Goal: Task Accomplishment & Management: Manage account settings

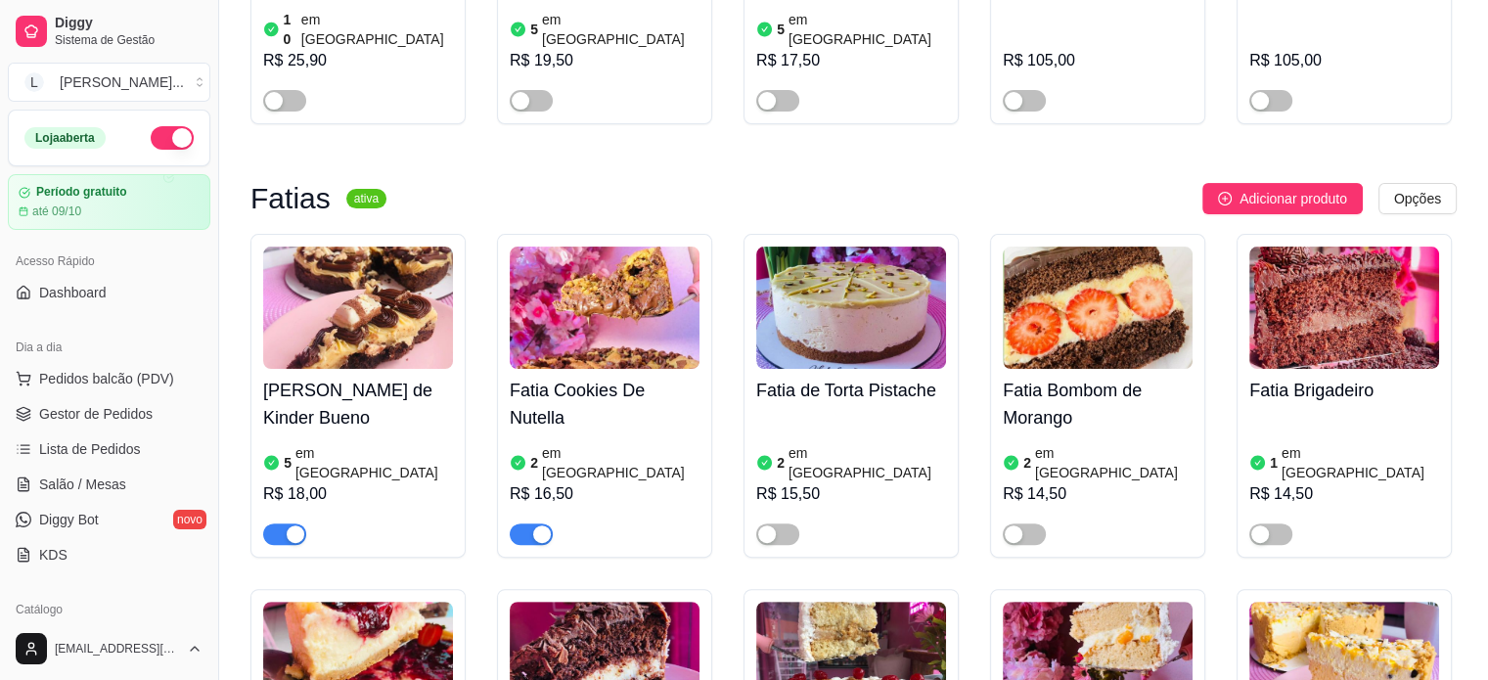
scroll to position [685, 0]
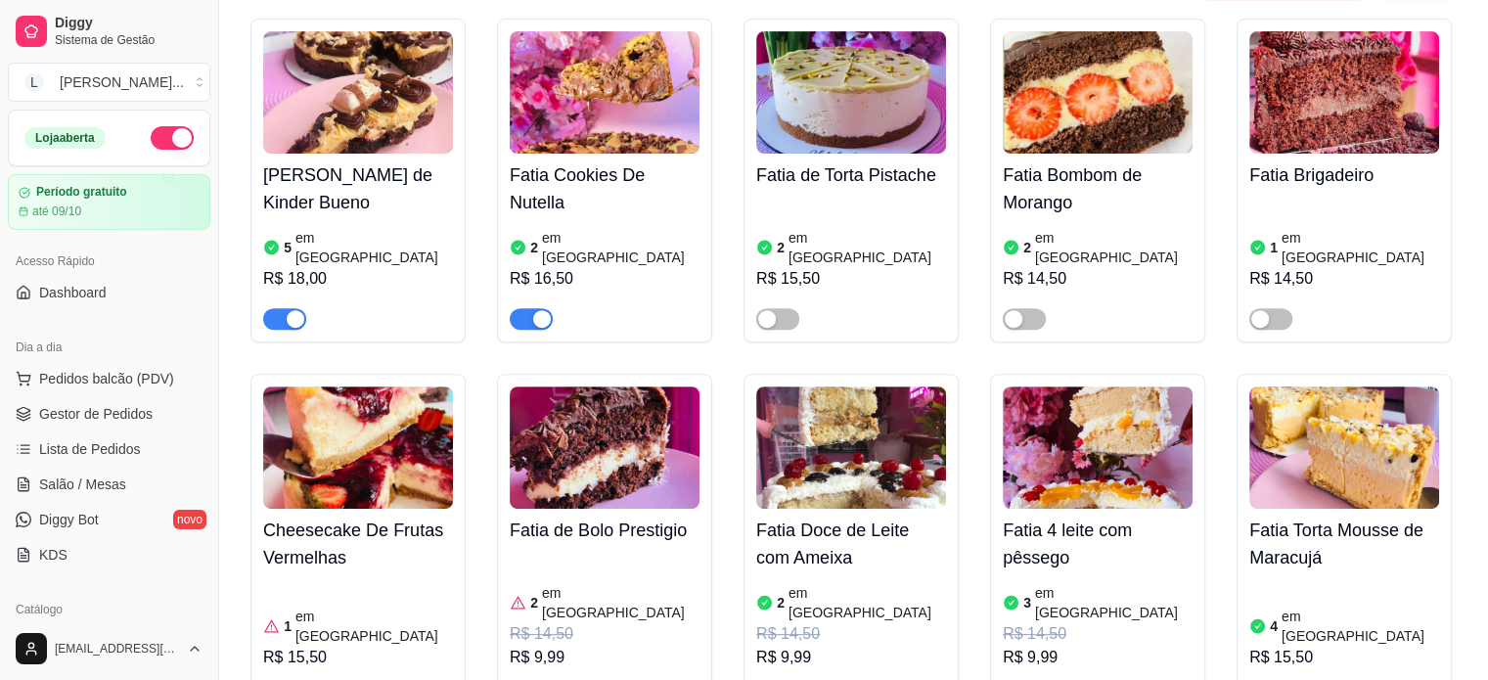
click at [559, 646] on div "R$ 9,99" at bounding box center [605, 657] width 190 height 23
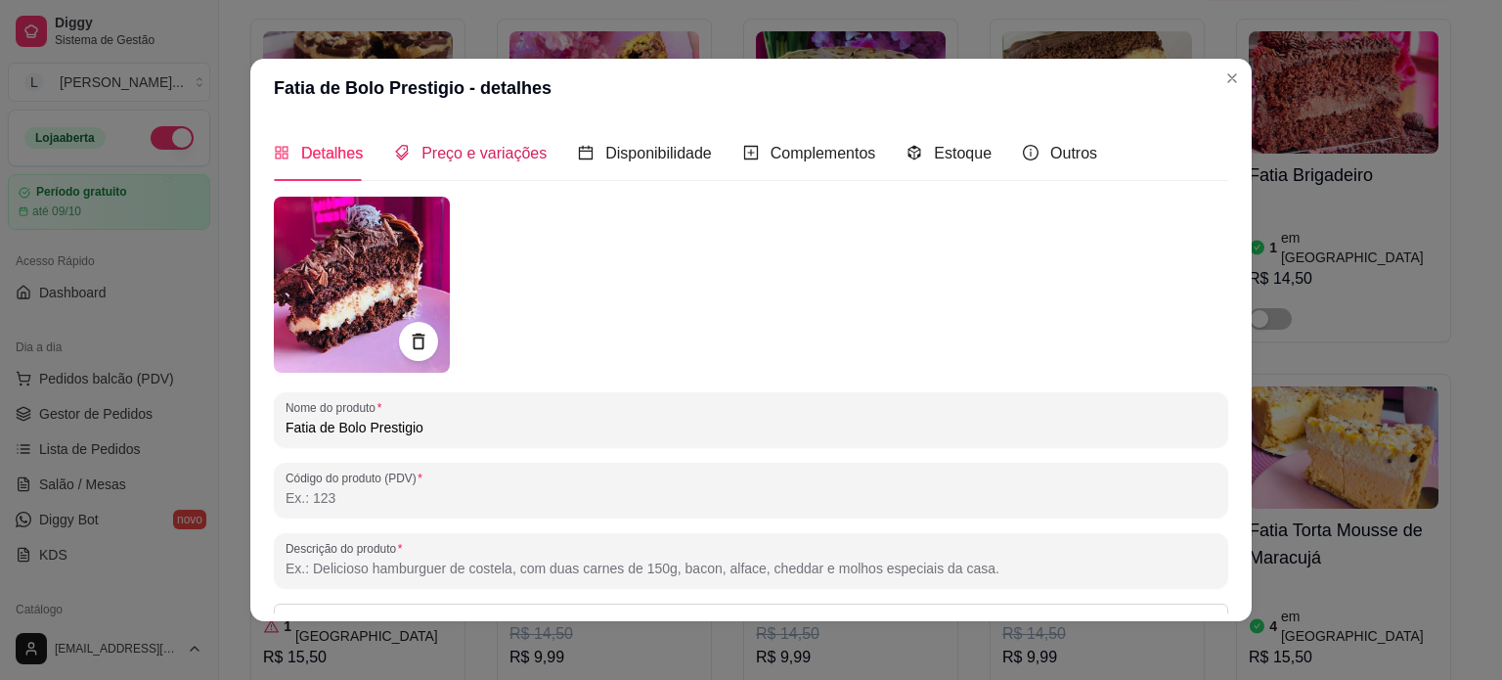
click at [444, 159] on span "Preço e variações" at bounding box center [484, 153] width 125 height 17
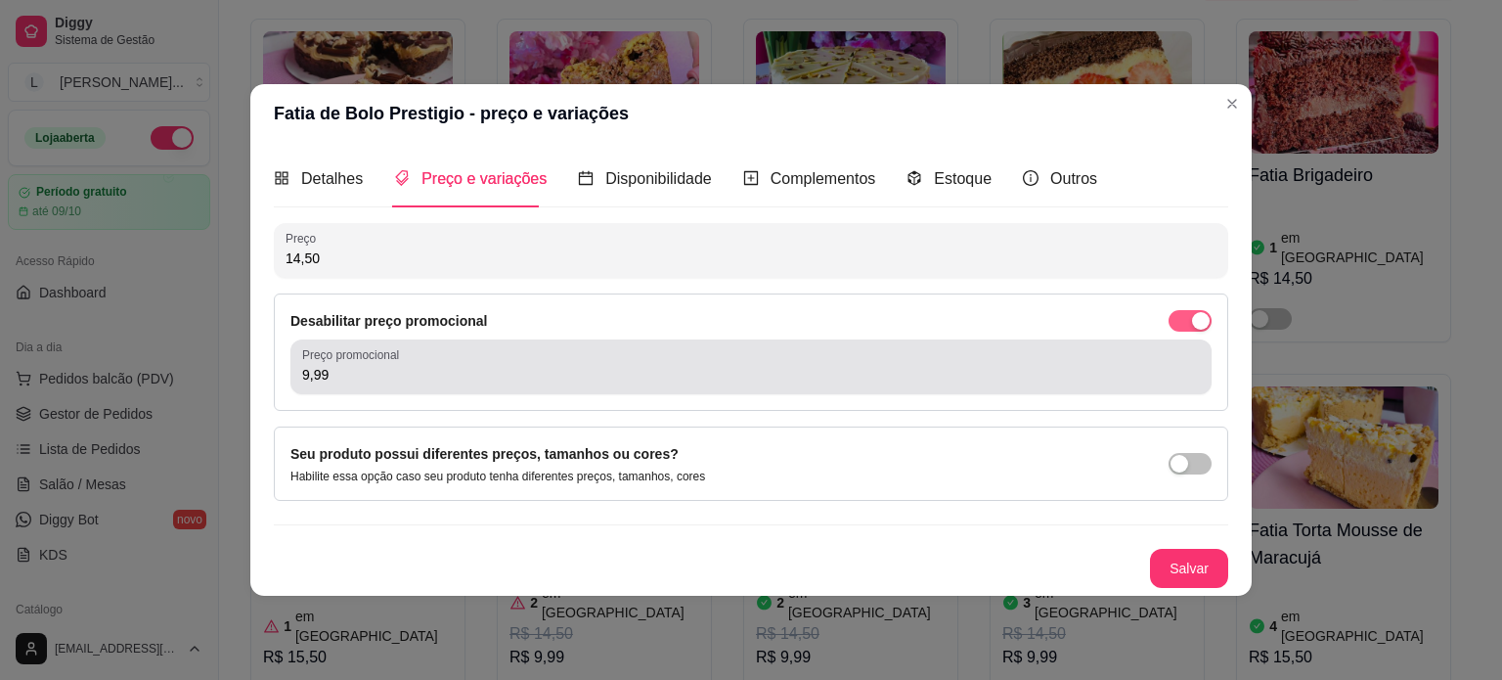
click at [1190, 328] on span "button" at bounding box center [1190, 321] width 43 height 22
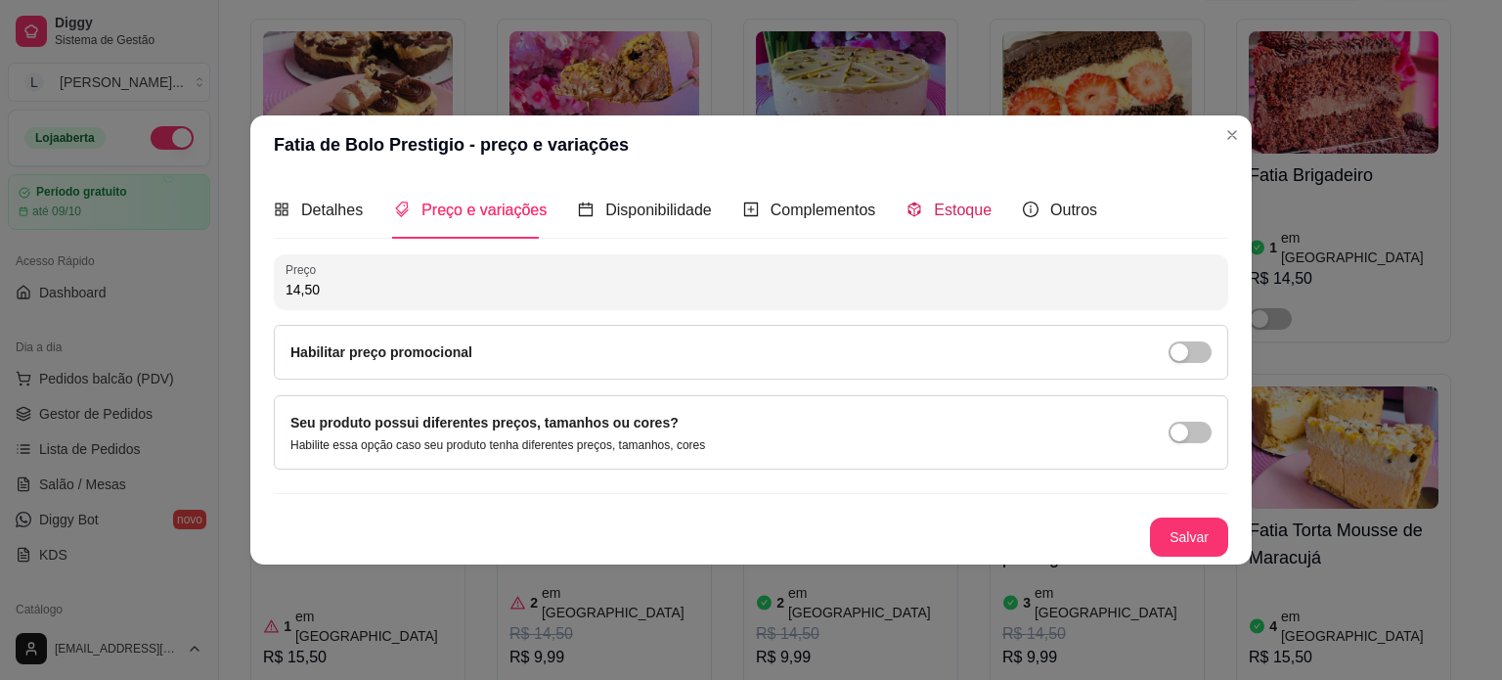
click at [947, 209] on span "Estoque" at bounding box center [963, 209] width 58 height 17
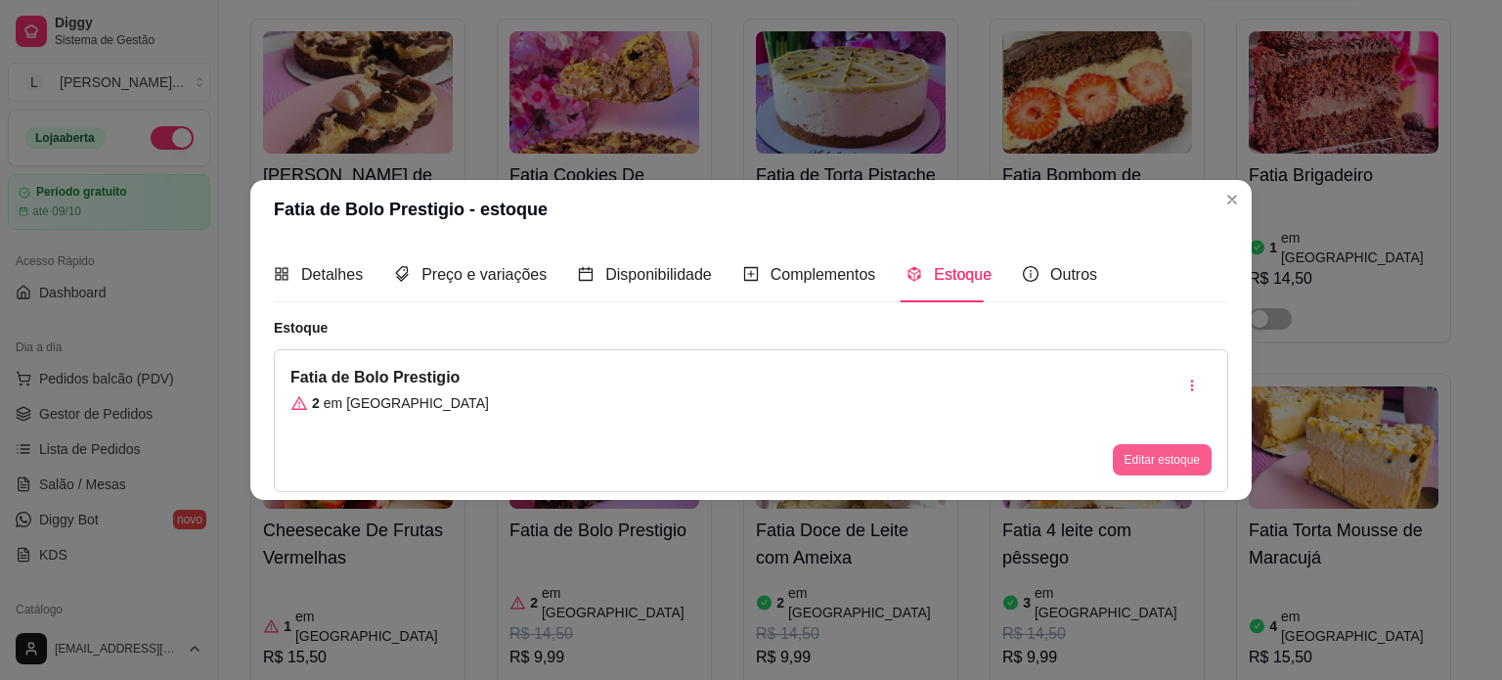
click at [1182, 444] on div "Editar estoque" at bounding box center [1162, 459] width 99 height 31
click at [1166, 461] on button "Editar estoque" at bounding box center [1162, 459] width 99 height 31
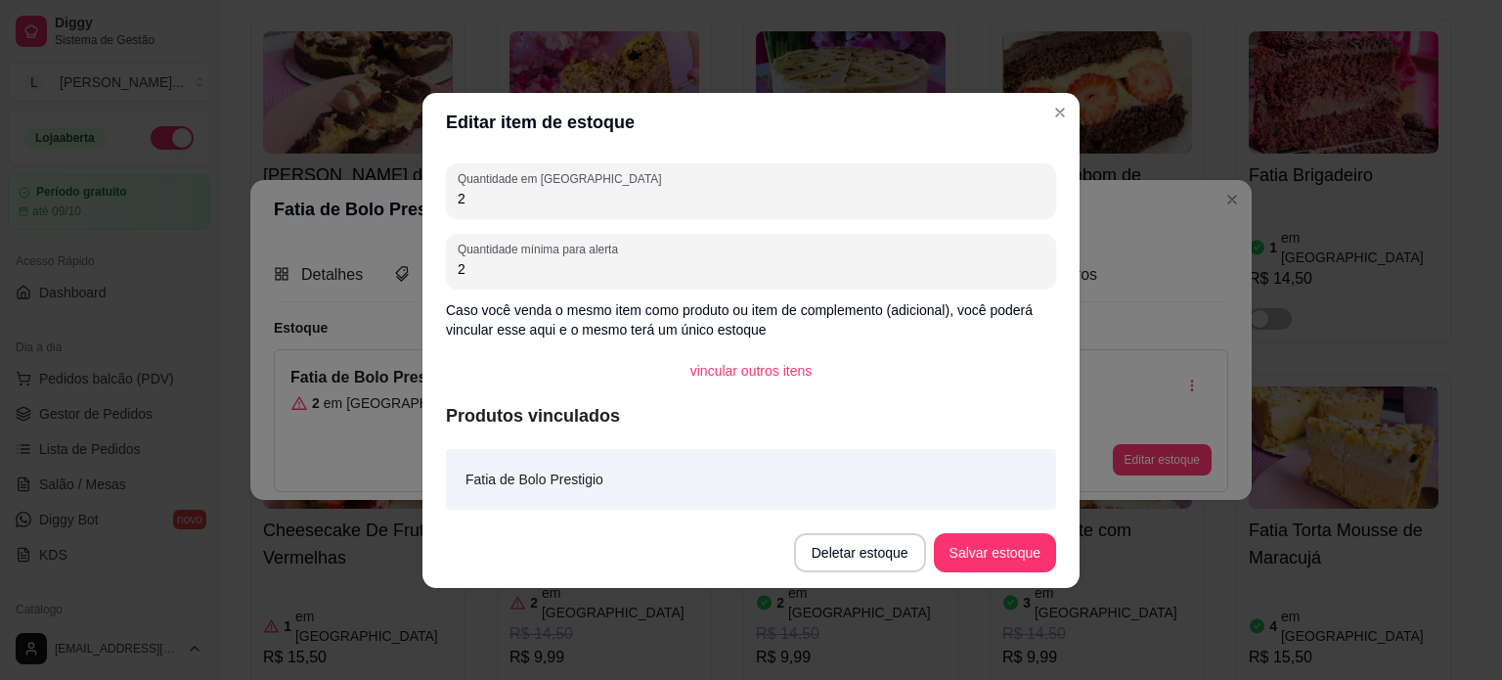
drag, startPoint x: 476, startPoint y: 195, endPoint x: 440, endPoint y: 195, distance: 36.2
click at [440, 195] on div "Quantidade em estoque 2 Quantidade mínima para alerta 2 Caso você venda o mesmo…" at bounding box center [751, 335] width 657 height 366
type input "10"
click at [960, 539] on button "Salvar estoque" at bounding box center [995, 552] width 122 height 39
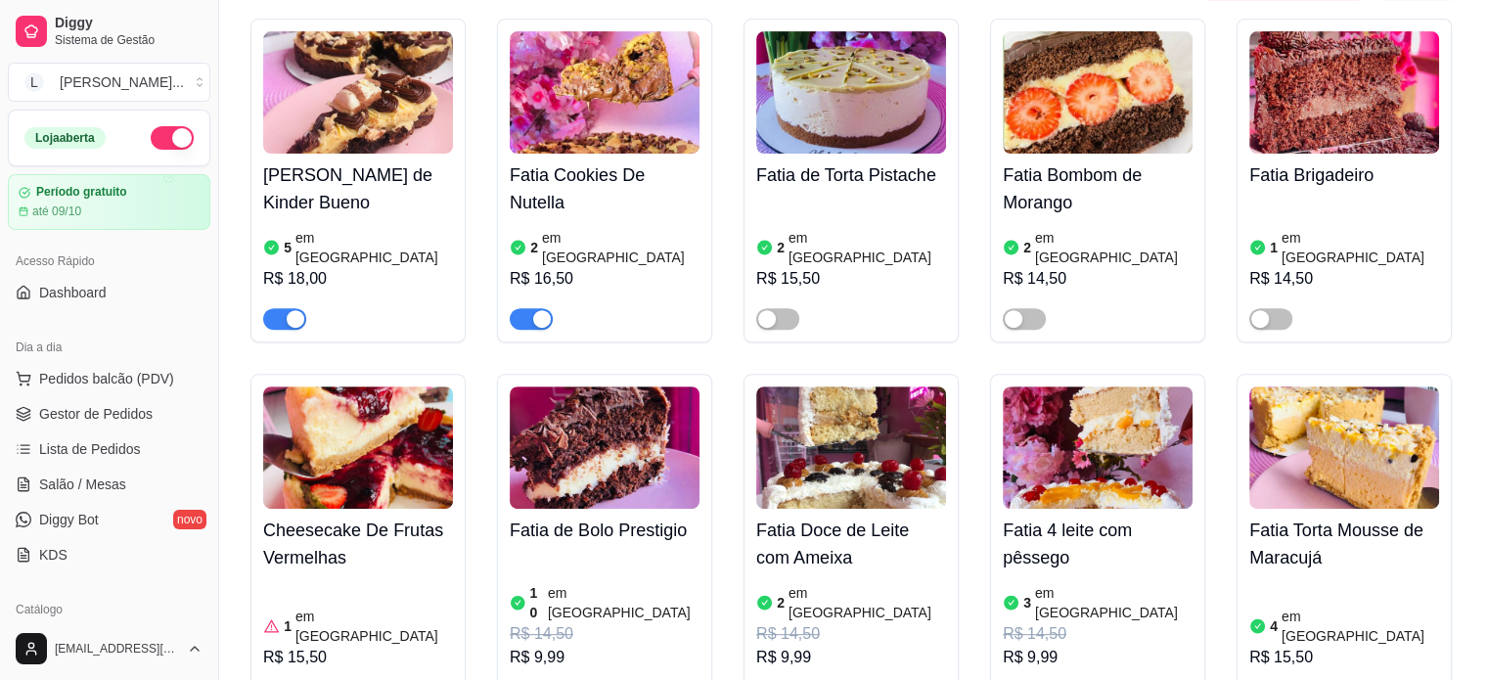
click at [573, 516] on h4 "Fatia de Bolo Prestigio" at bounding box center [605, 529] width 190 height 27
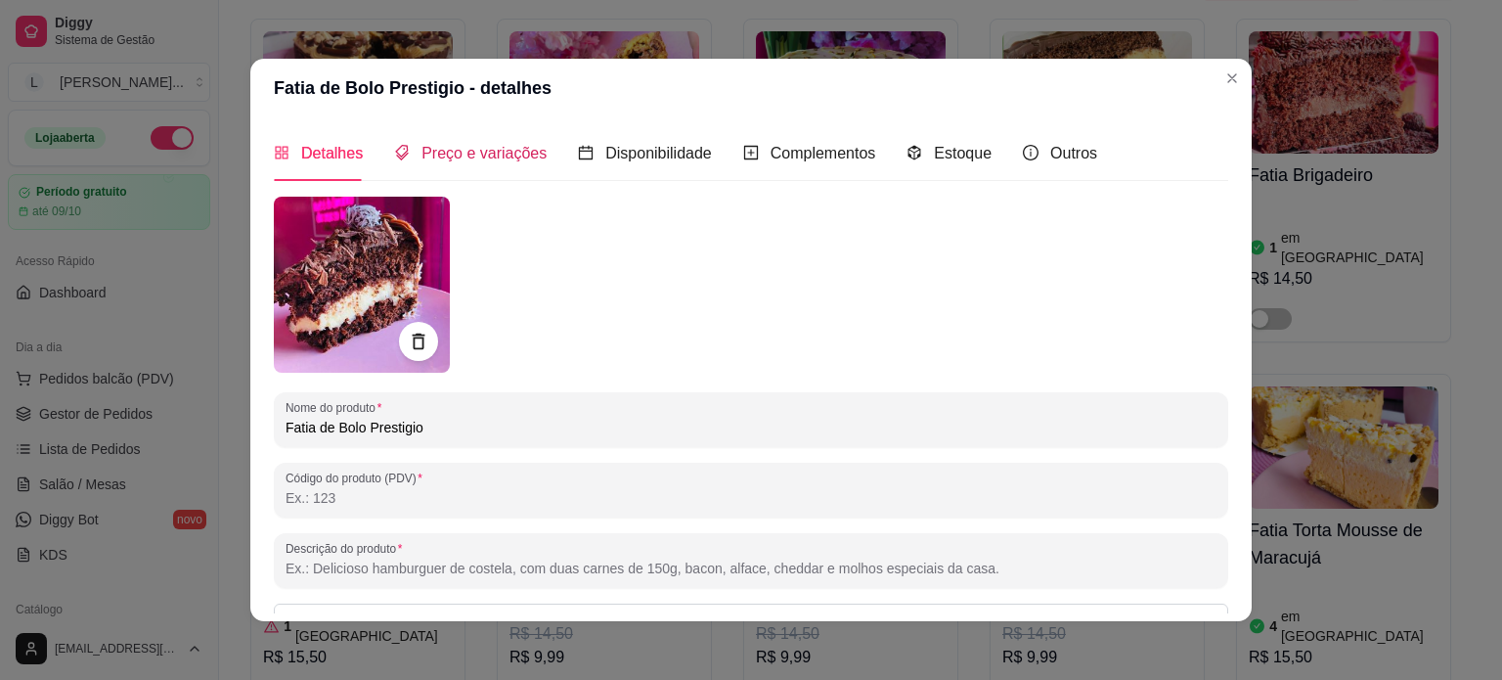
click at [436, 161] on span "Preço e variações" at bounding box center [484, 153] width 125 height 17
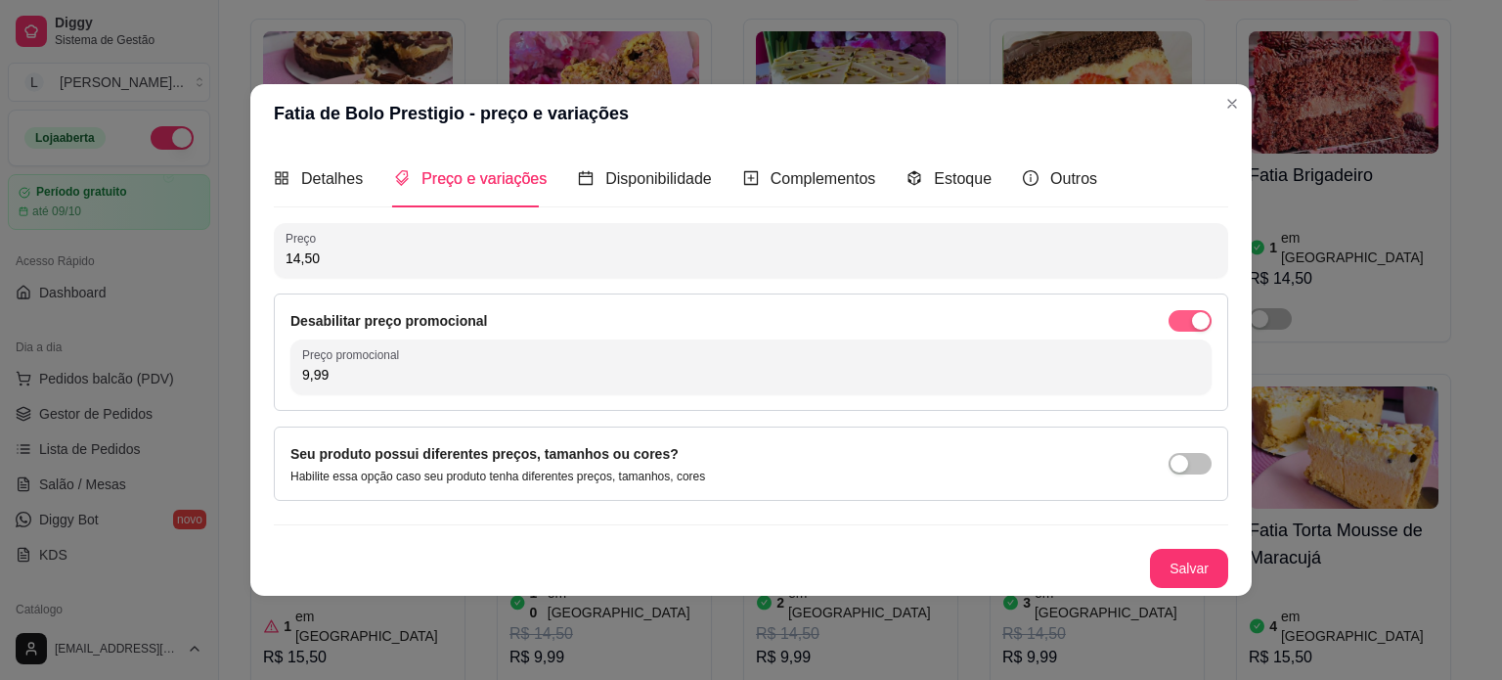
click at [1183, 312] on span "button" at bounding box center [1190, 321] width 43 height 22
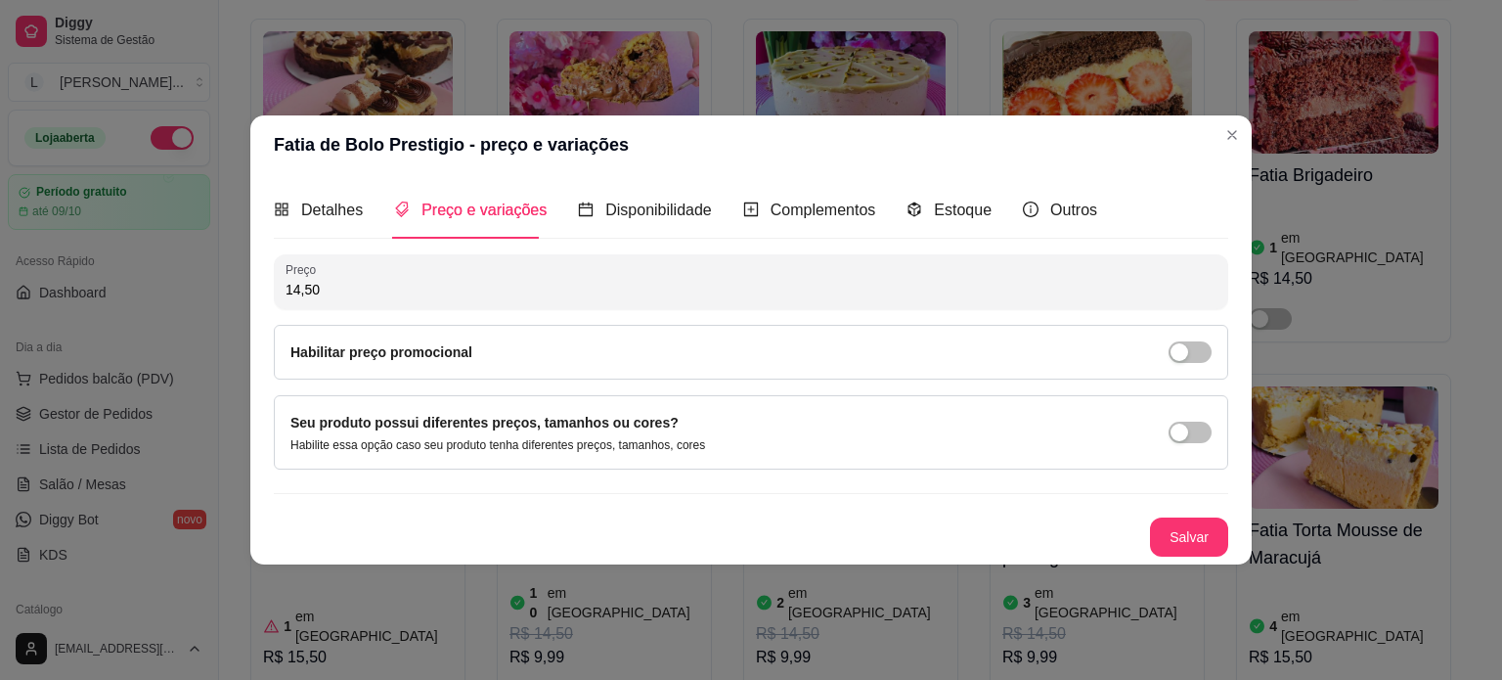
click at [1198, 538] on button "Salvar" at bounding box center [1189, 536] width 78 height 39
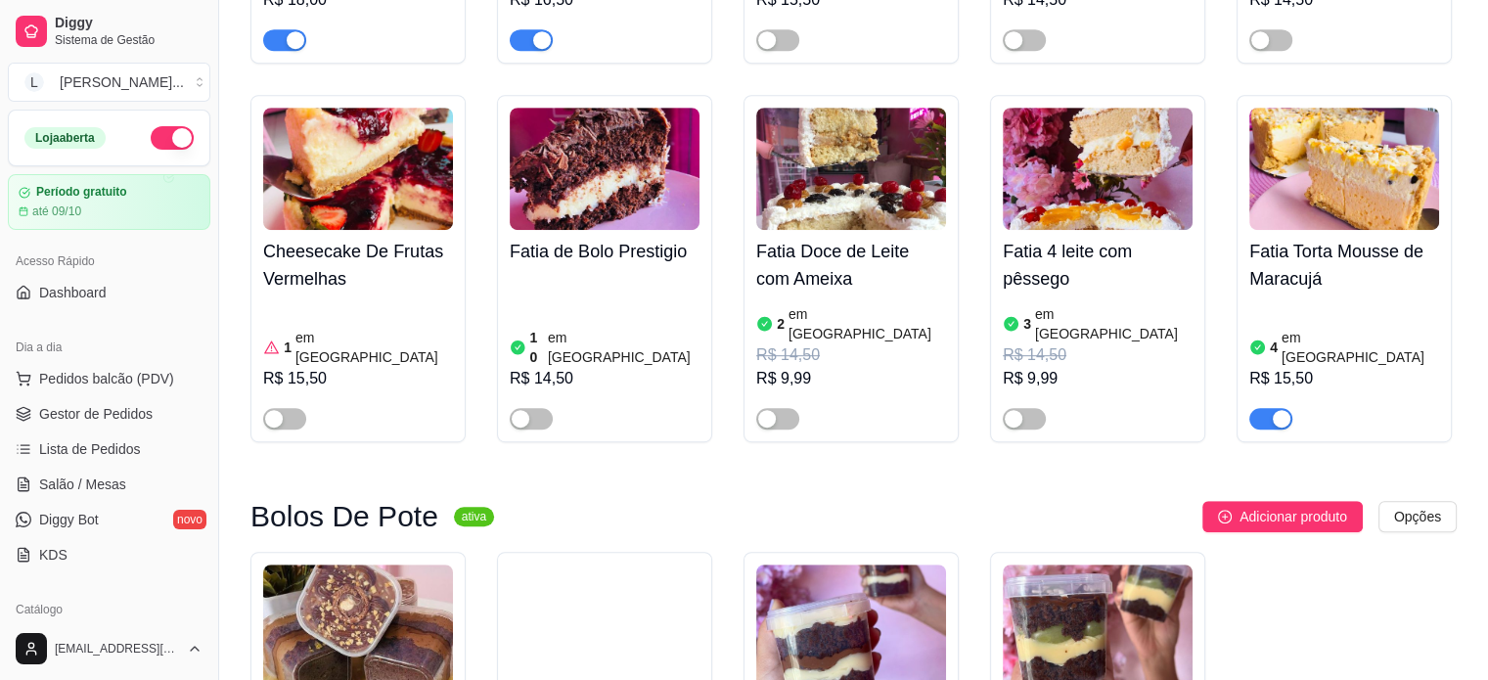
scroll to position [978, 0]
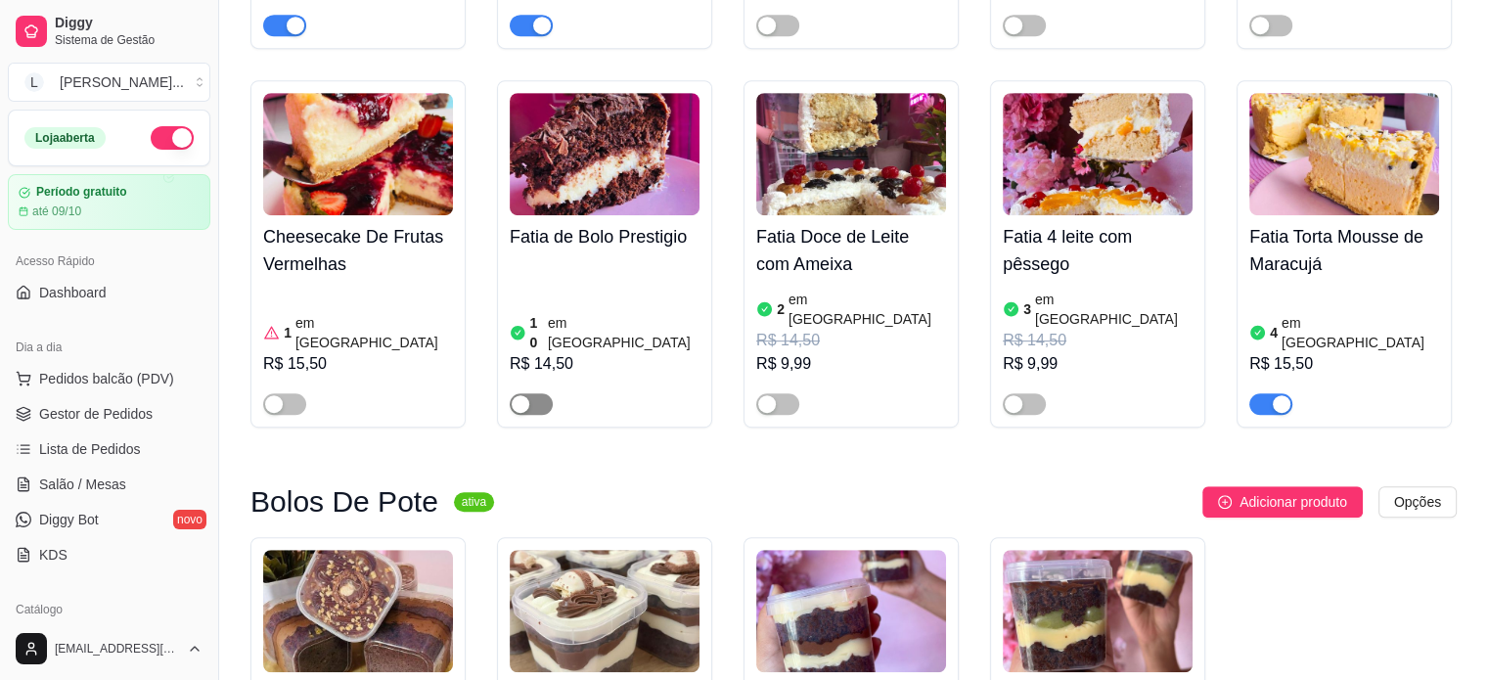
click at [548, 393] on span "button" at bounding box center [531, 404] width 43 height 22
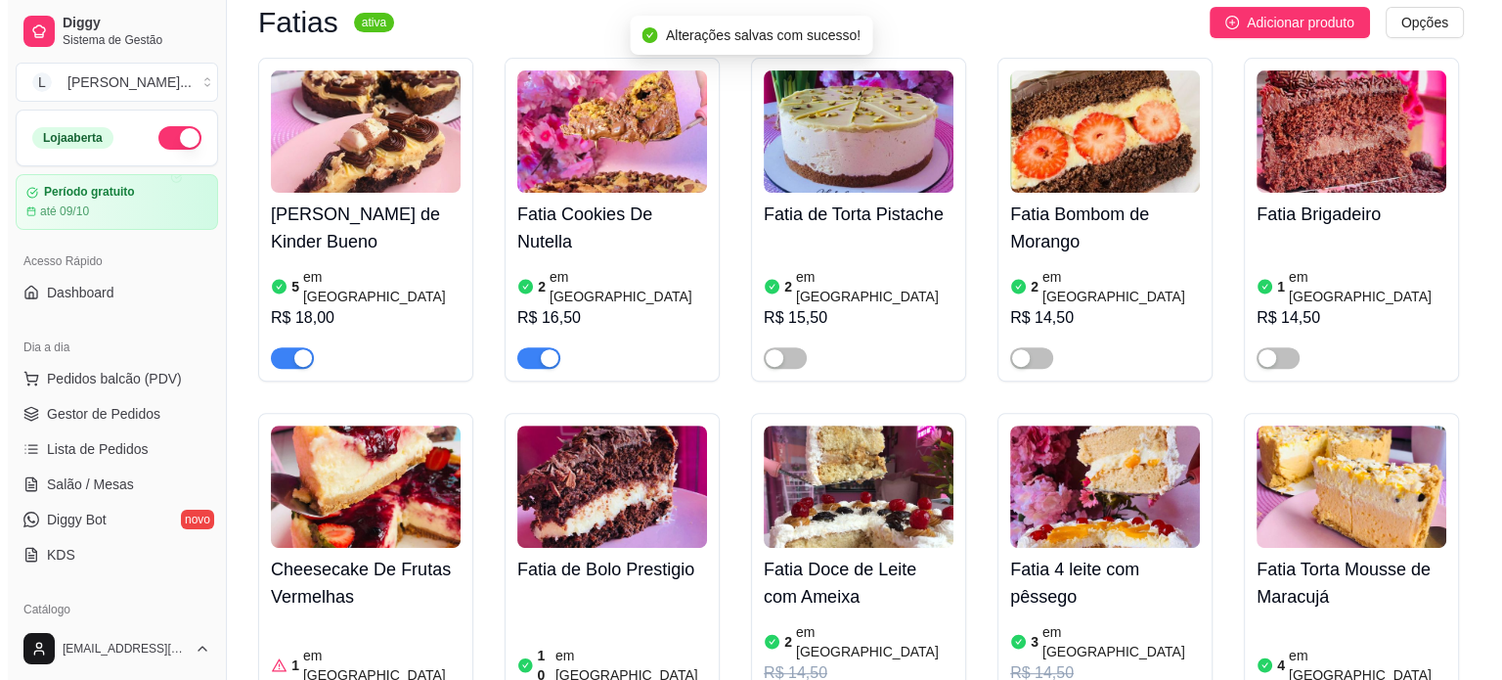
scroll to position [587, 0]
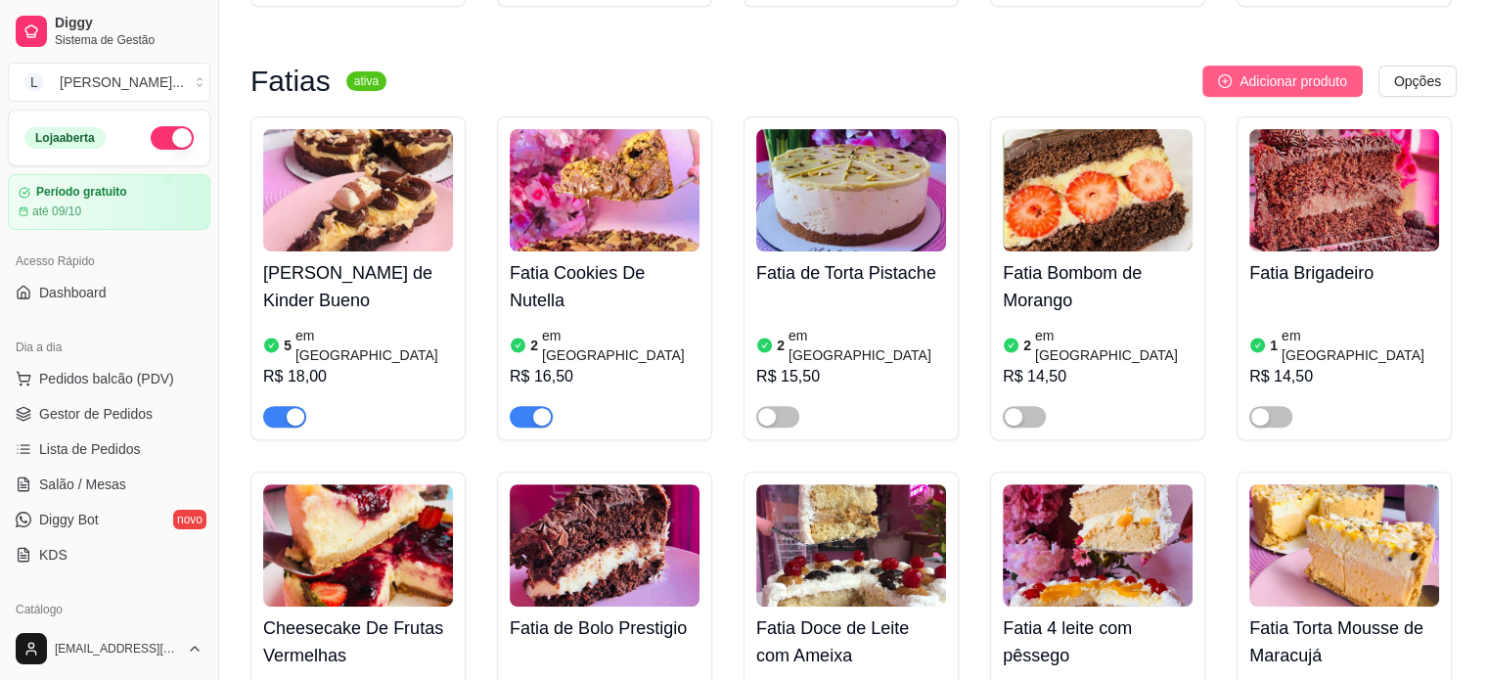
click at [1260, 70] on span "Adicionar produto" at bounding box center [1293, 81] width 108 height 22
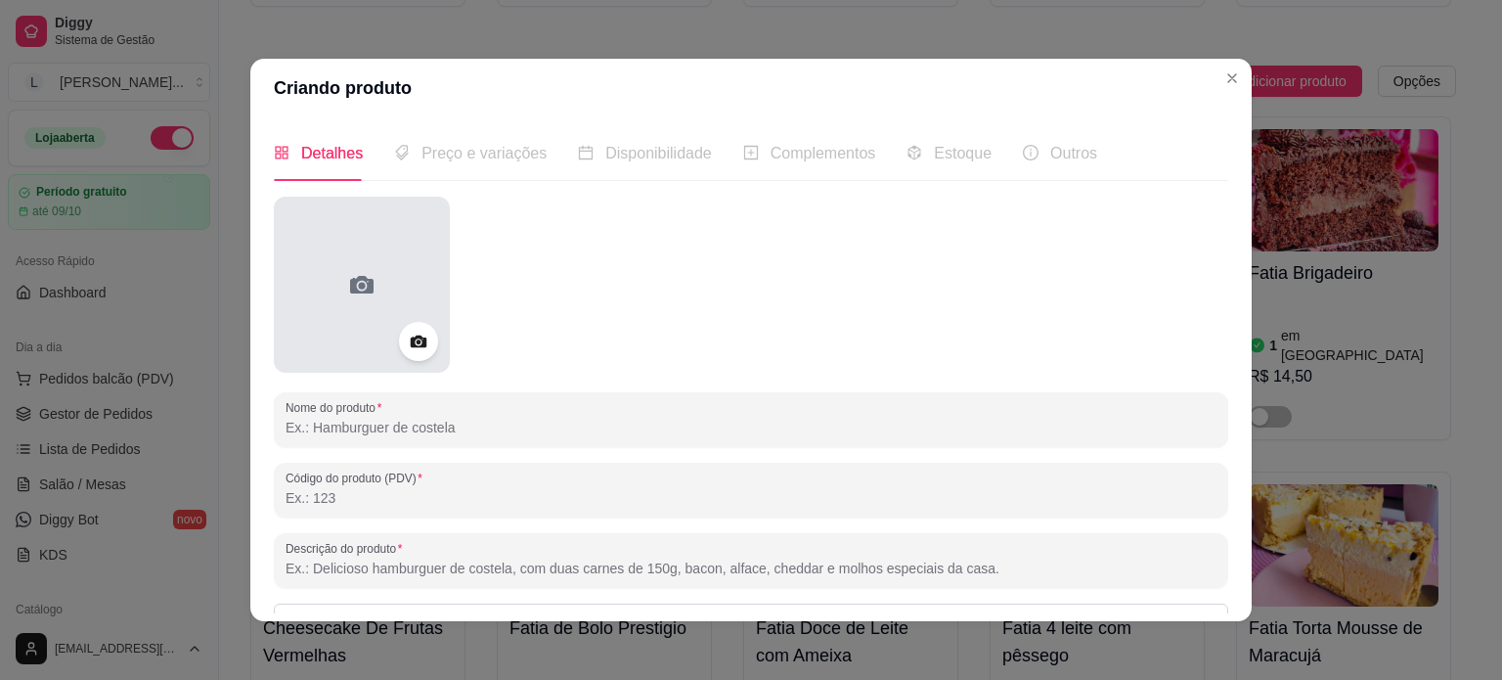
click at [377, 339] on div at bounding box center [362, 285] width 176 height 176
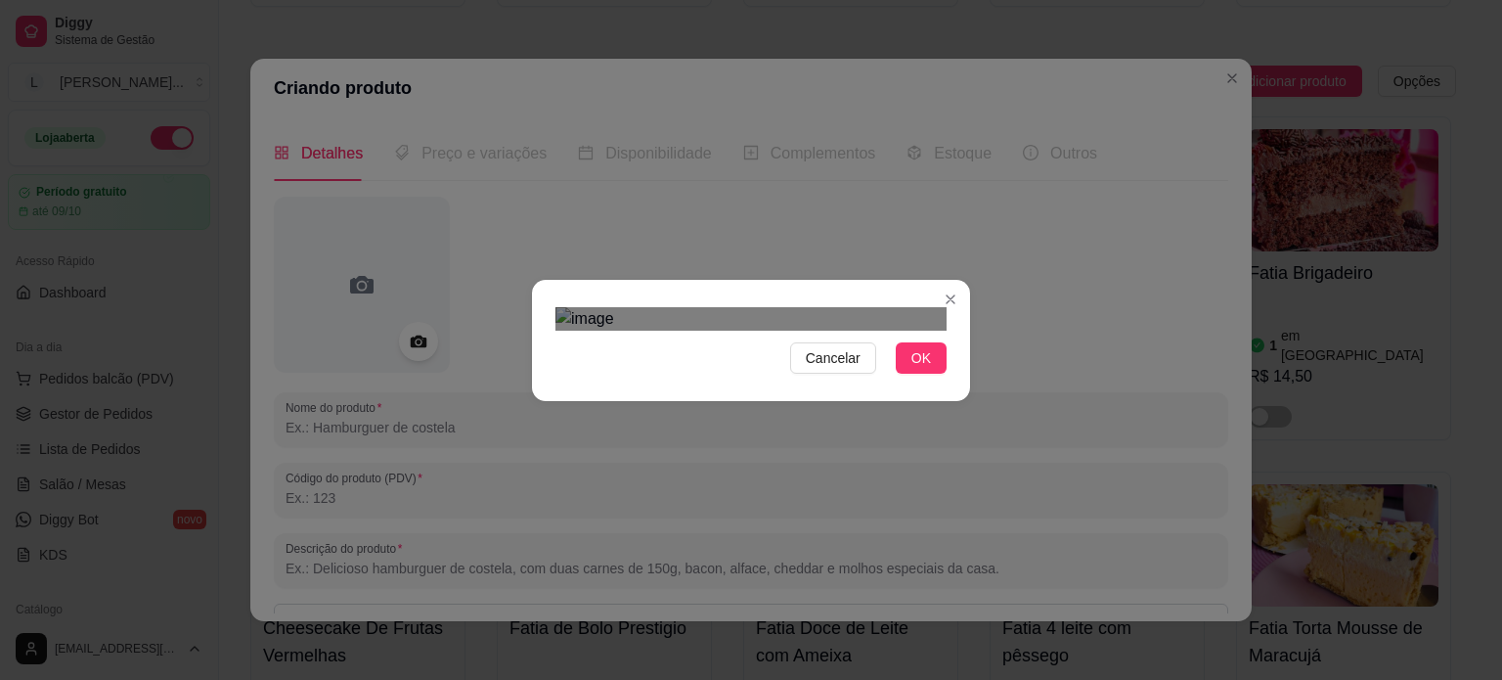
click at [672, 463] on div "Use the arrow keys to move the crop selection area" at bounding box center [732, 639] width 352 height 352
click at [967, 558] on div "Cancelar OK" at bounding box center [751, 340] width 1502 height 680
click at [912, 369] on span "OK" at bounding box center [922, 358] width 20 height 22
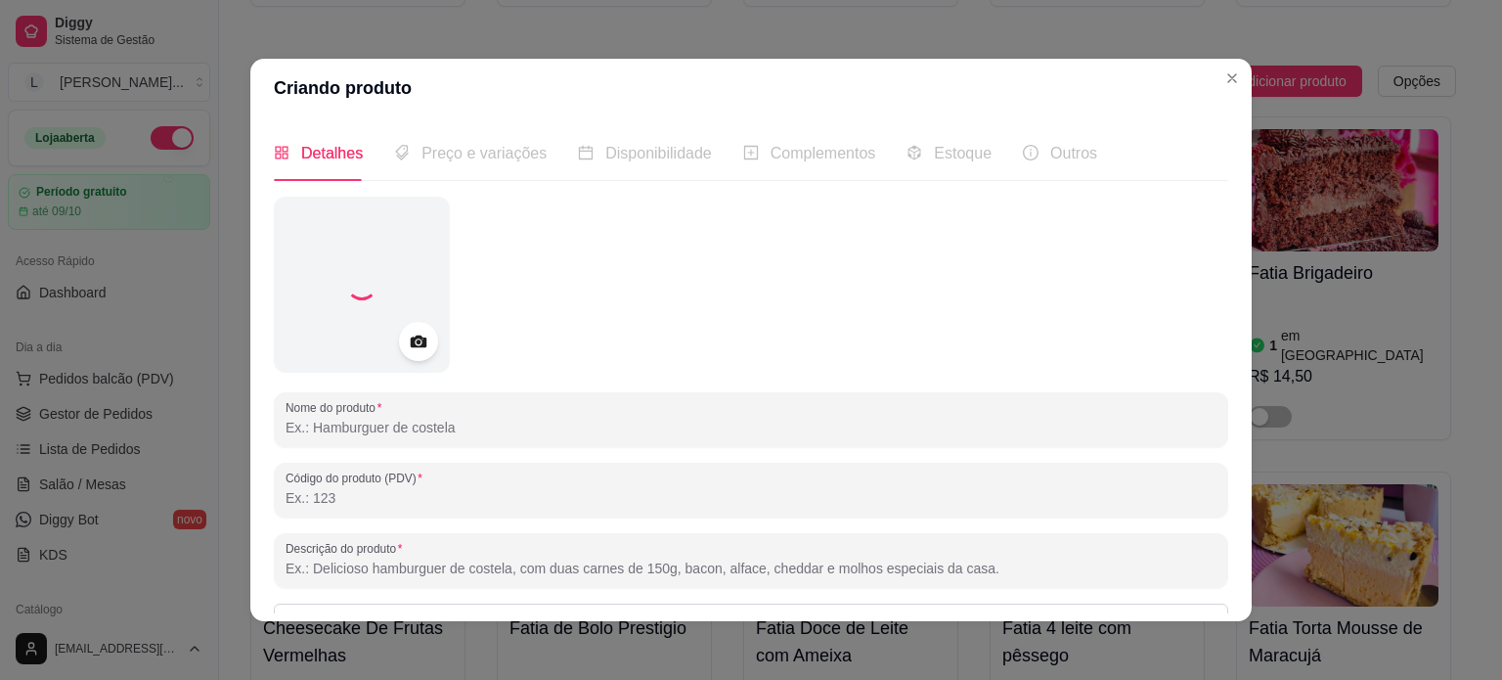
click at [378, 436] on input "Nome do produto" at bounding box center [751, 428] width 931 height 20
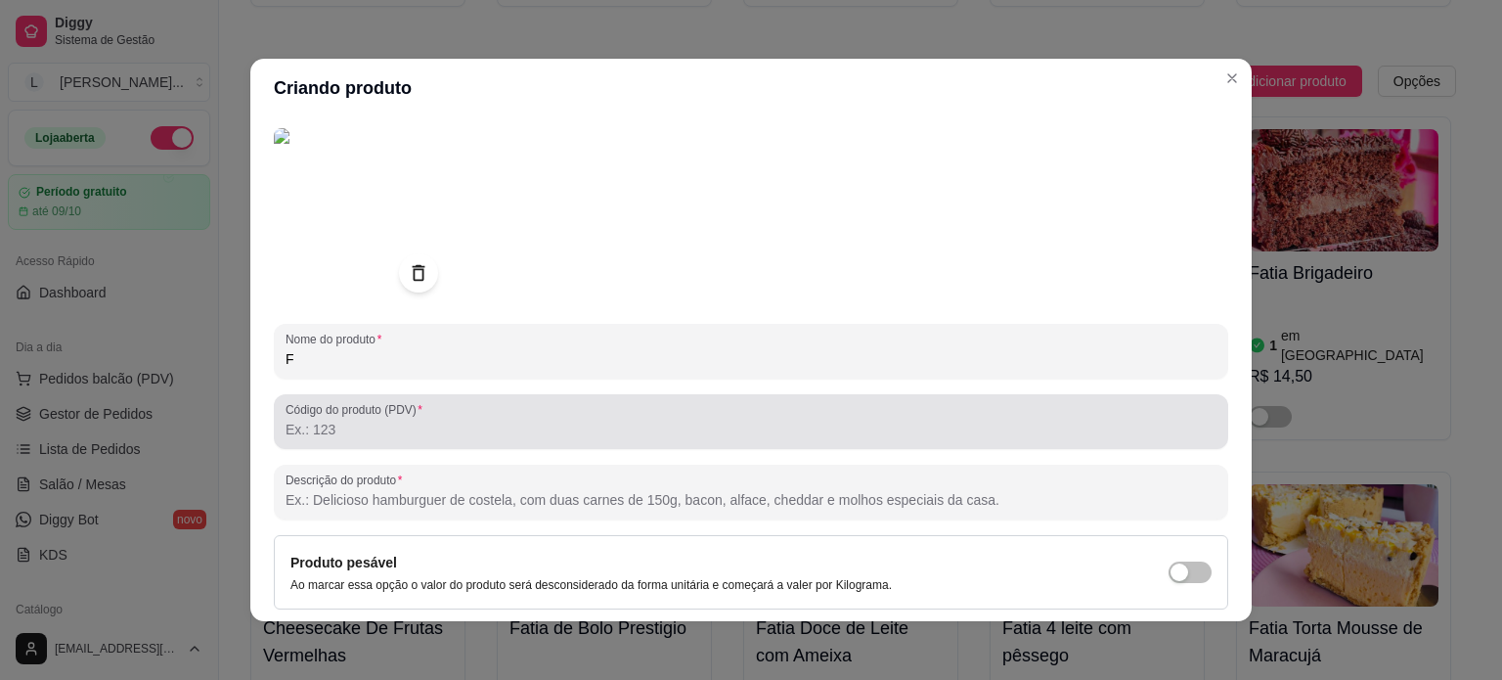
scroll to position [98, 0]
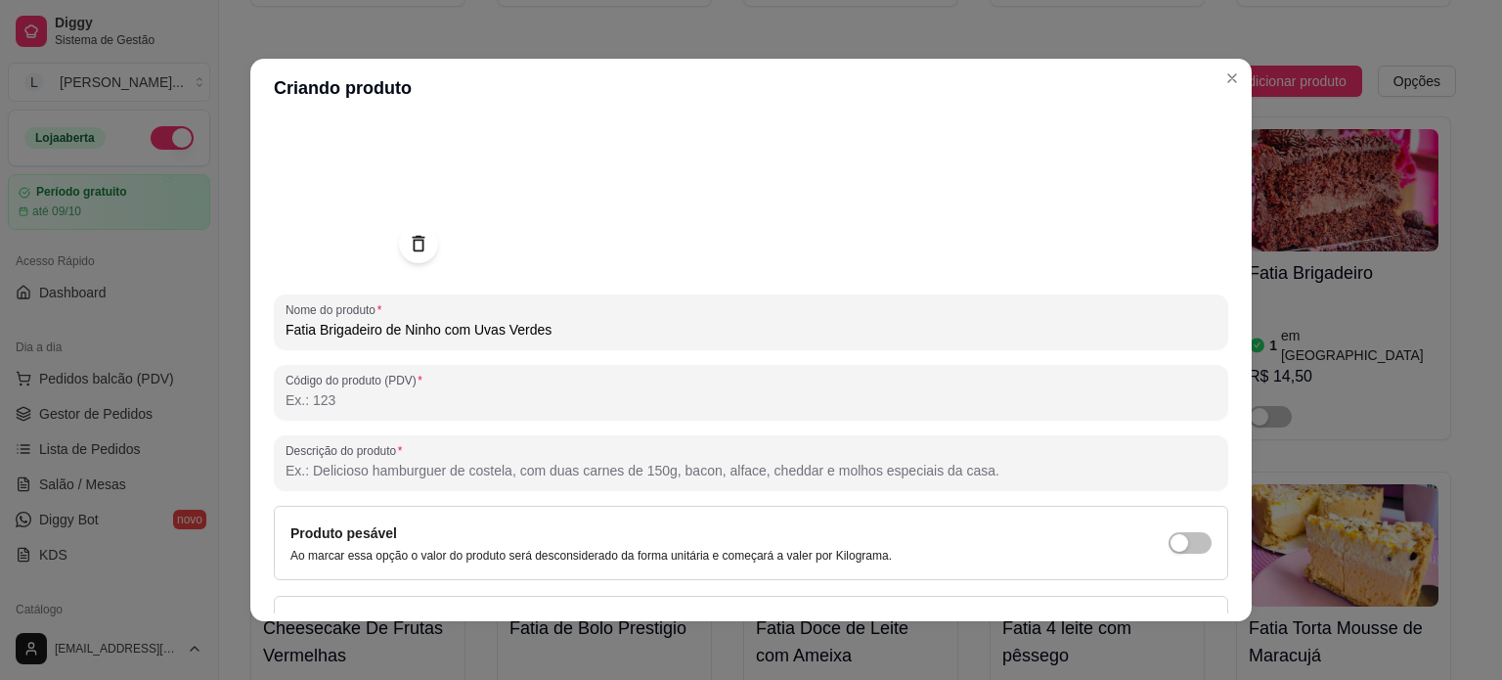
drag, startPoint x: 388, startPoint y: 332, endPoint x: 312, endPoint y: 324, distance: 76.7
click at [312, 324] on input "Fatia Brigadeiro de Ninho com Uvas Verdes" at bounding box center [751, 330] width 931 height 20
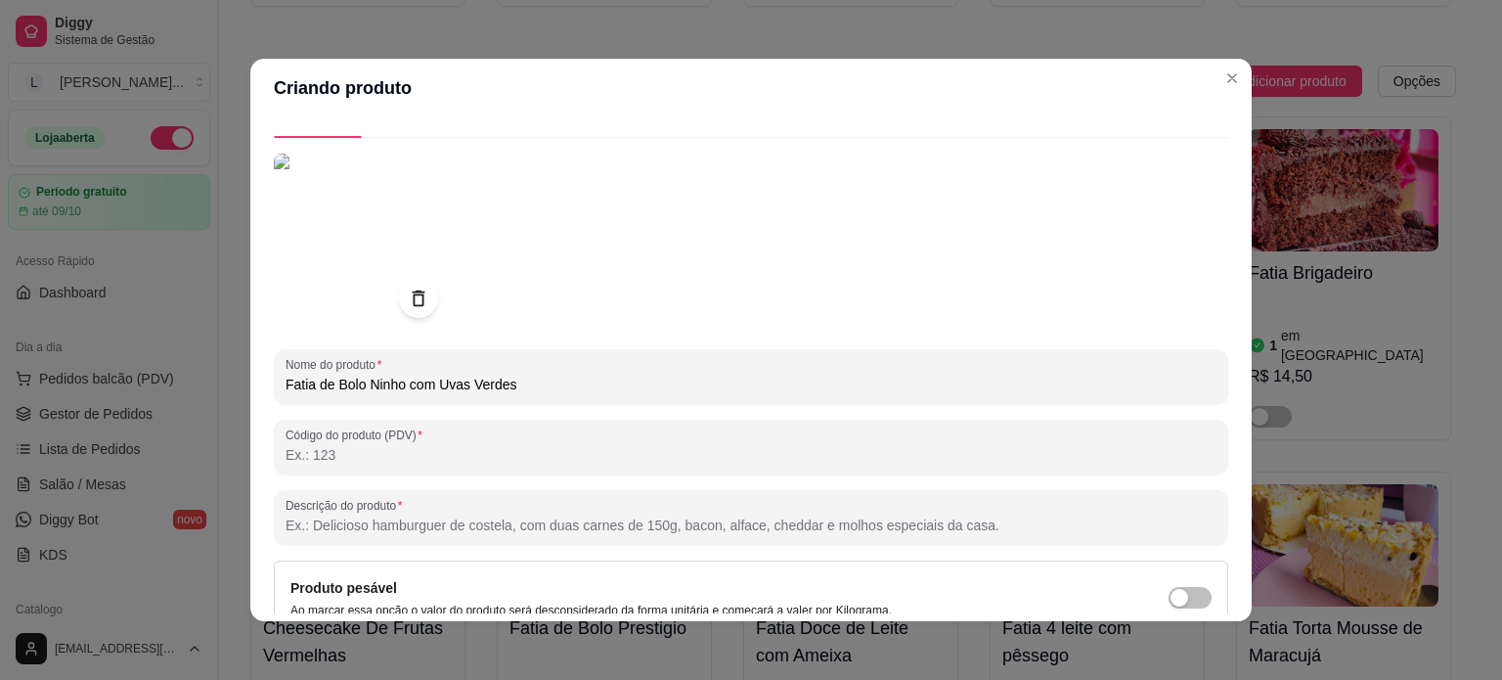
scroll to position [0, 0]
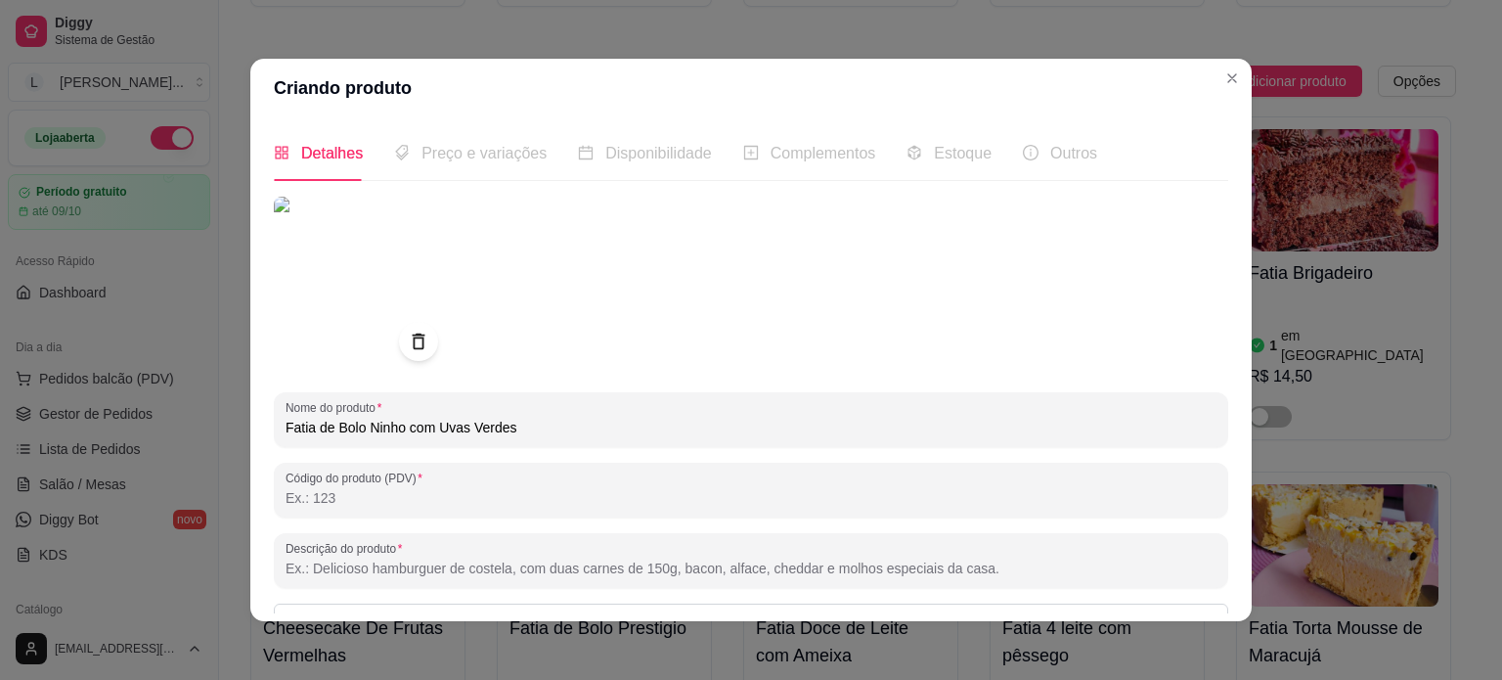
type input "Fatia de Bolo Ninho com Uvas Verdes"
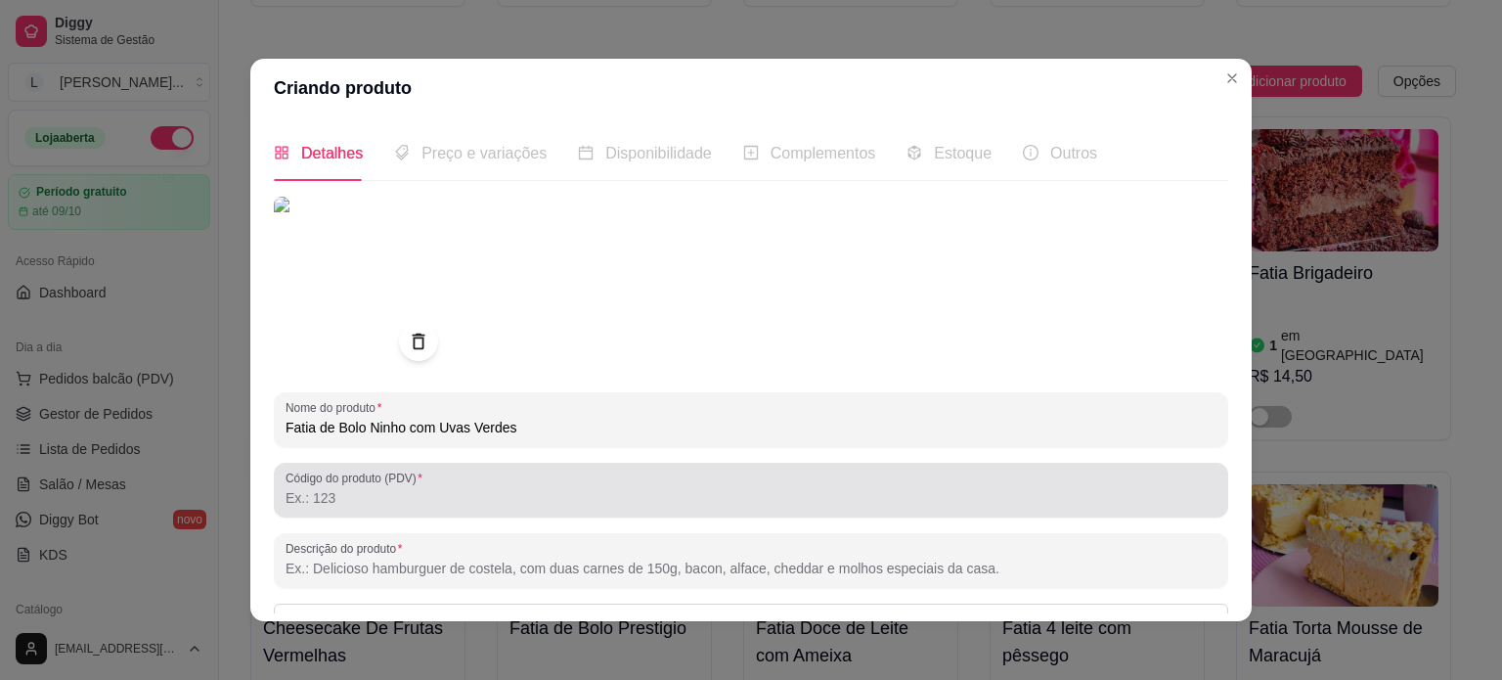
click at [331, 470] on label "Código do produto (PDV)" at bounding box center [358, 478] width 144 height 17
click at [331, 488] on input "Código do produto (PDV)" at bounding box center [751, 498] width 931 height 20
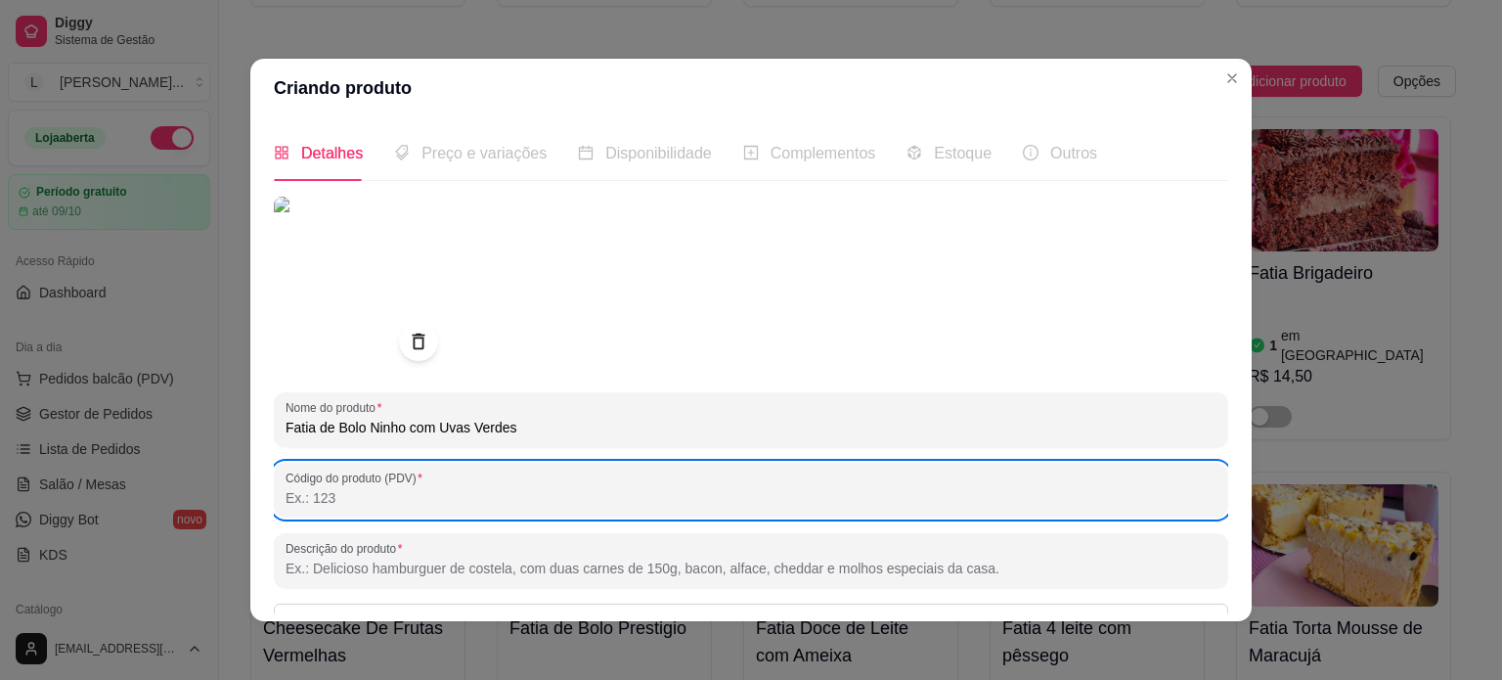
type input "M"
click at [403, 578] on input "Descrição do produto" at bounding box center [751, 569] width 931 height 20
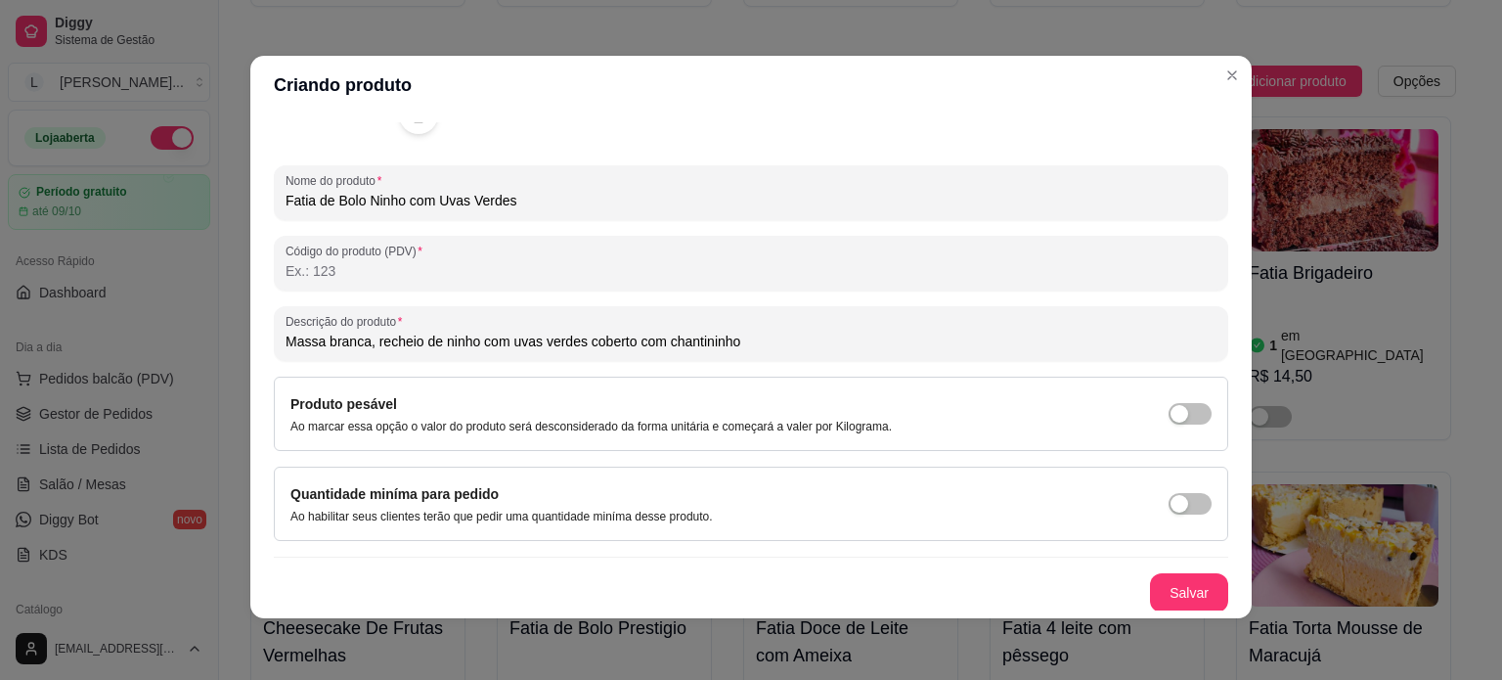
scroll to position [4, 0]
type input "Massa branca, recheio de ninho com uvas verdes coberto com chantininho"
click at [1151, 595] on button "Salvar" at bounding box center [1189, 592] width 76 height 38
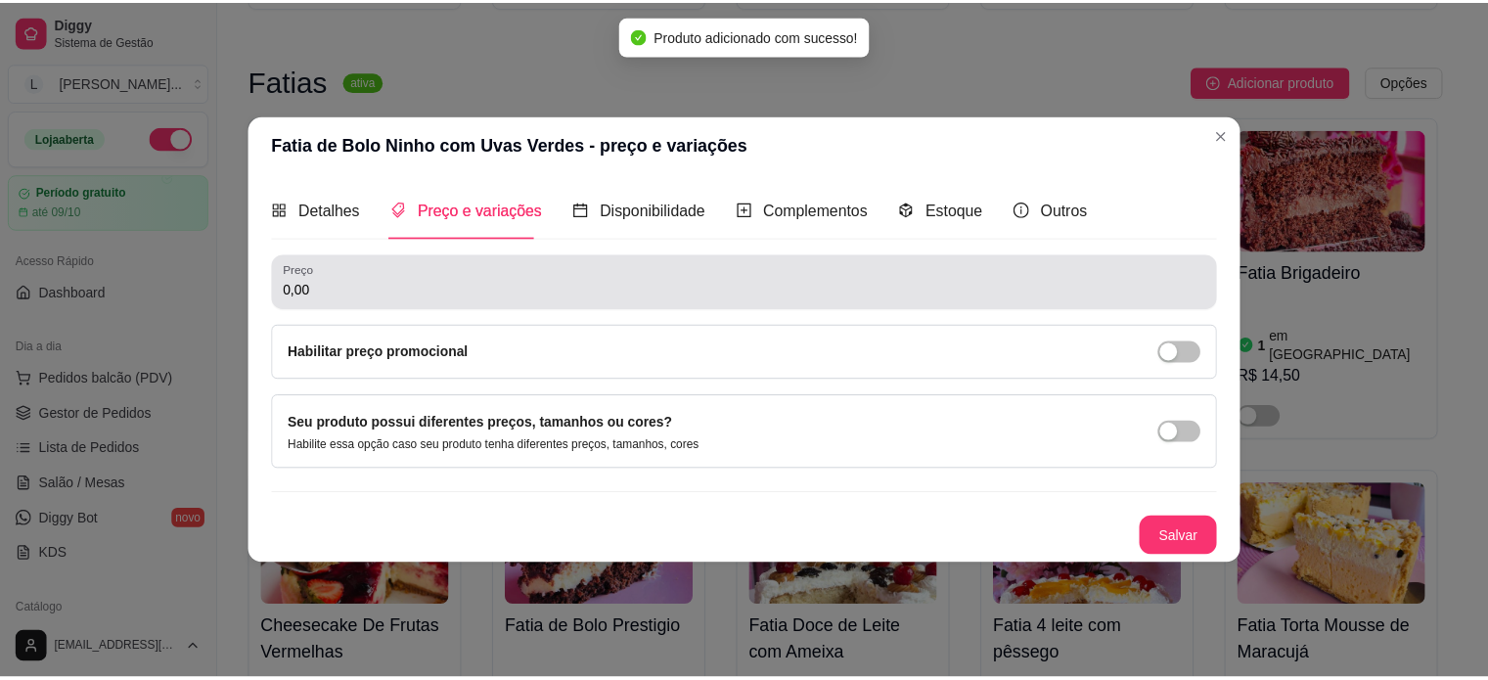
scroll to position [0, 0]
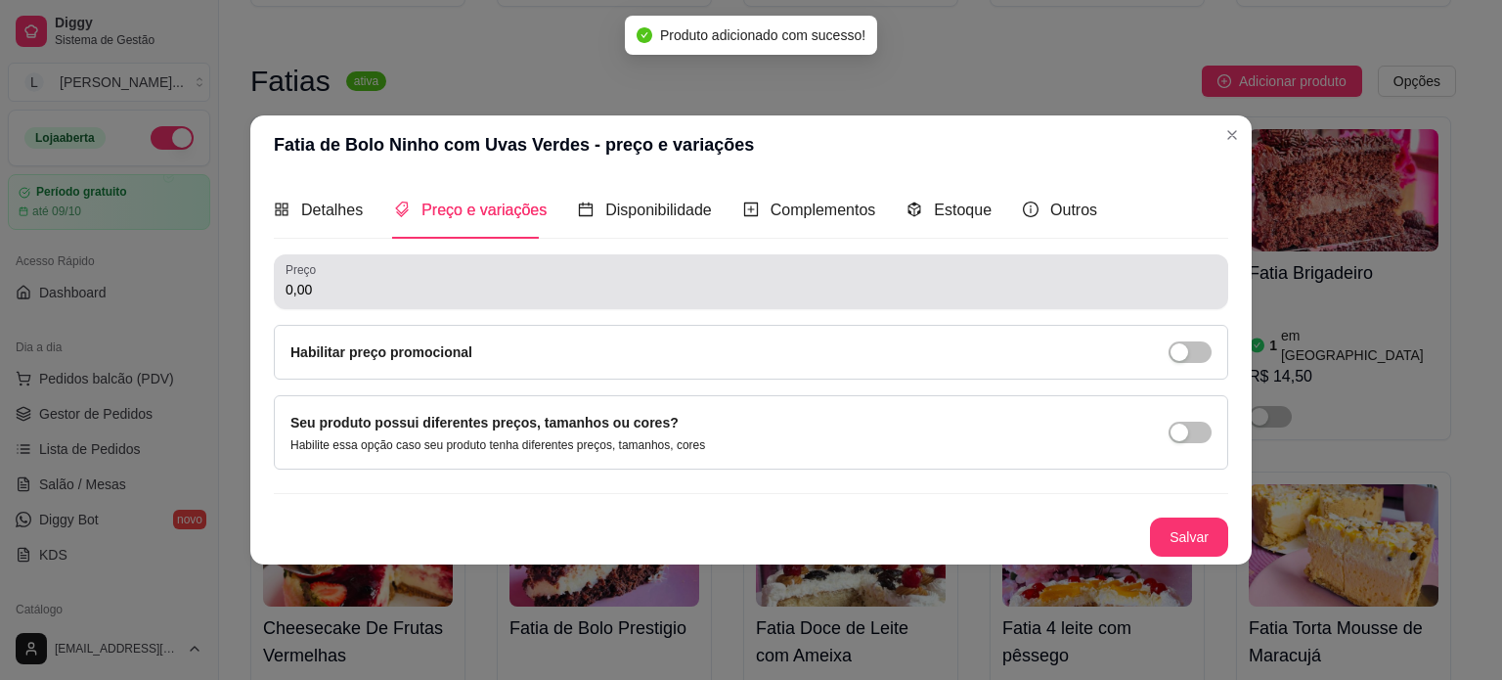
drag, startPoint x: 391, startPoint y: 289, endPoint x: 383, endPoint y: 296, distance: 11.1
click at [386, 290] on input "0,00" at bounding box center [751, 290] width 931 height 20
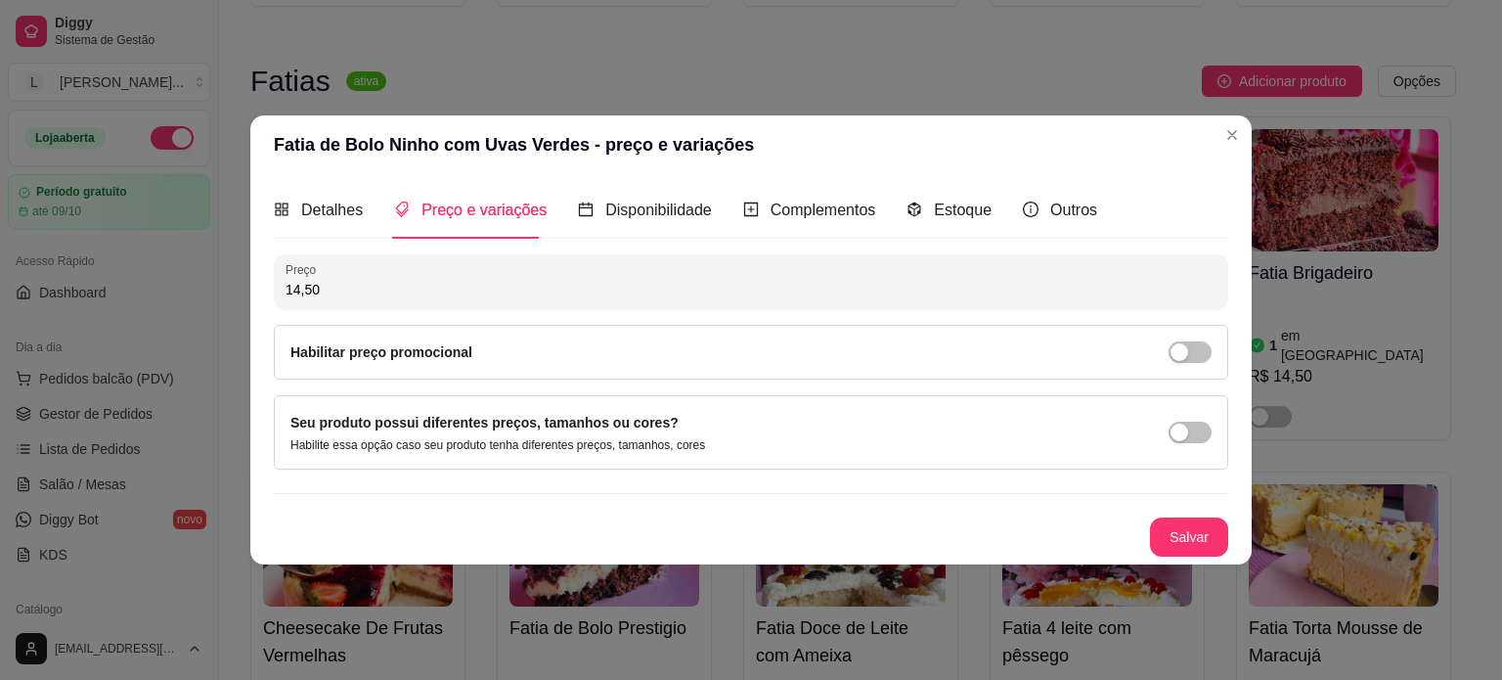
type input "14,50"
click at [1206, 537] on button "Salvar" at bounding box center [1189, 536] width 76 height 38
click at [938, 207] on span "Estoque" at bounding box center [963, 209] width 58 height 17
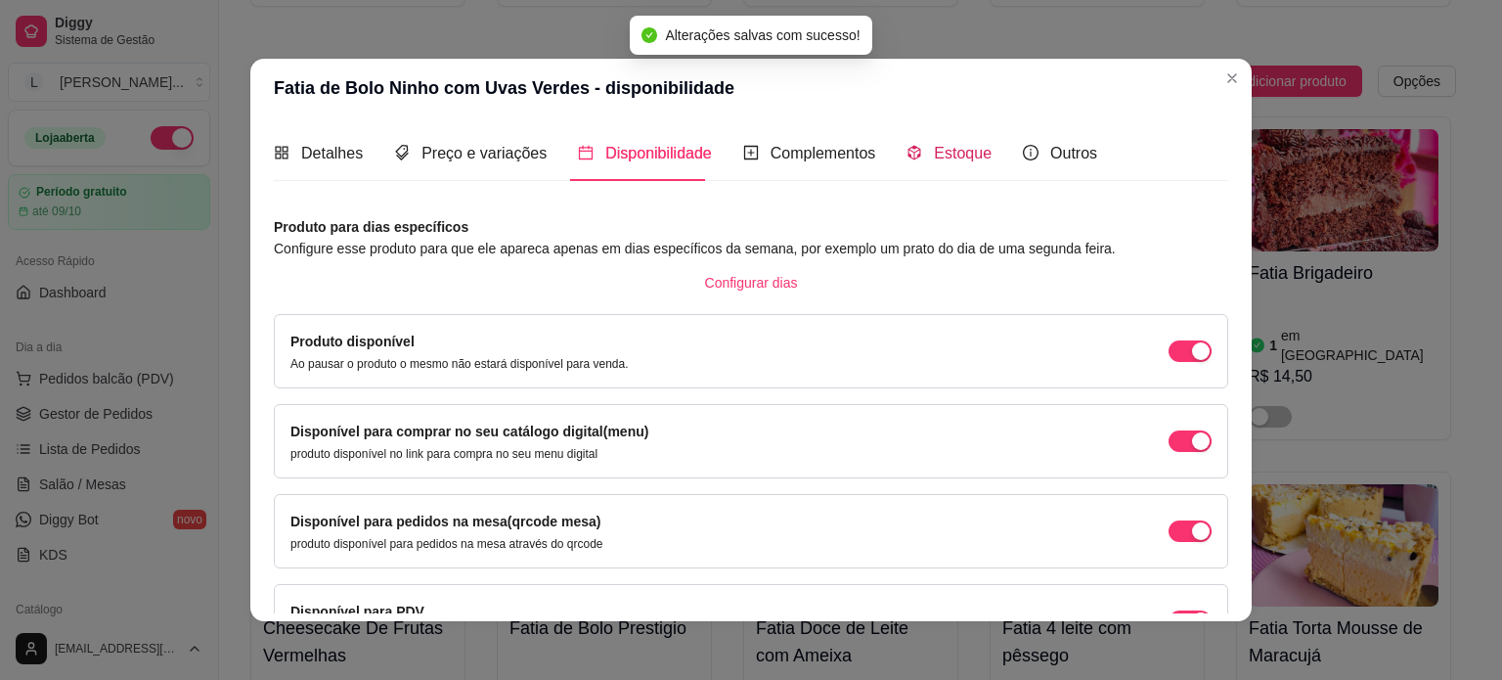
click at [959, 154] on span "Estoque" at bounding box center [963, 153] width 58 height 17
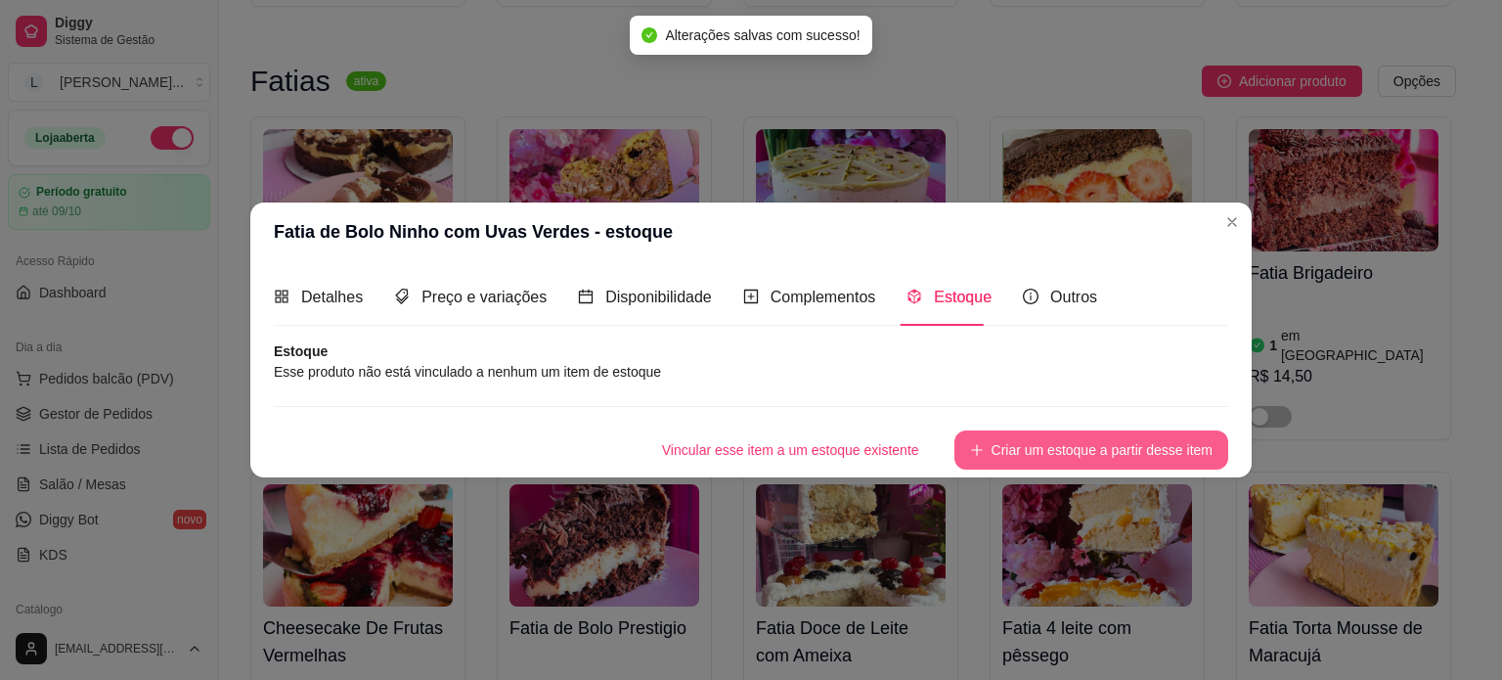
click at [1142, 444] on button "Criar um estoque a partir desse item" at bounding box center [1092, 449] width 274 height 39
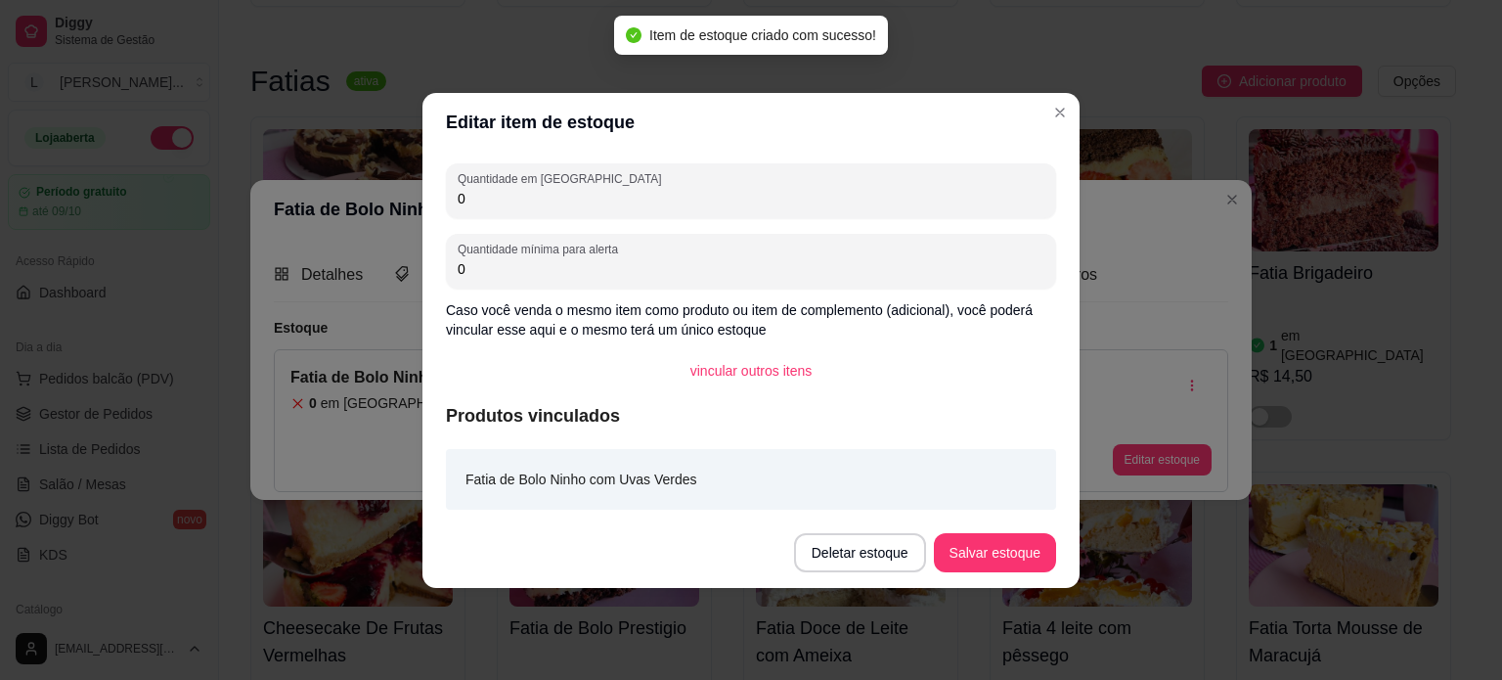
click at [478, 189] on input "0" at bounding box center [751, 199] width 587 height 20
drag, startPoint x: 473, startPoint y: 199, endPoint x: 449, endPoint y: 198, distance: 24.5
click at [449, 198] on div "Quantidade em estoque 0" at bounding box center [751, 190] width 610 height 55
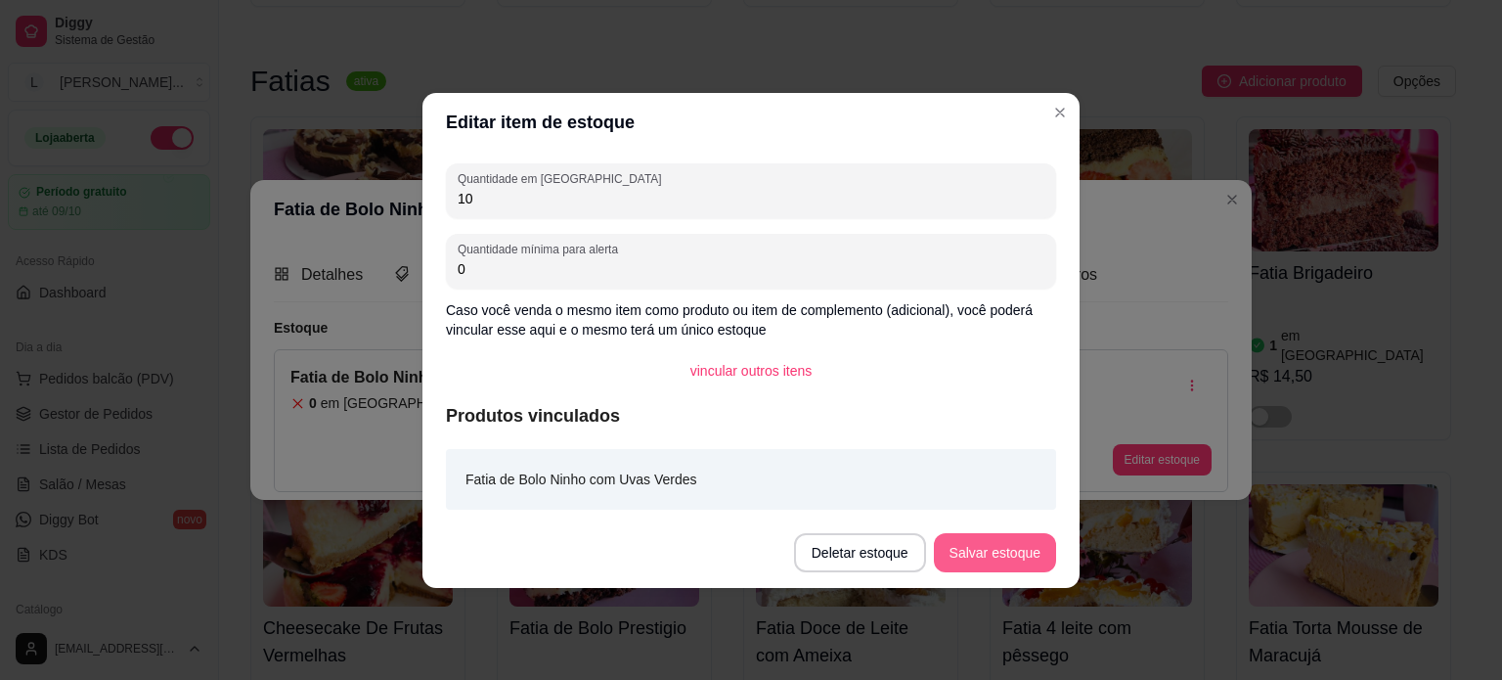
type input "10"
click at [958, 542] on button "Salvar estoque" at bounding box center [995, 552] width 122 height 39
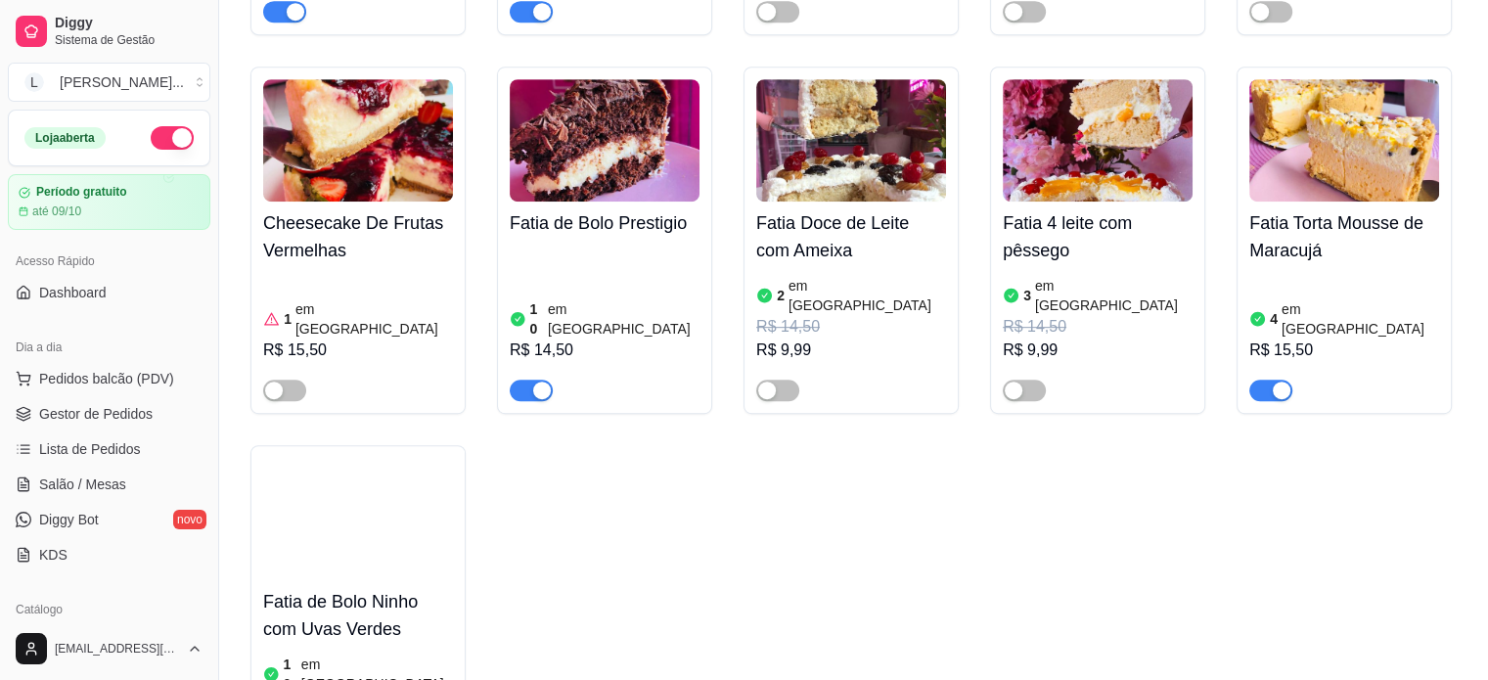
scroll to position [1076, 0]
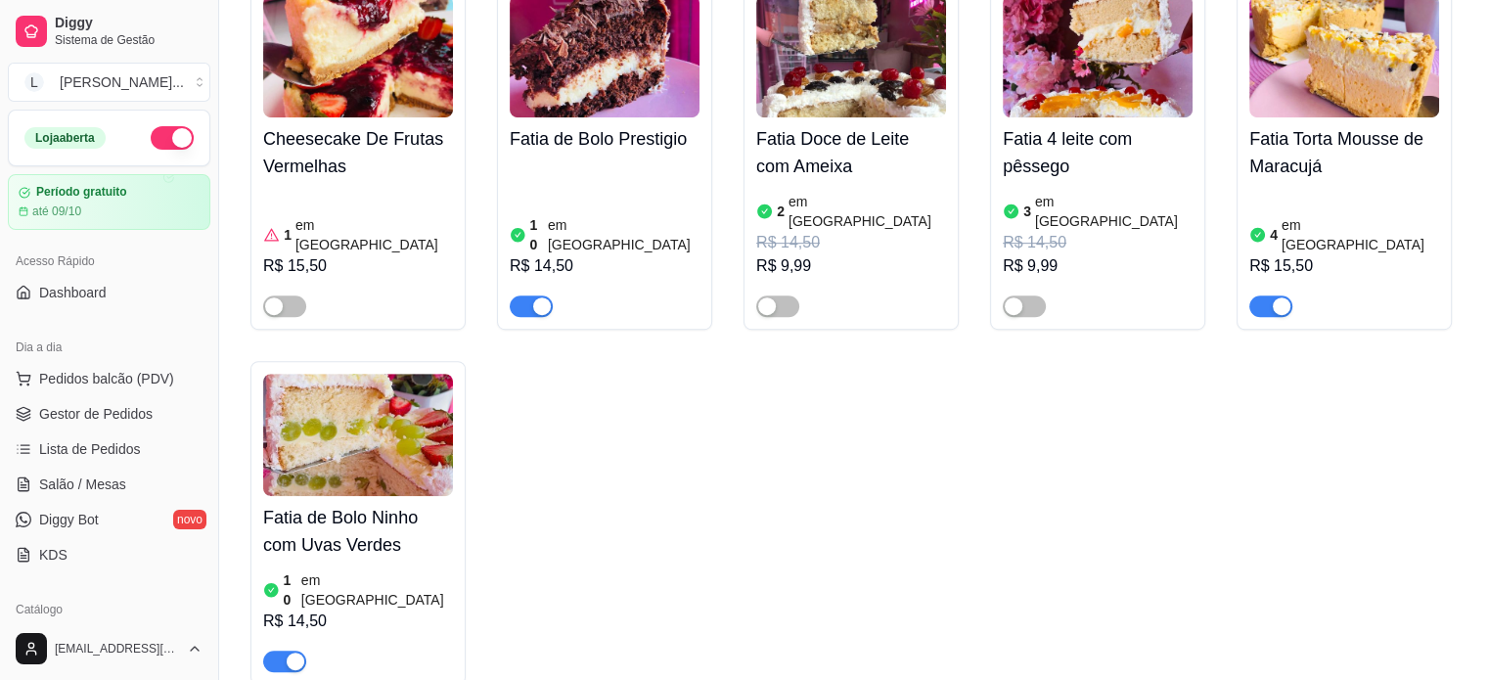
click at [1358, 188] on div "4 em estoque R$ 15,50" at bounding box center [1344, 252] width 190 height 129
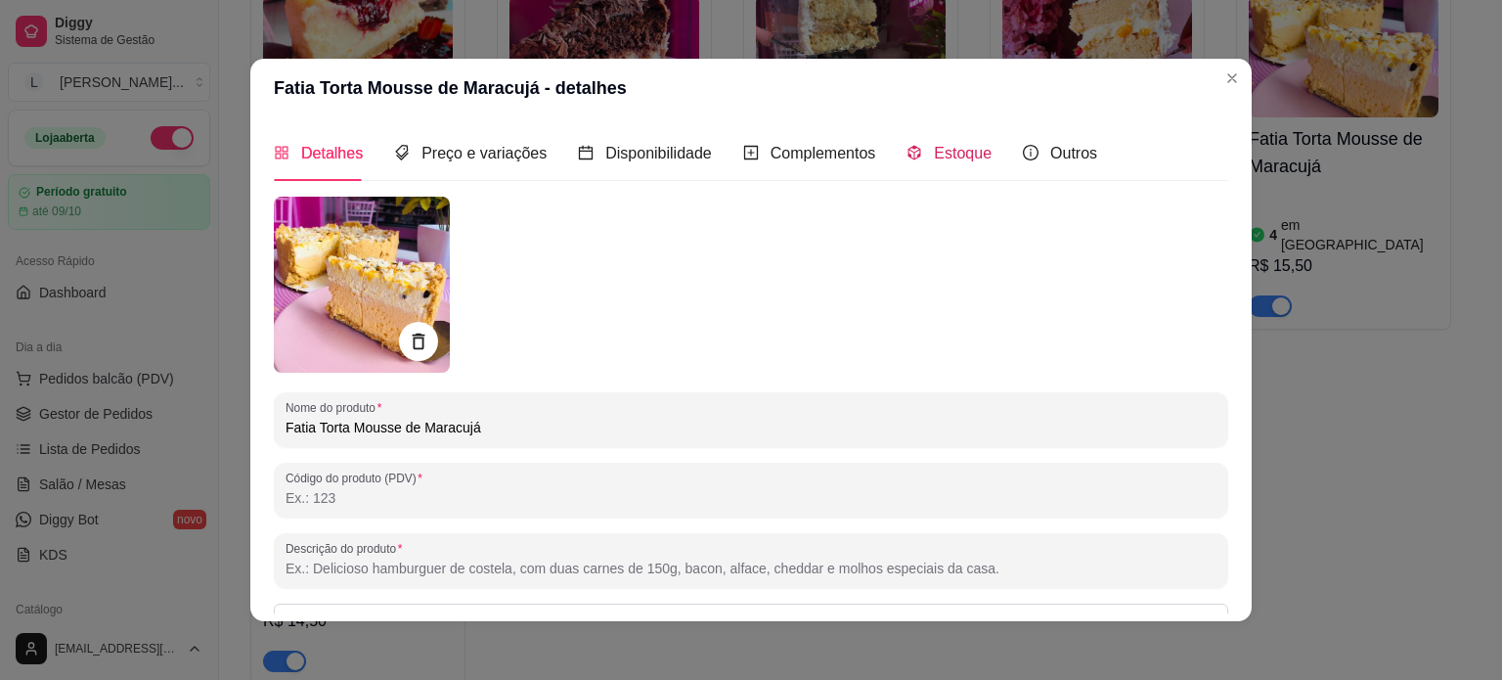
click at [955, 152] on span "Estoque" at bounding box center [963, 153] width 58 height 17
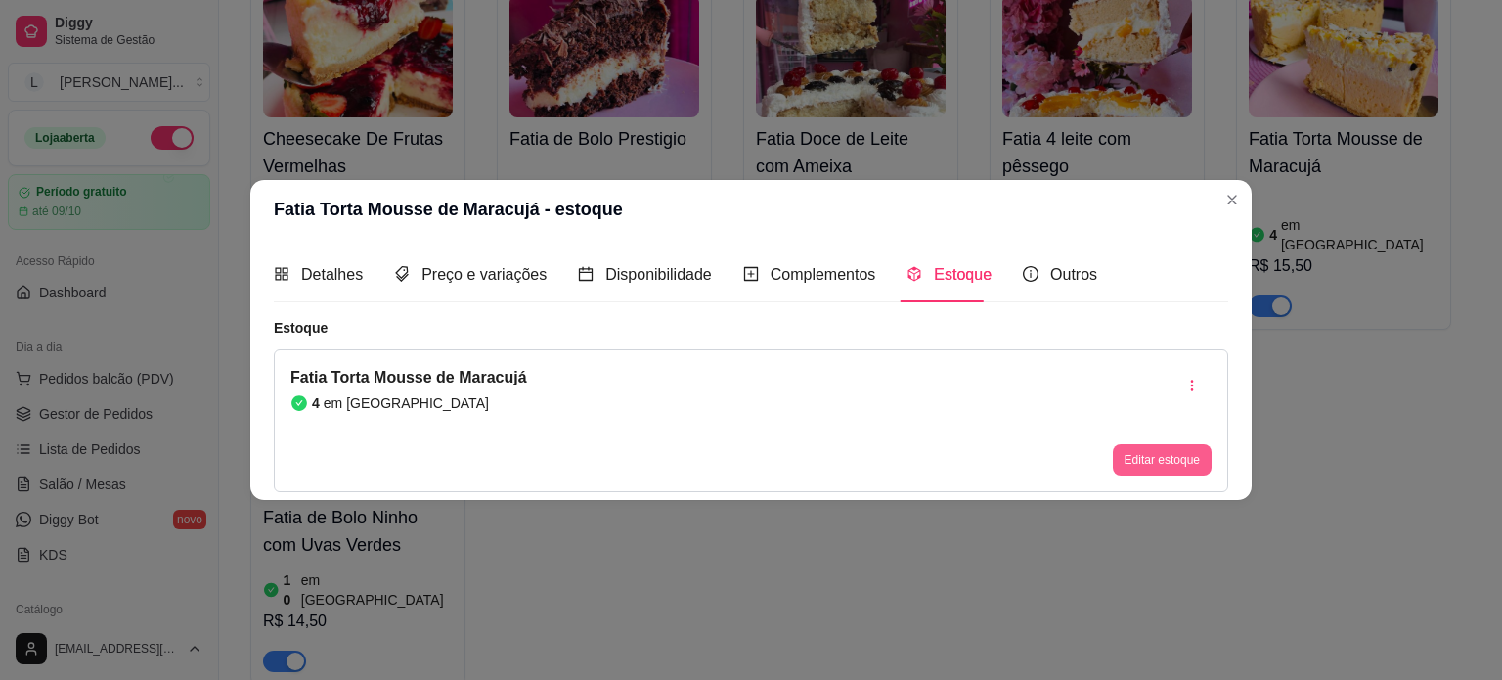
click at [1170, 465] on button "Editar estoque" at bounding box center [1162, 459] width 99 height 31
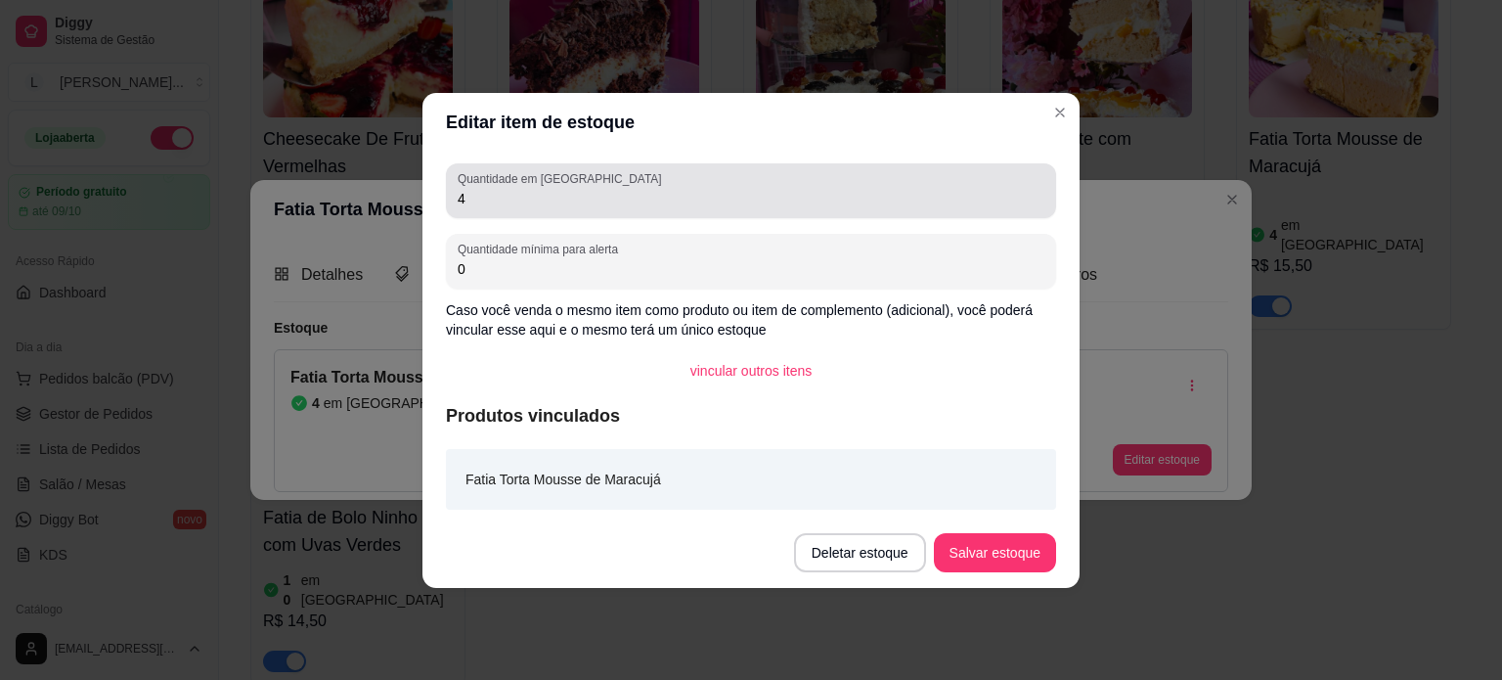
drag, startPoint x: 476, startPoint y: 198, endPoint x: 433, endPoint y: 193, distance: 43.3
click at [433, 193] on div "Quantidade em estoque 4 Quantidade mínima para alerta 0 Caso você venda o mesmo…" at bounding box center [751, 335] width 657 height 366
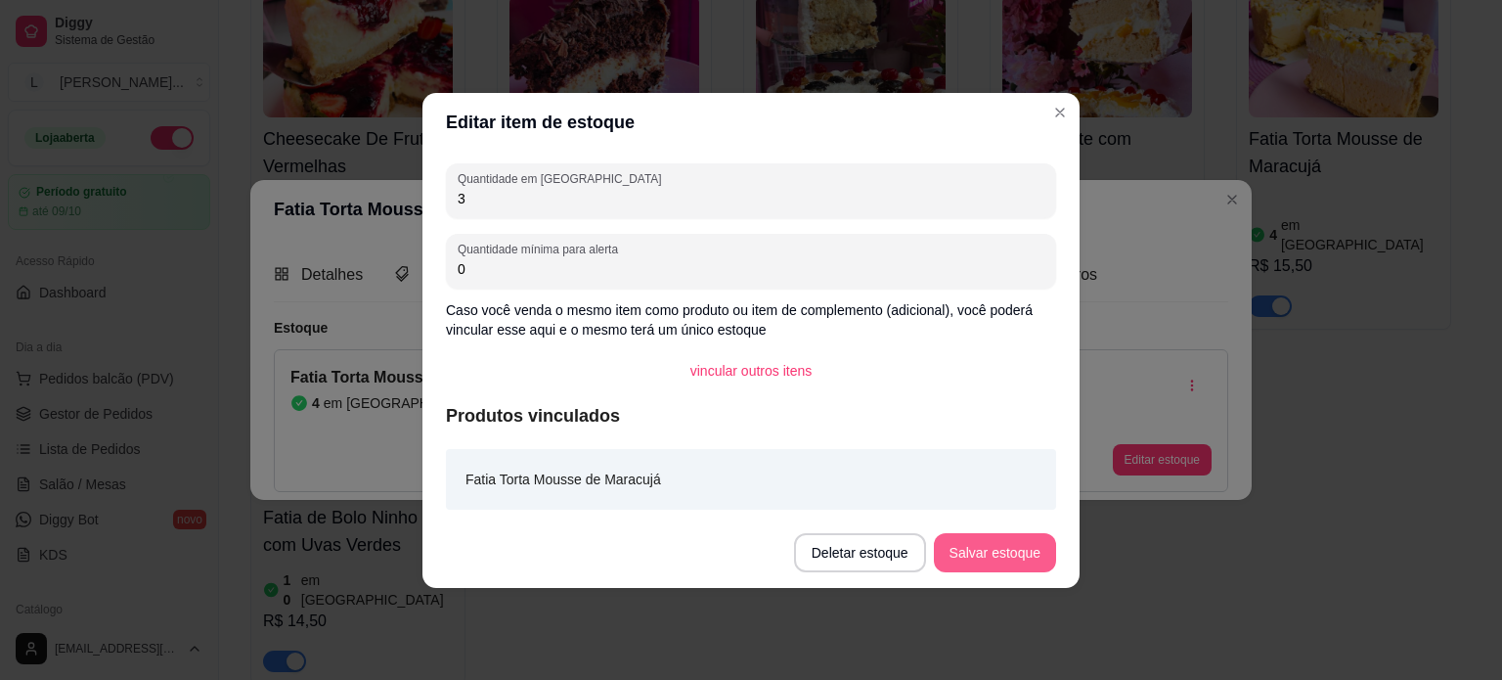
type input "3"
click at [994, 561] on button "Salvar estoque" at bounding box center [995, 552] width 122 height 39
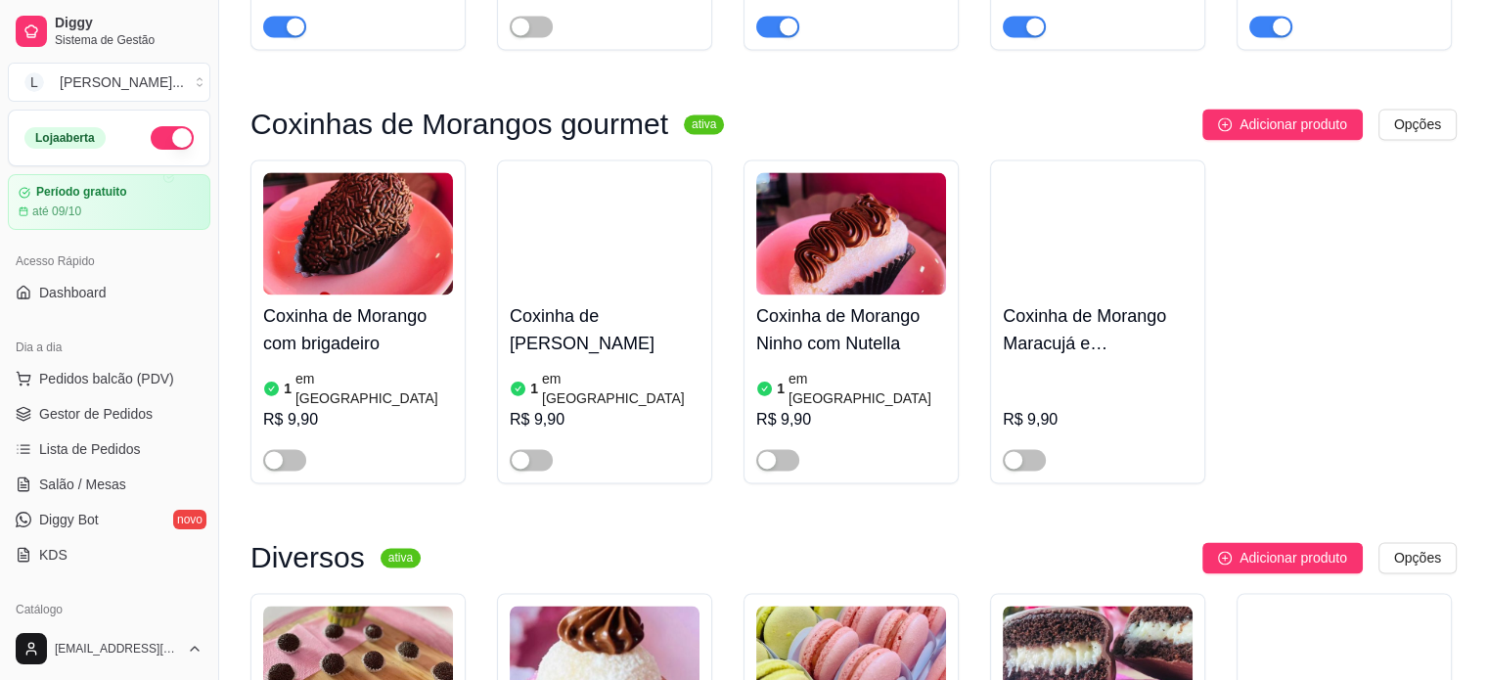
scroll to position [2934, 0]
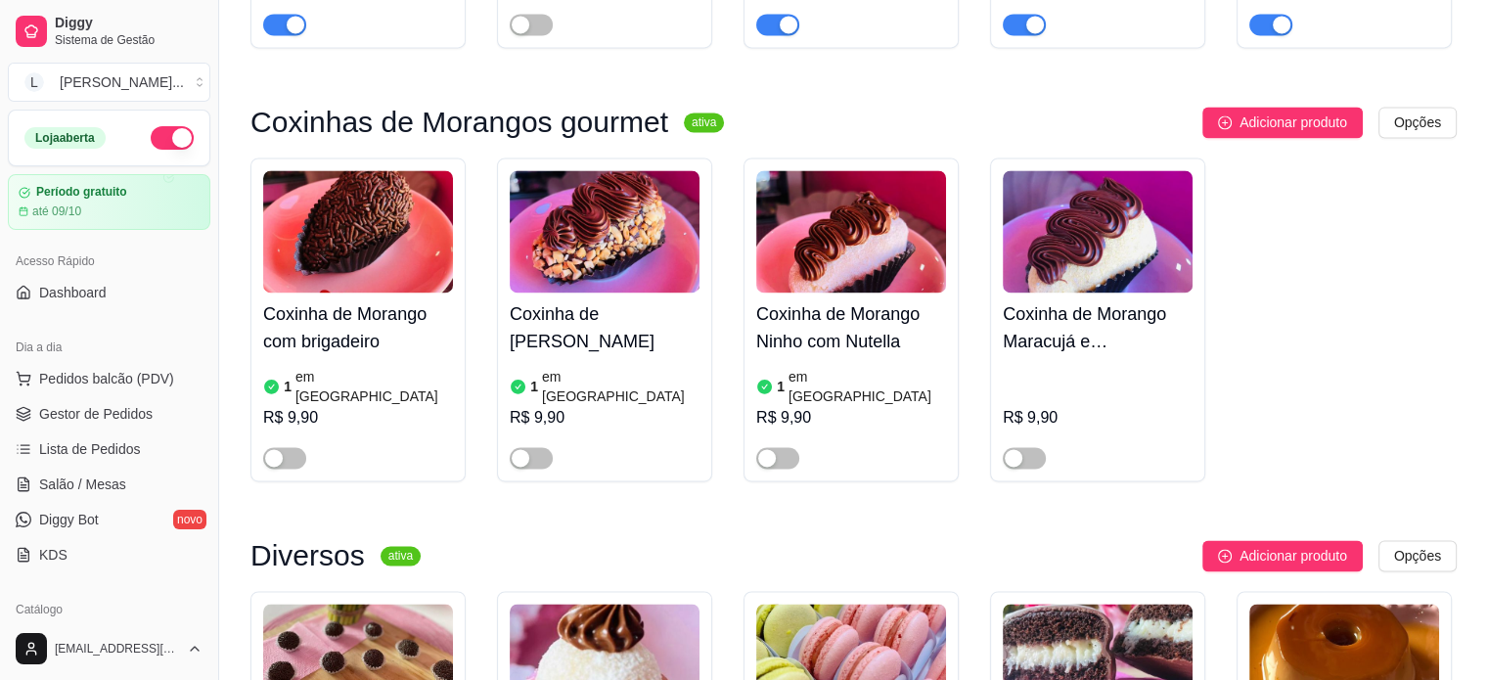
drag, startPoint x: 522, startPoint y: 306, endPoint x: 414, endPoint y: 300, distance: 108.7
click at [519, 449] on div "button" at bounding box center [521, 458] width 18 height 18
click at [290, 447] on span "button" at bounding box center [284, 458] width 43 height 22
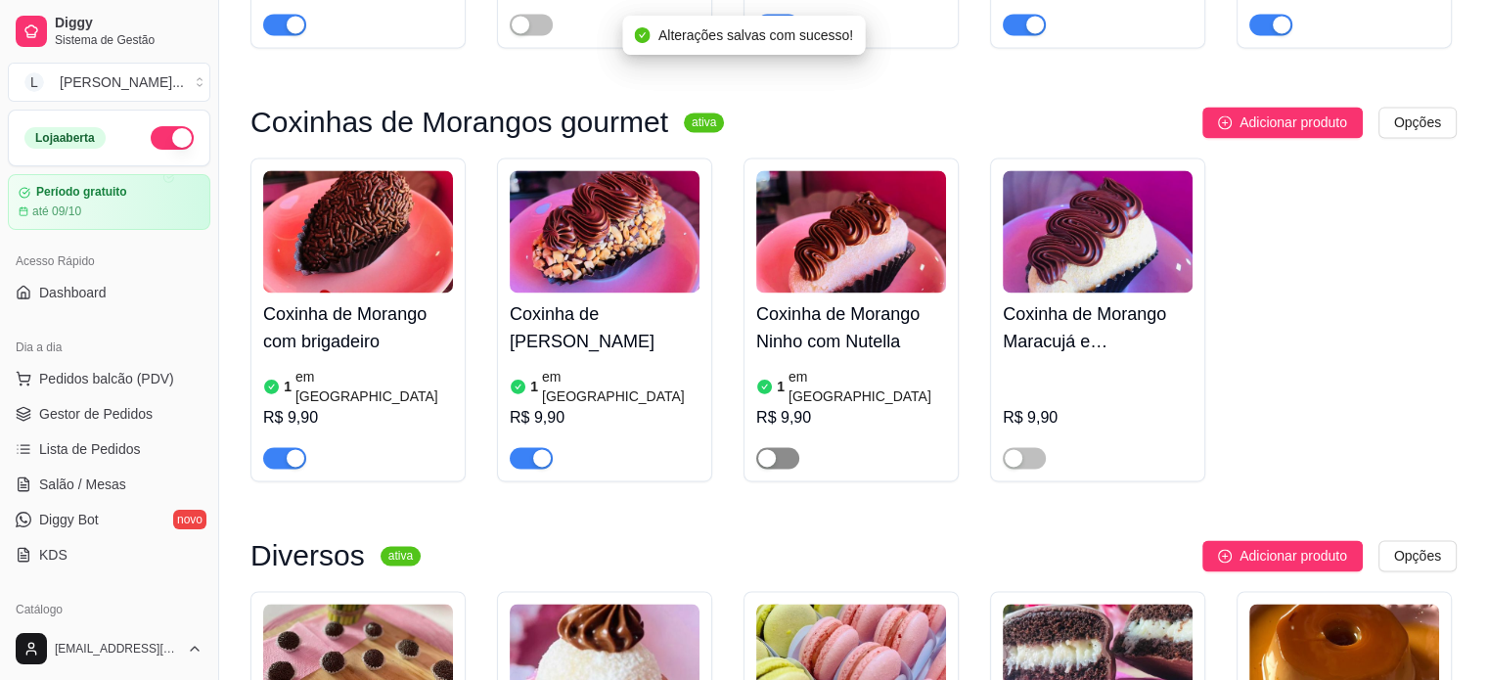
click at [779, 447] on span "button" at bounding box center [777, 458] width 43 height 22
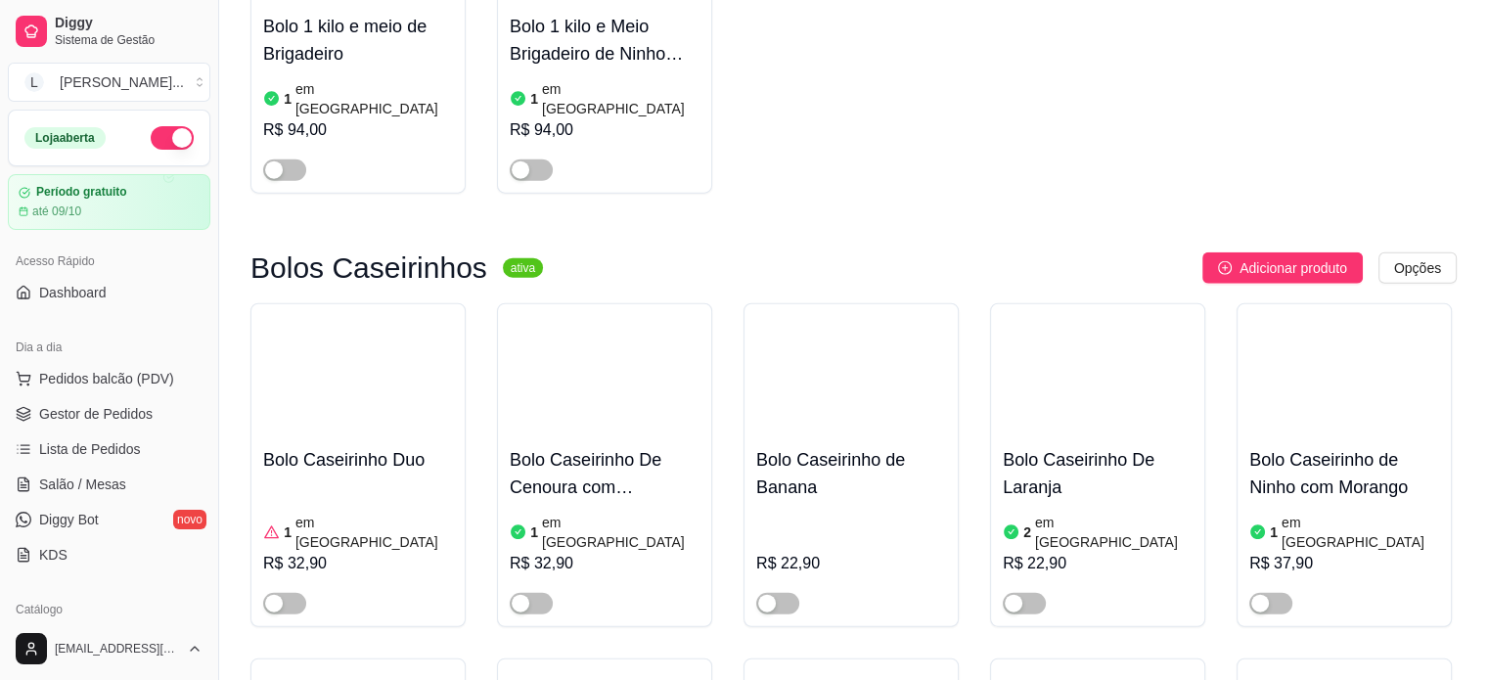
scroll to position [4793, 0]
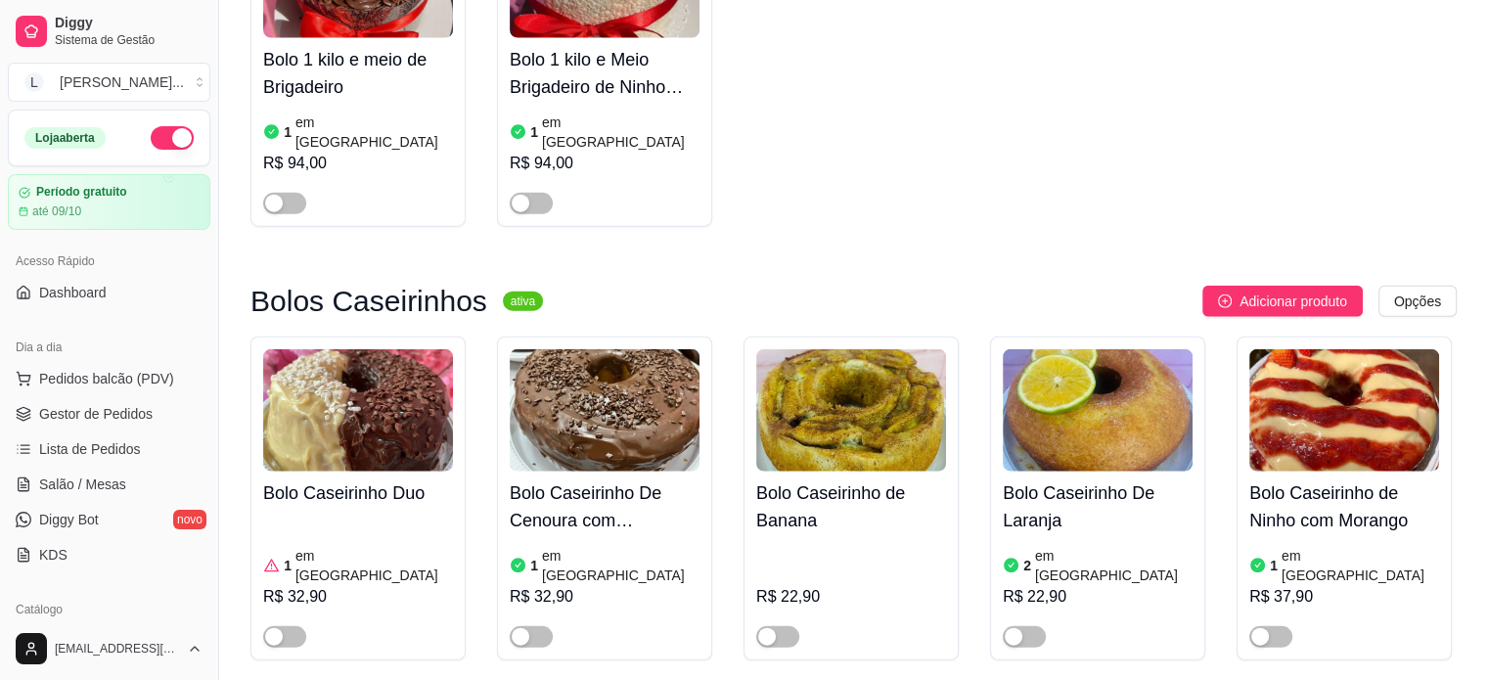
click at [520, 426] on div "Bolo Caseirinho De Cenoura com Brigadeiro 1 em estoque R$ 32,90" at bounding box center [604, 498] width 215 height 324
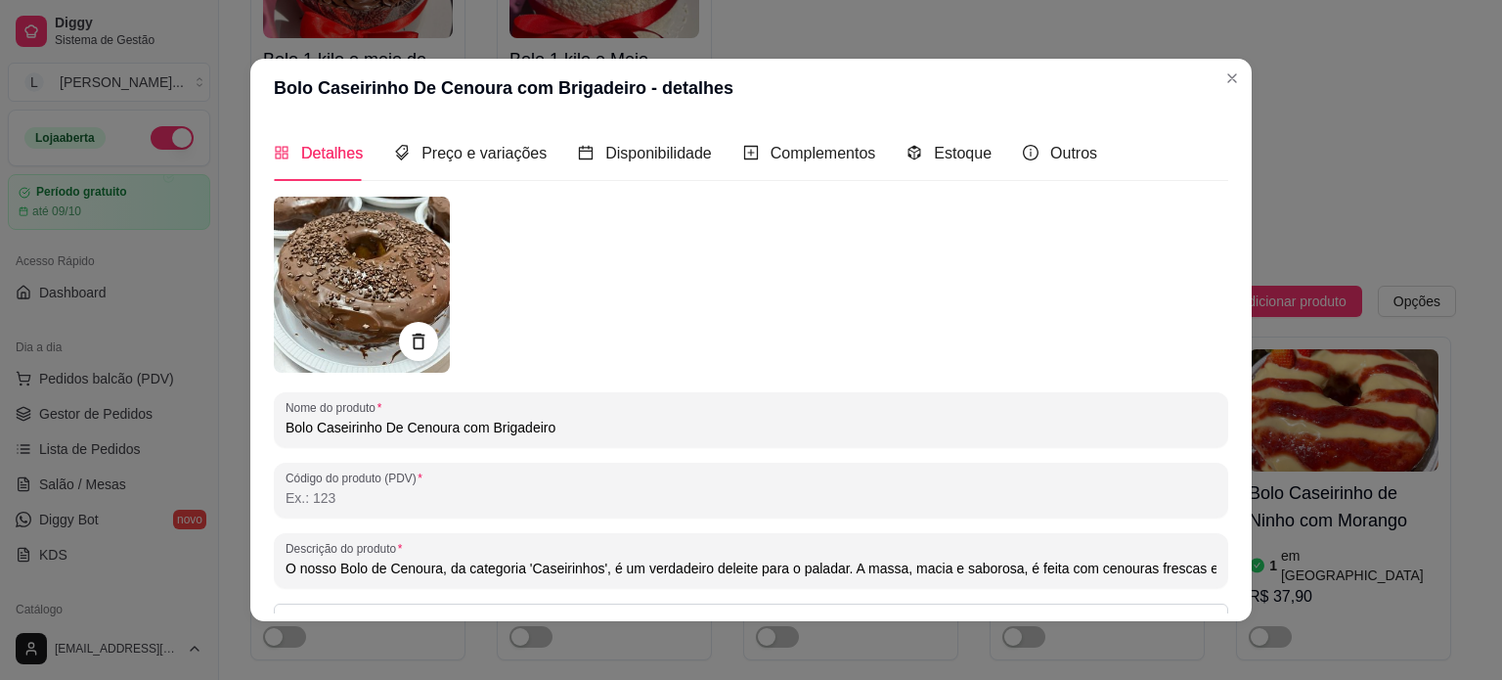
click at [1212, 90] on header "Bolo Caseirinho De Cenoura com Brigadeiro - detalhes" at bounding box center [751, 88] width 1002 height 59
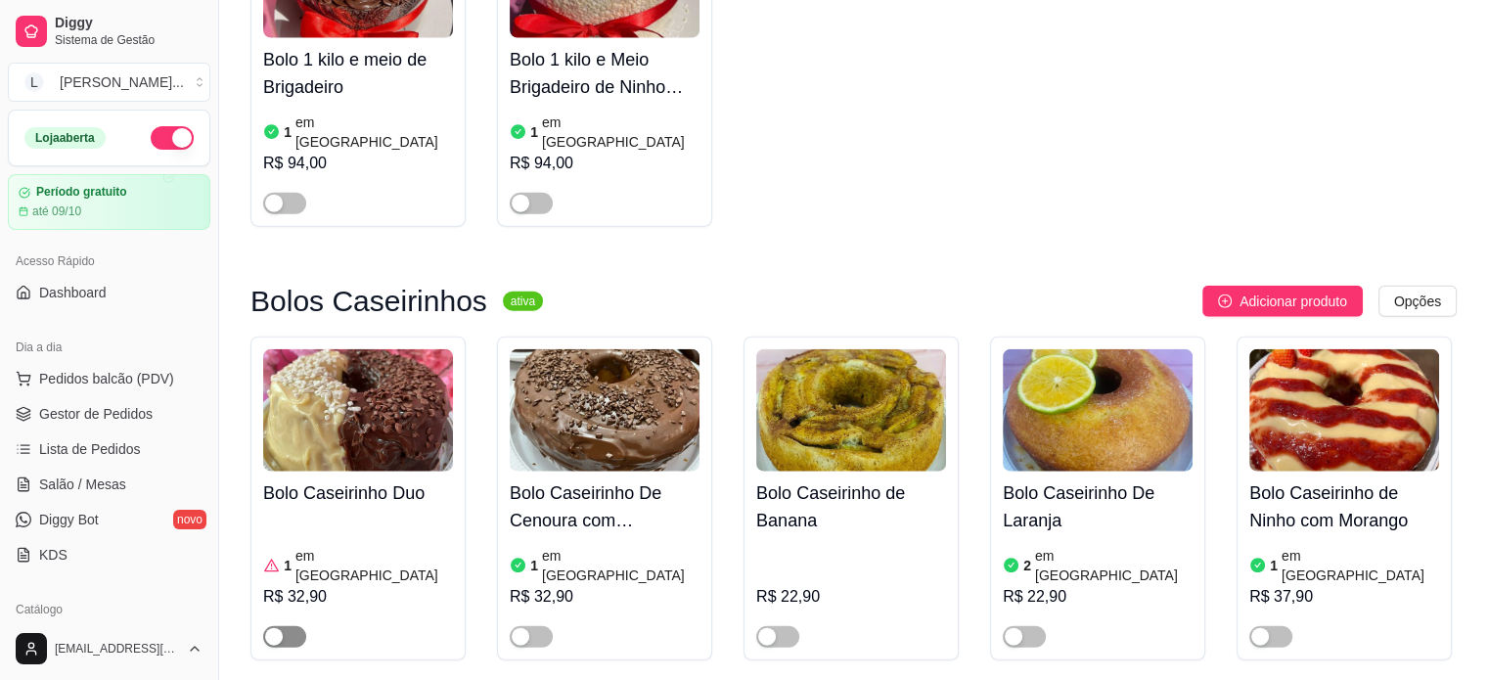
click at [286, 626] on span "button" at bounding box center [284, 637] width 43 height 22
click at [524, 628] on div "button" at bounding box center [521, 637] width 18 height 18
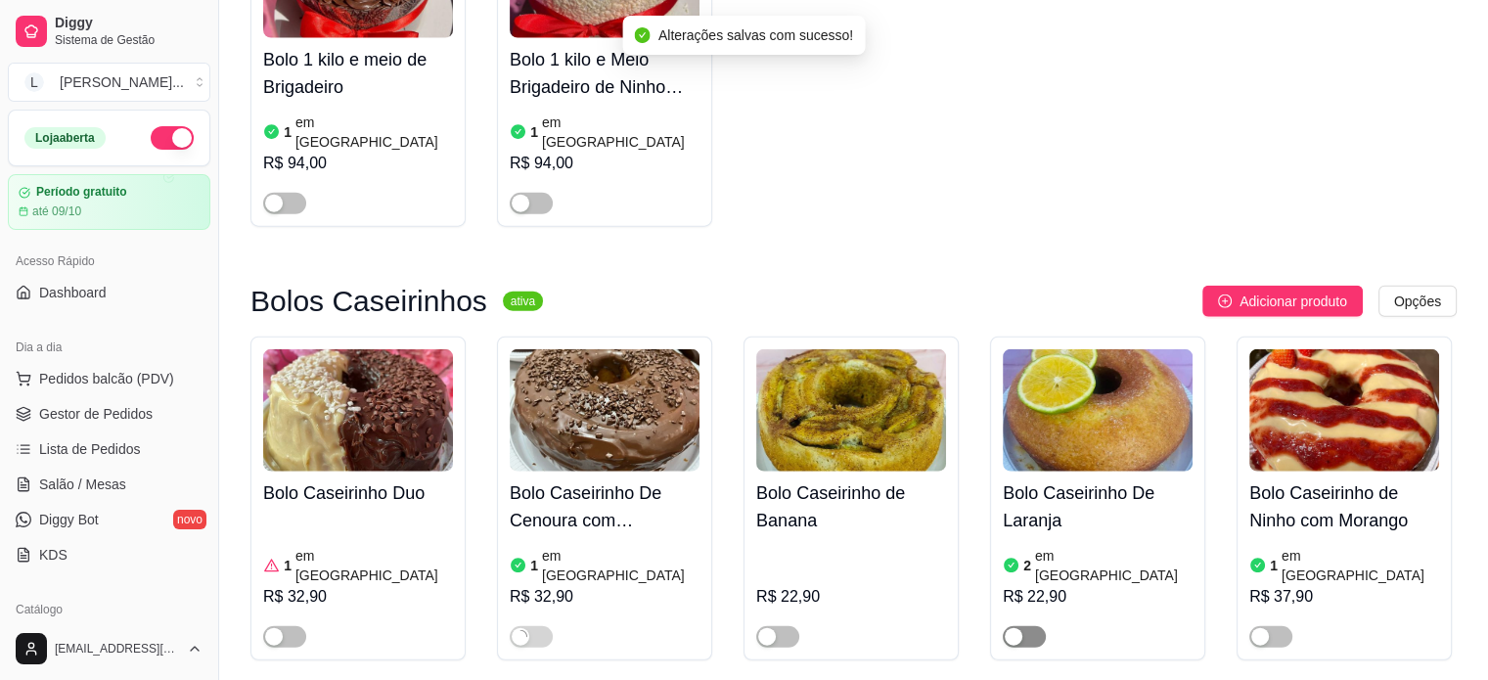
click at [1037, 626] on span "button" at bounding box center [1024, 637] width 43 height 22
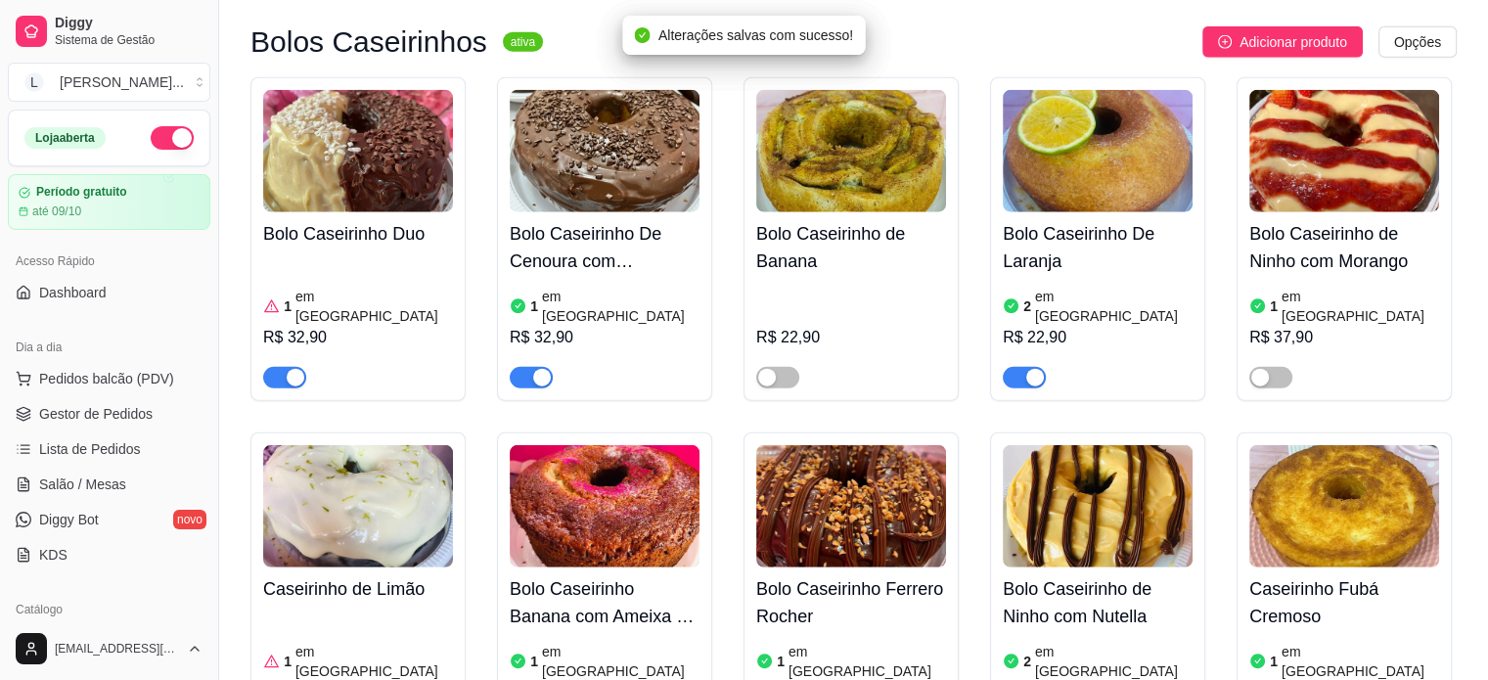
scroll to position [5184, 0]
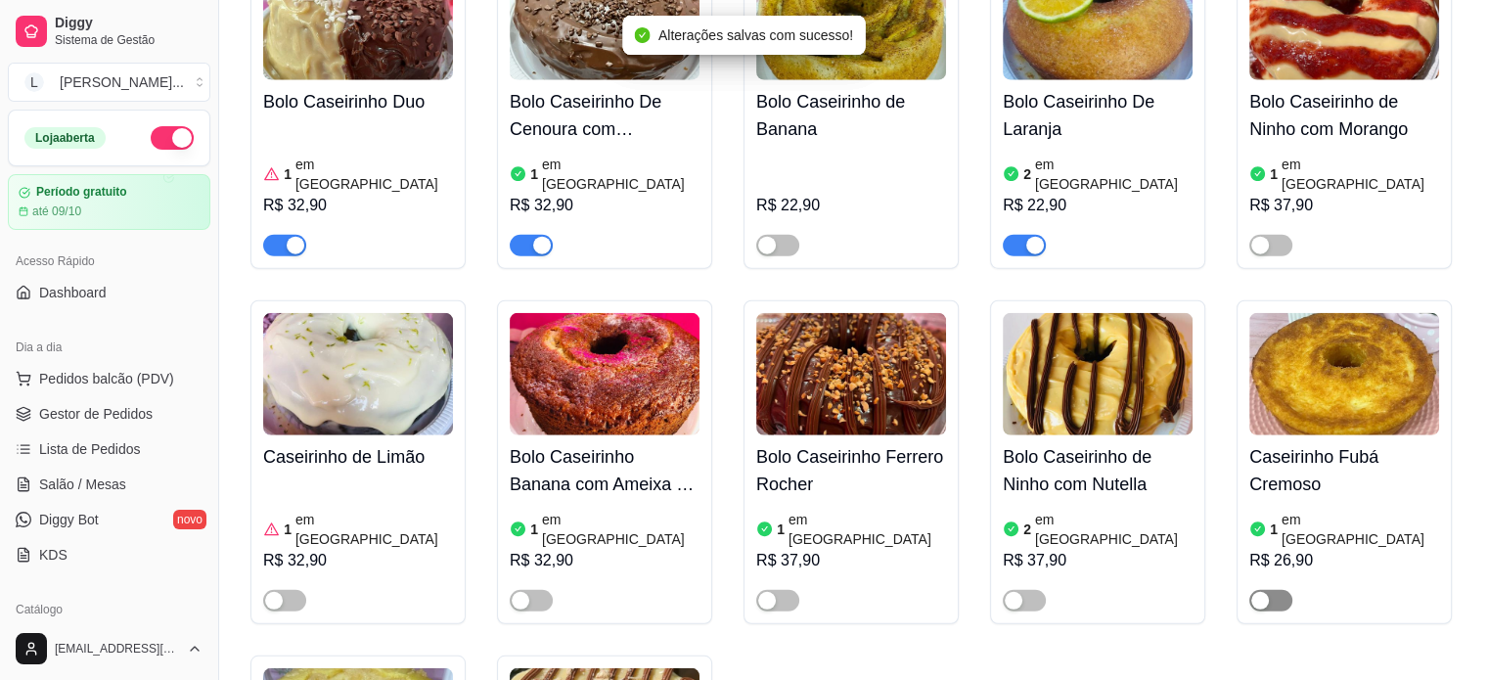
click at [1264, 592] on div "button" at bounding box center [1260, 601] width 18 height 18
click at [769, 592] on div "button" at bounding box center [767, 601] width 18 height 18
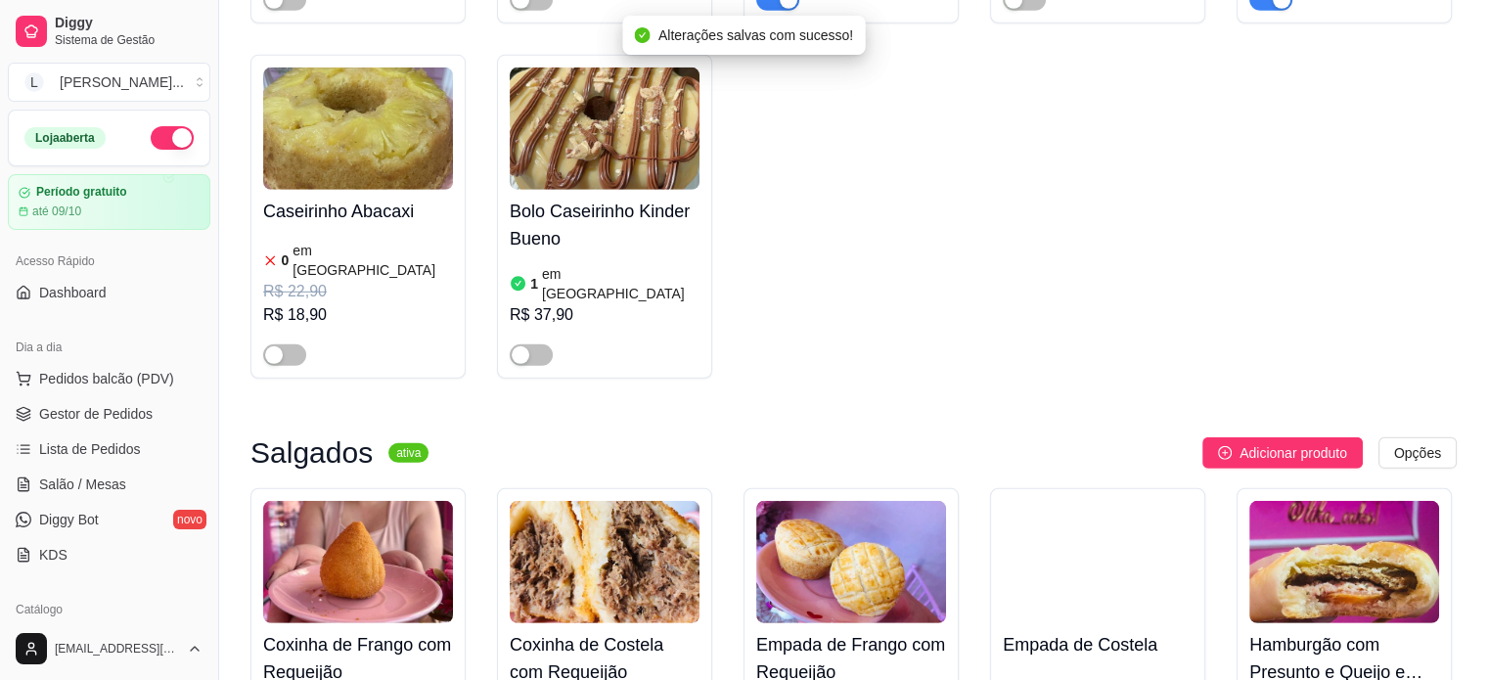
scroll to position [5869, 0]
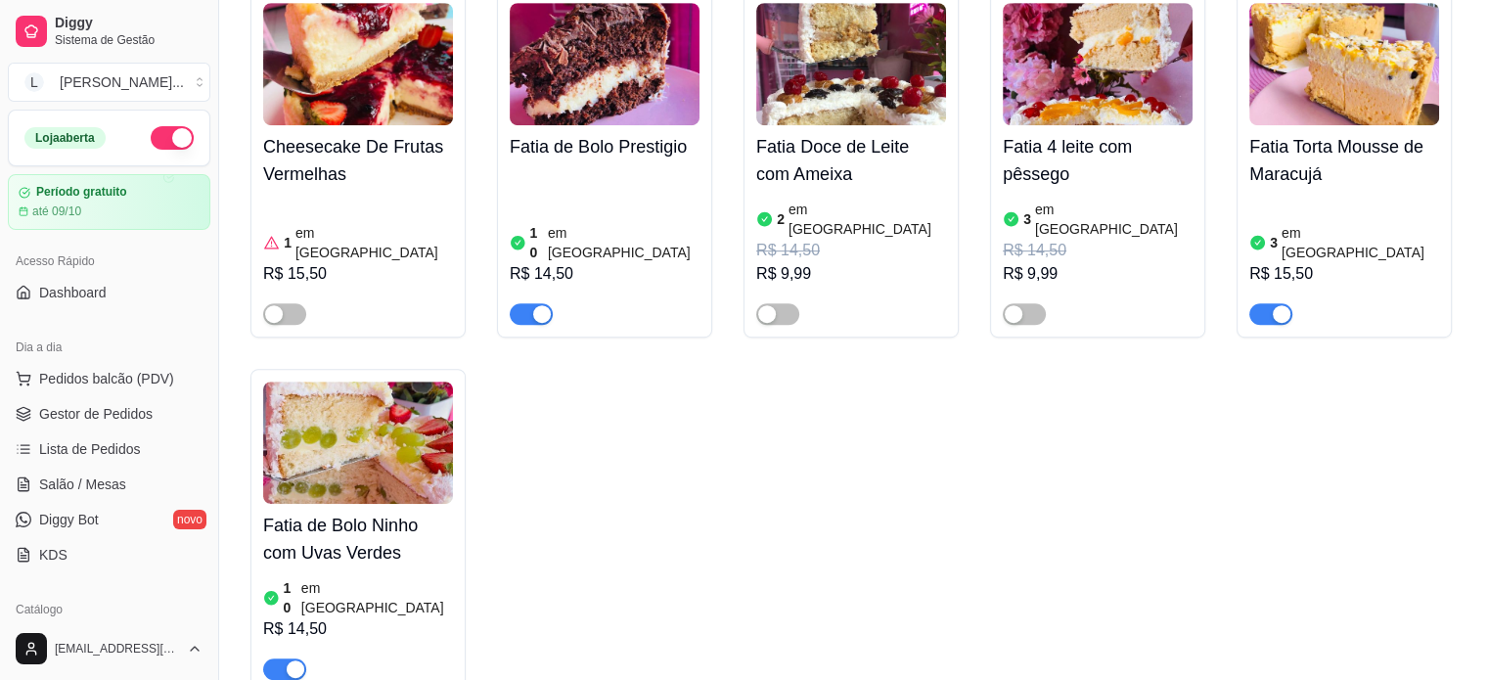
scroll to position [1069, 0]
click at [285, 657] on button "button" at bounding box center [284, 668] width 43 height 22
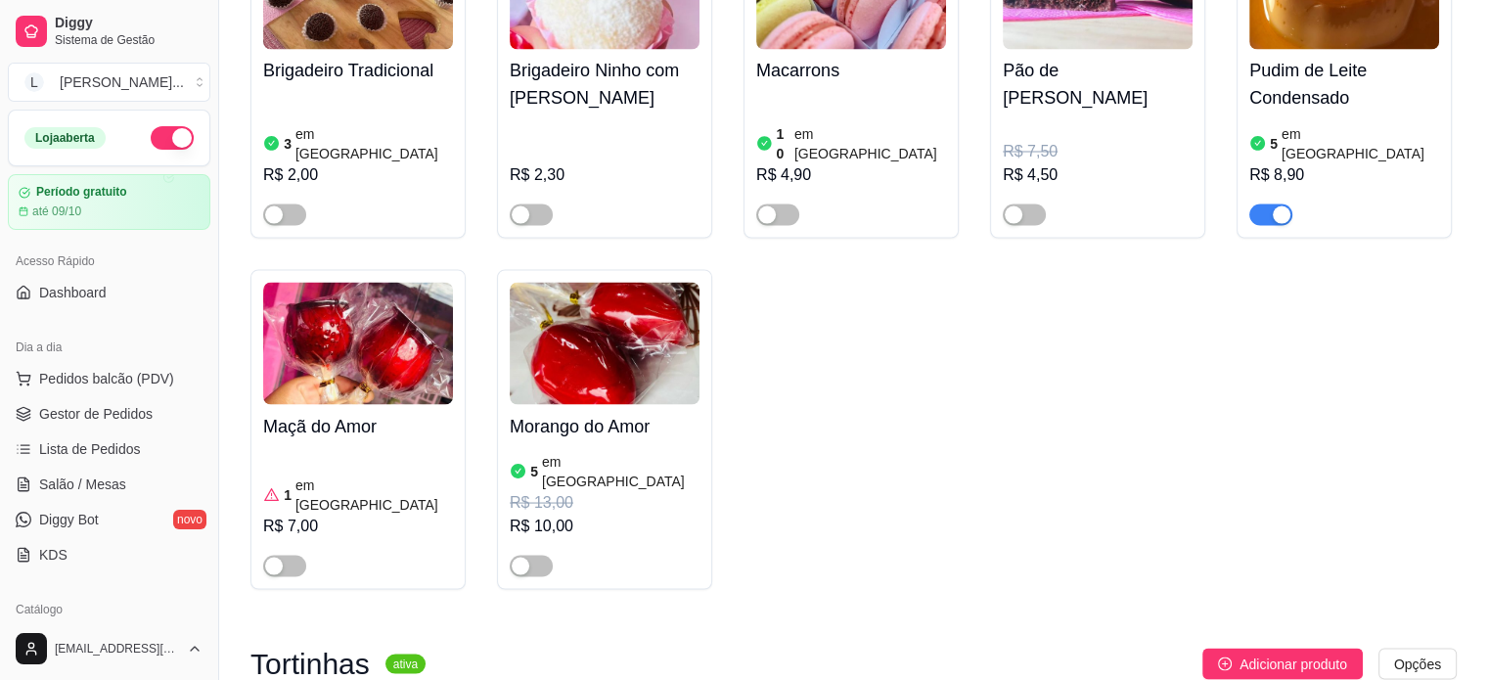
scroll to position [3612, 0]
click at [818, 365] on div "Brigadeiro Tradicional 3 em estoque R$ 2,00 Brigadeiro Ninho com Nutella R$ 2,3…" at bounding box center [853, 250] width 1206 height 675
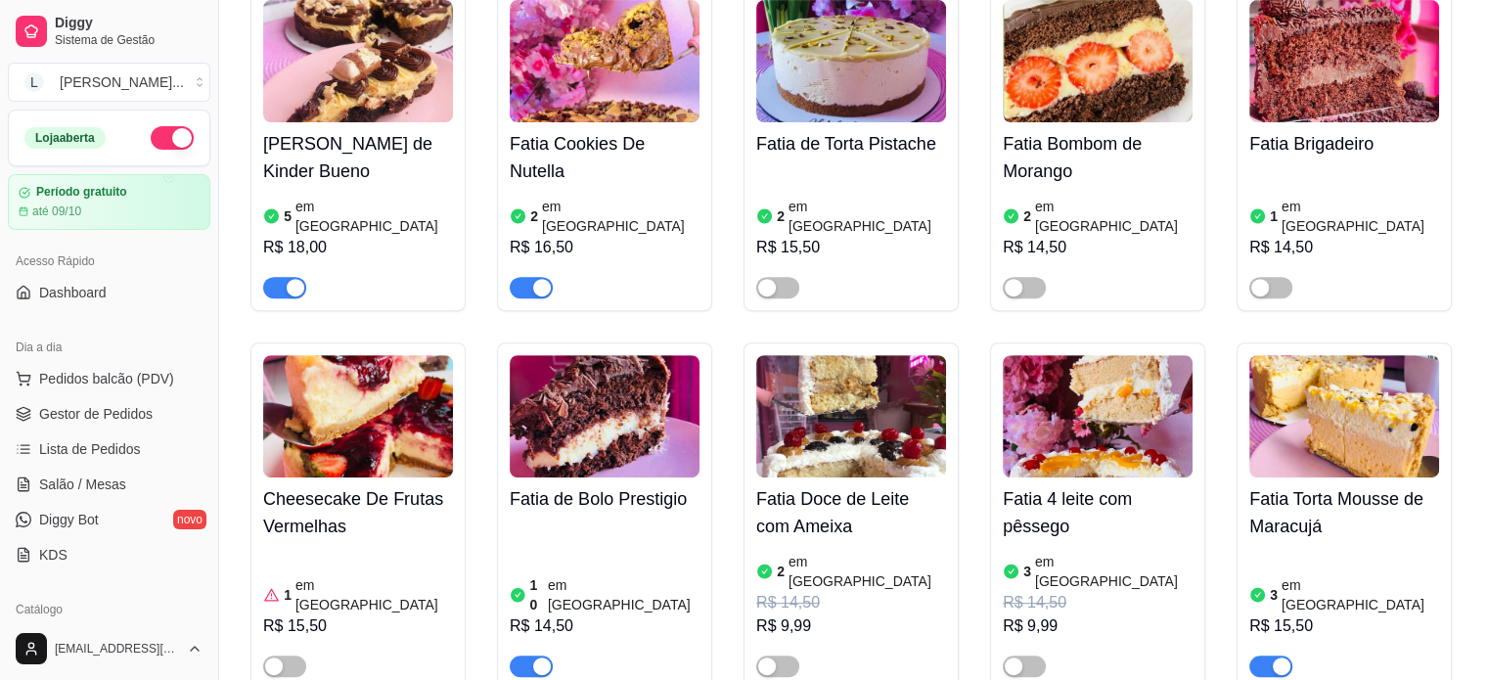
scroll to position [783, 0]
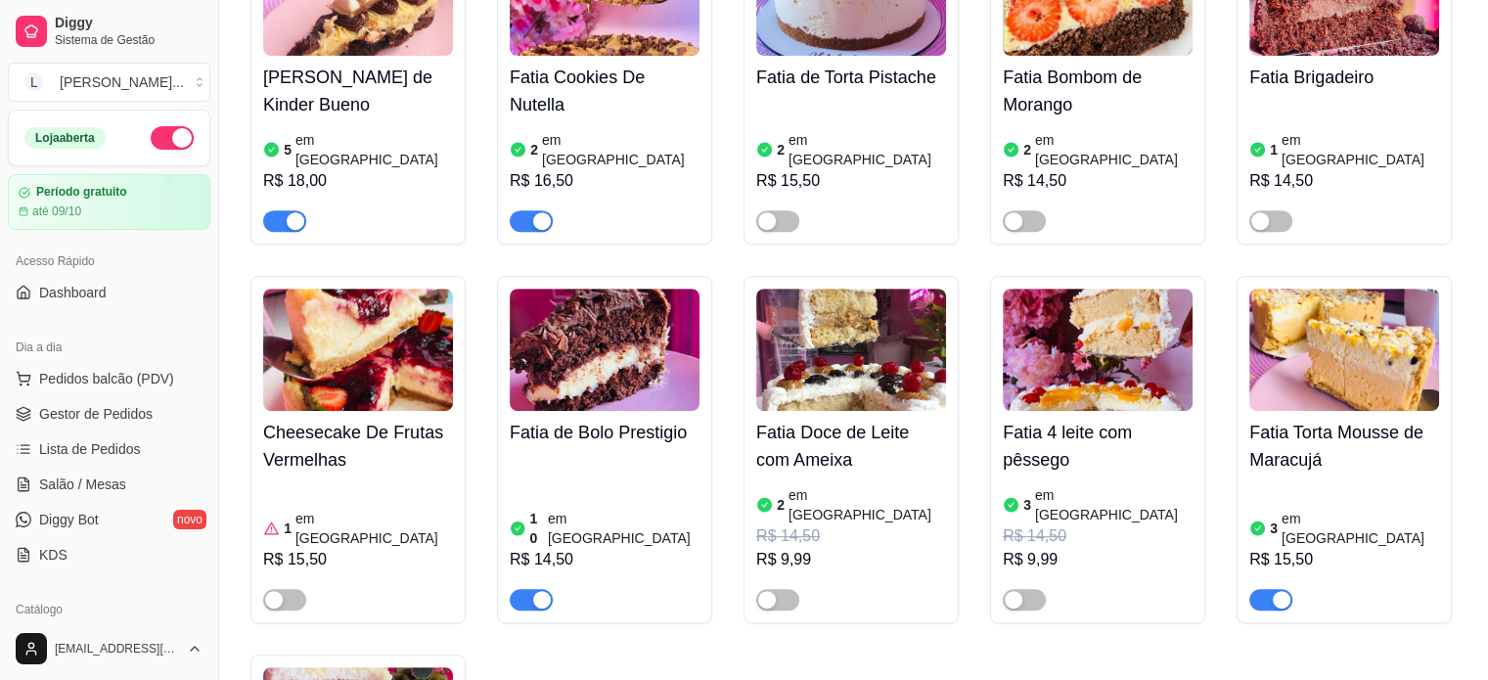
click at [514, 589] on span "button" at bounding box center [531, 600] width 43 height 22
click at [119, 402] on link "Gestor de Pedidos" at bounding box center [109, 413] width 202 height 31
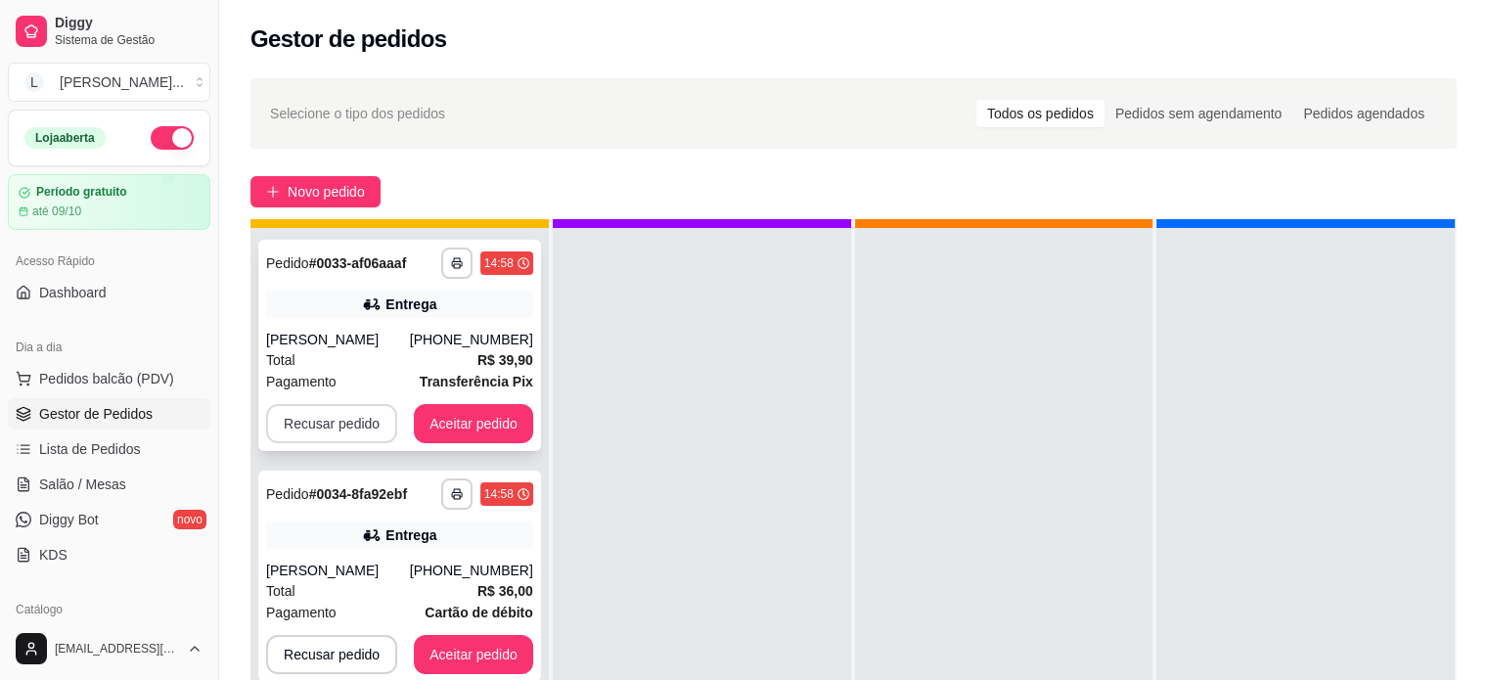
scroll to position [55, 0]
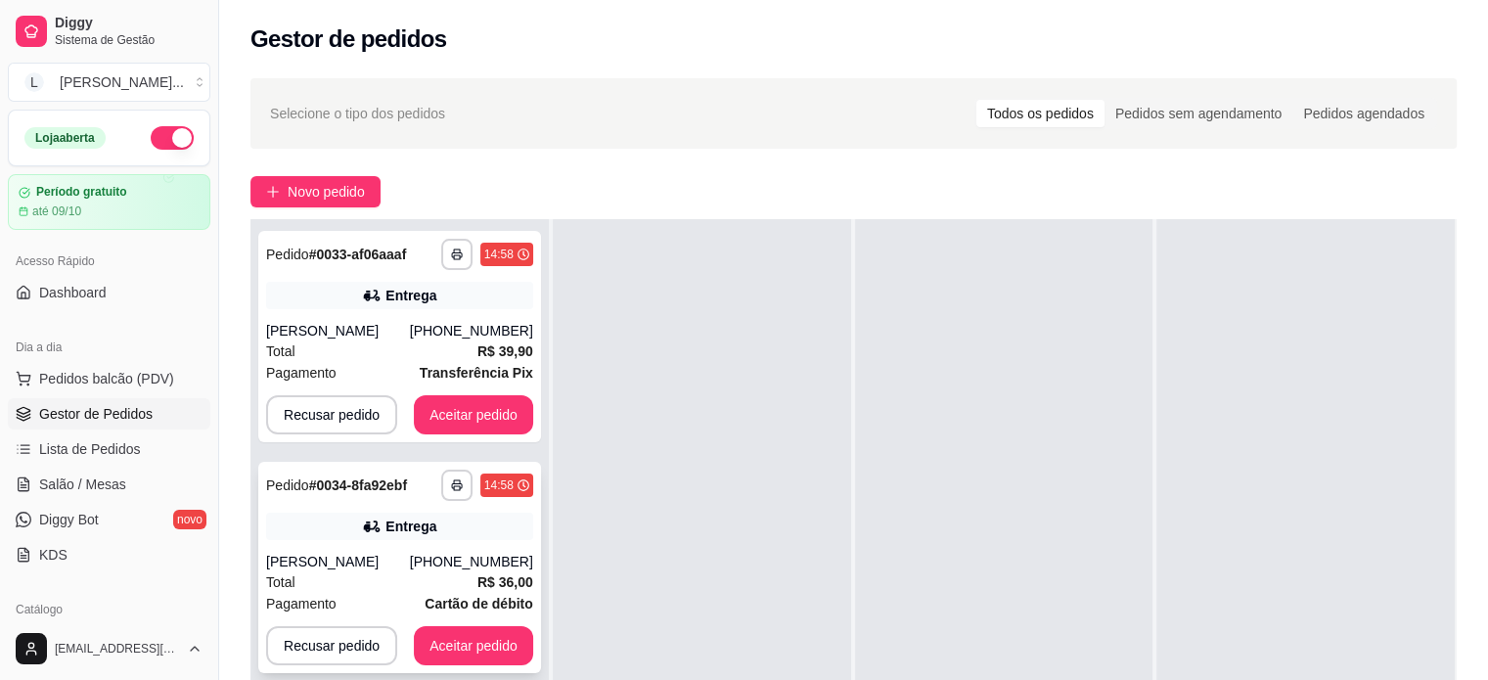
click at [330, 638] on button "Recusar pedido" at bounding box center [331, 645] width 131 height 39
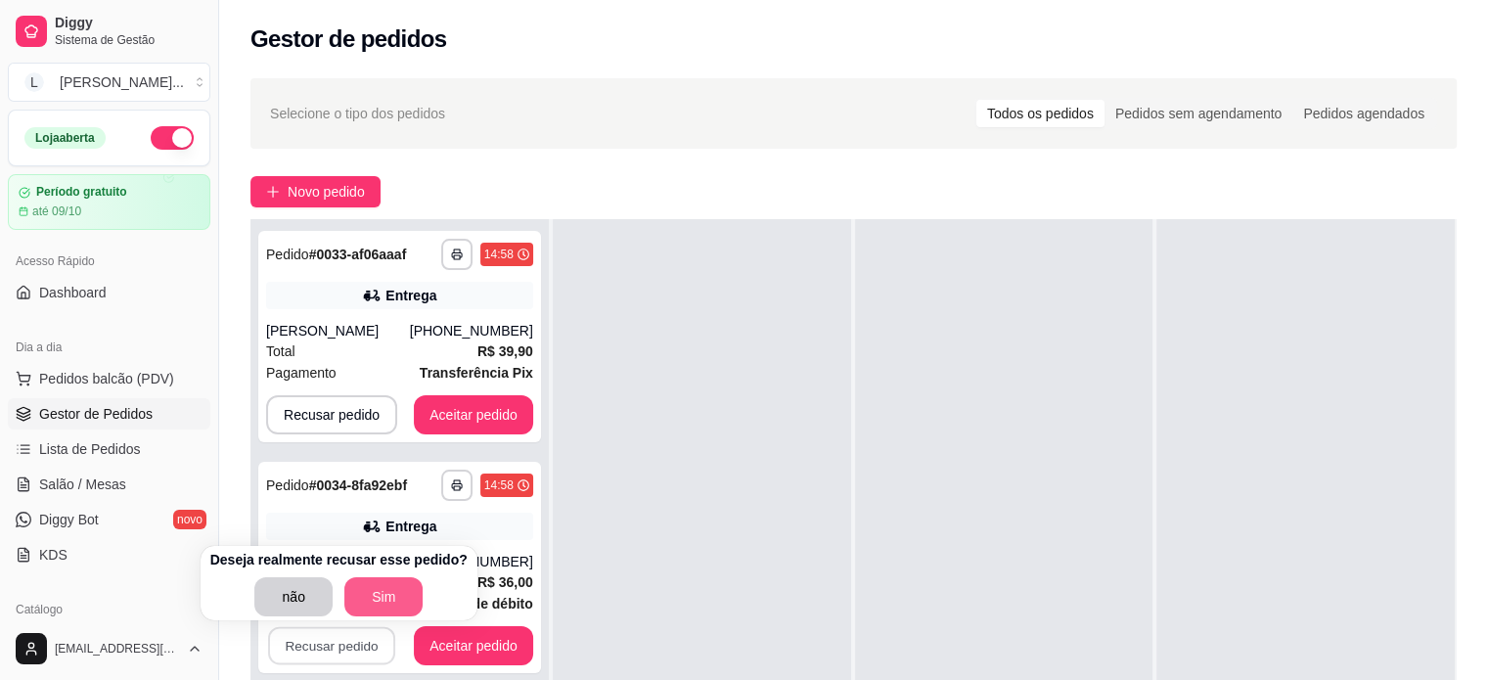
click at [375, 586] on button "Sim" at bounding box center [383, 596] width 78 height 39
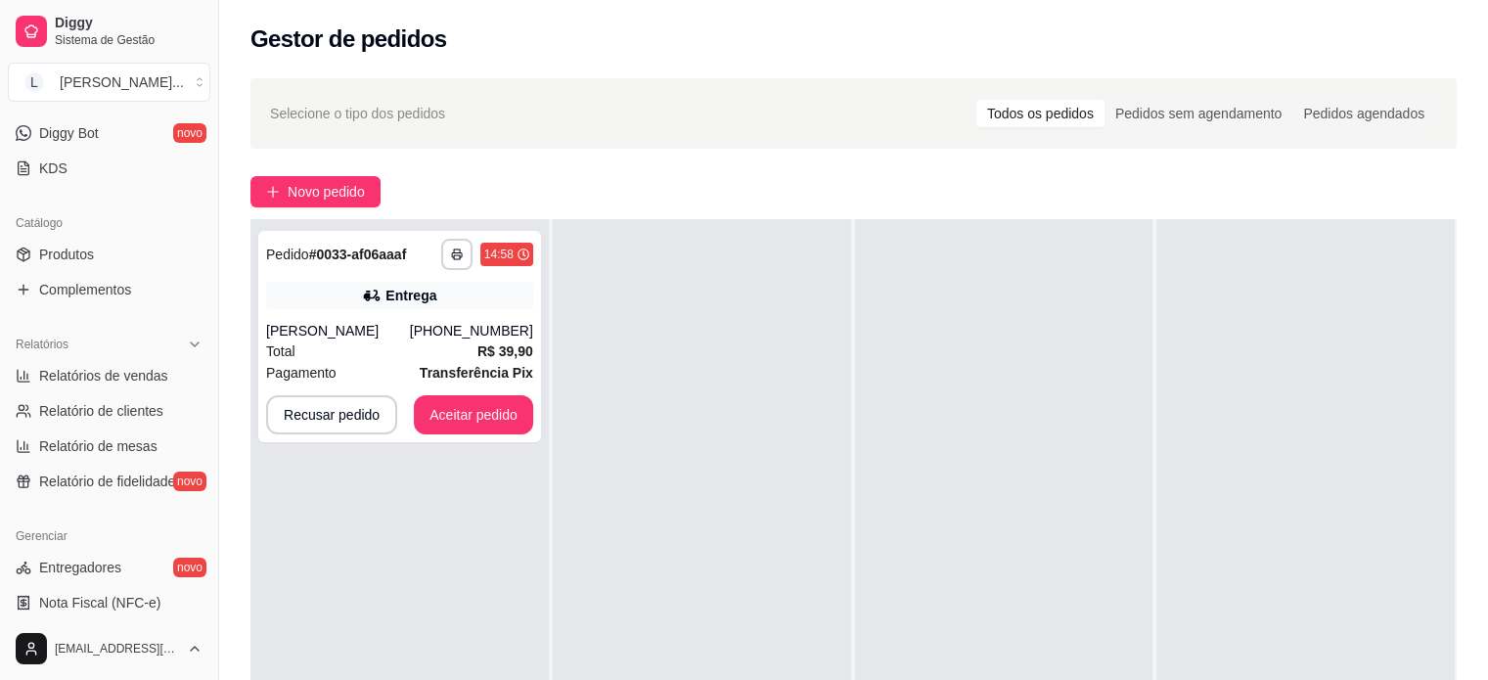
scroll to position [391, 0]
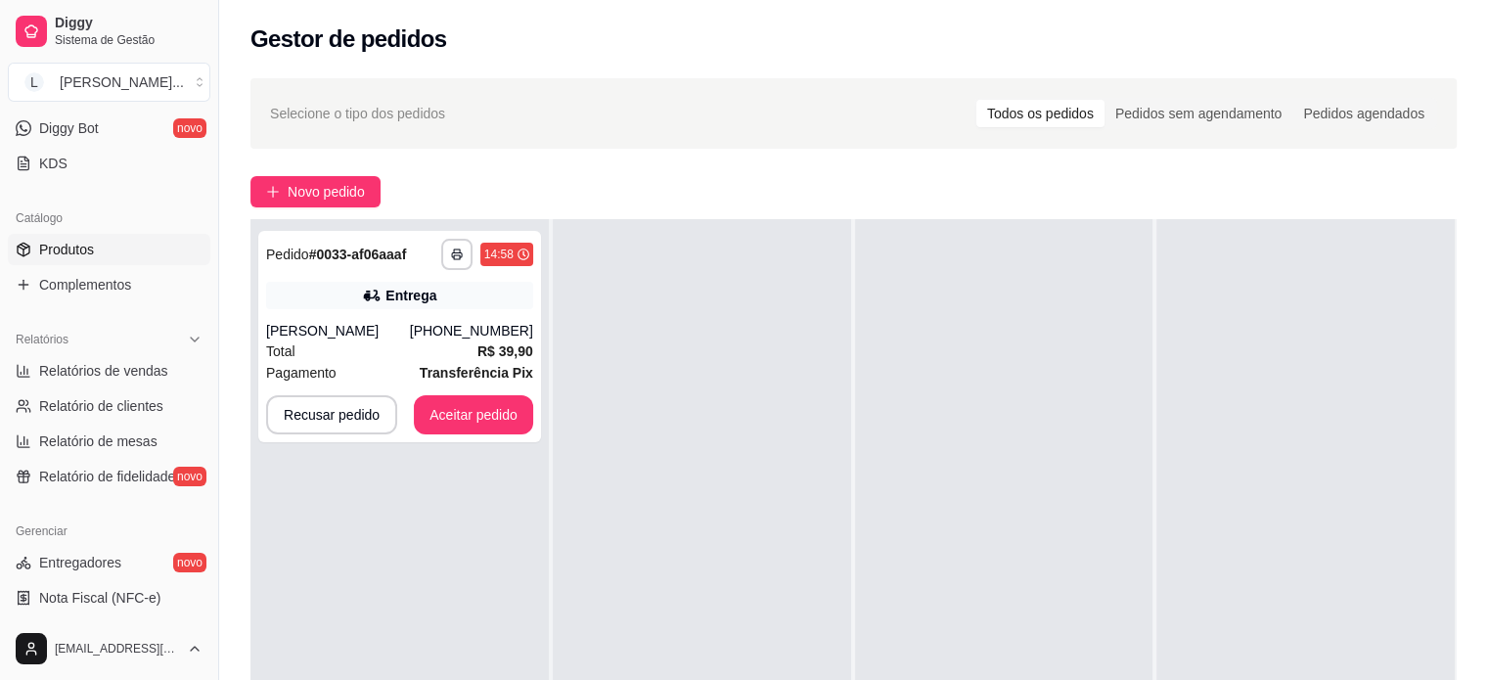
click at [107, 252] on link "Produtos" at bounding box center [109, 249] width 202 height 31
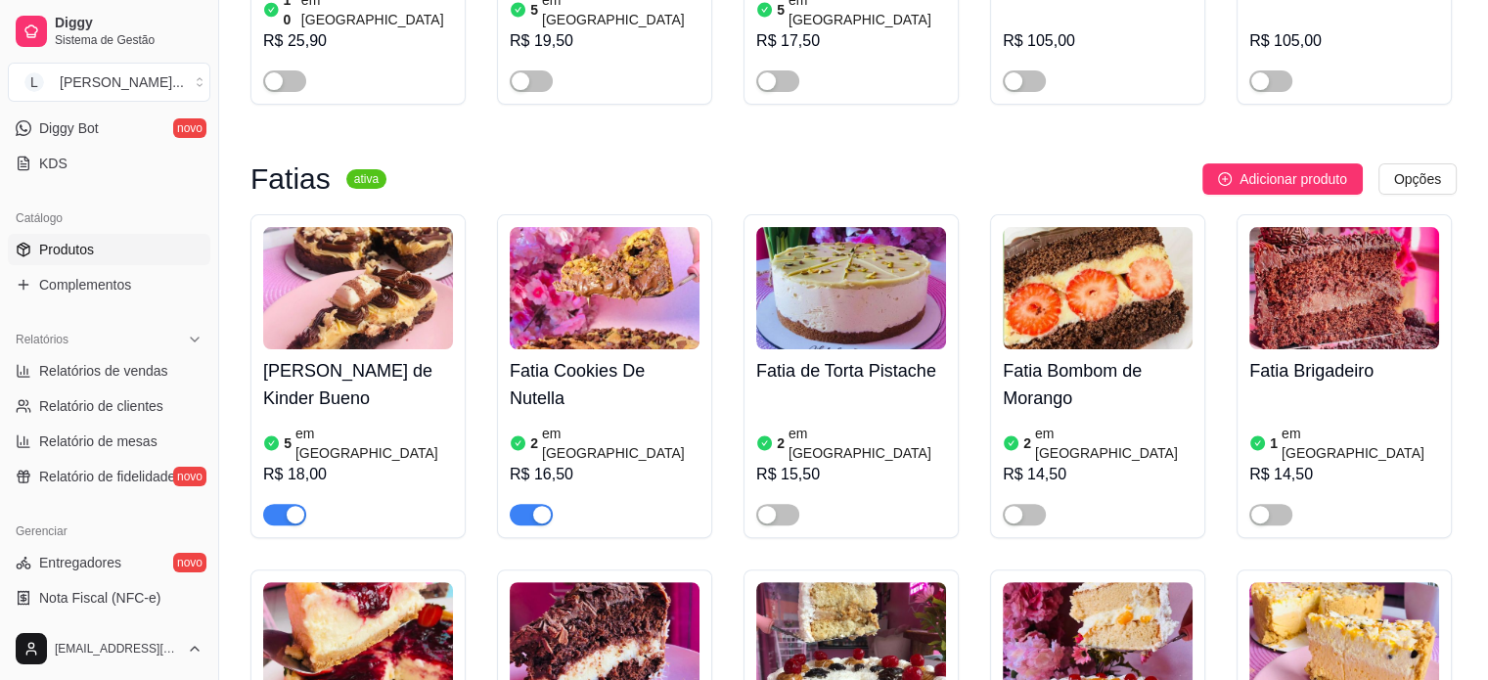
scroll to position [880, 0]
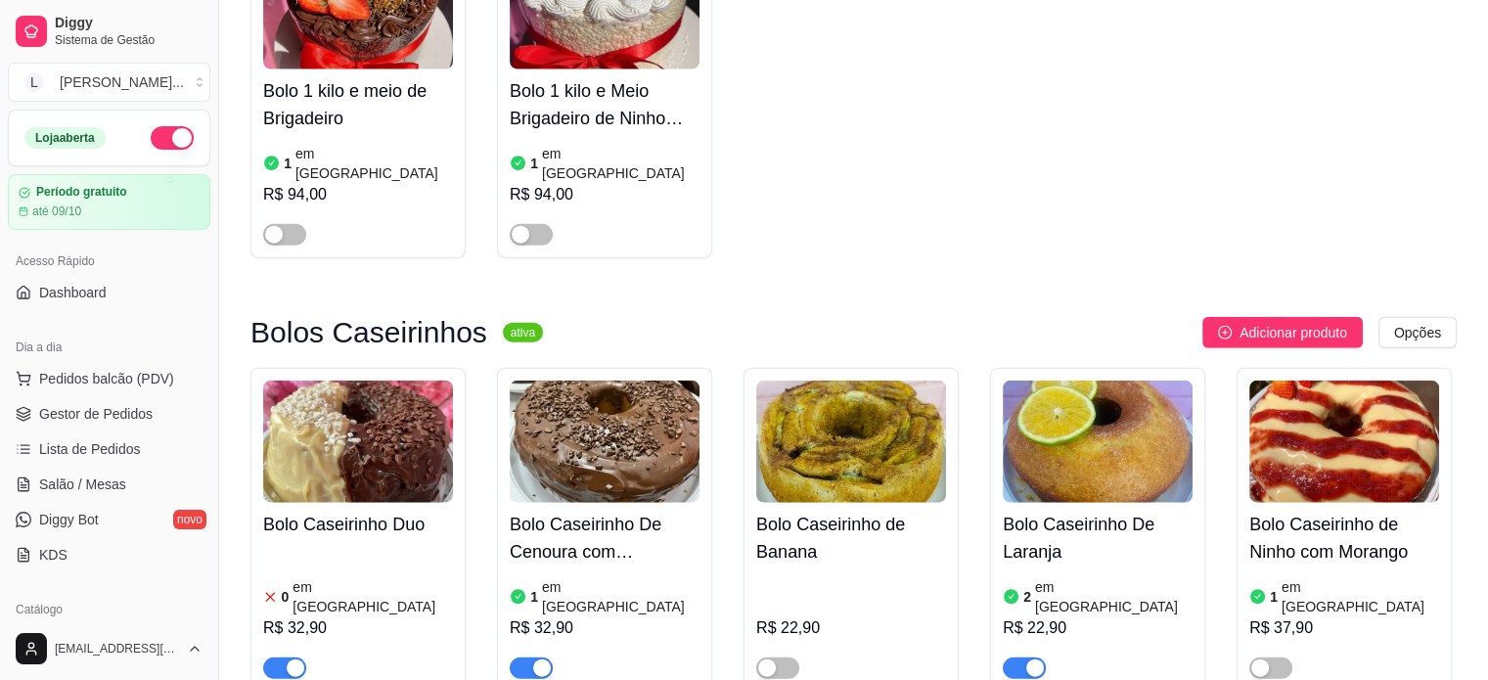
scroll to position [5086, 0]
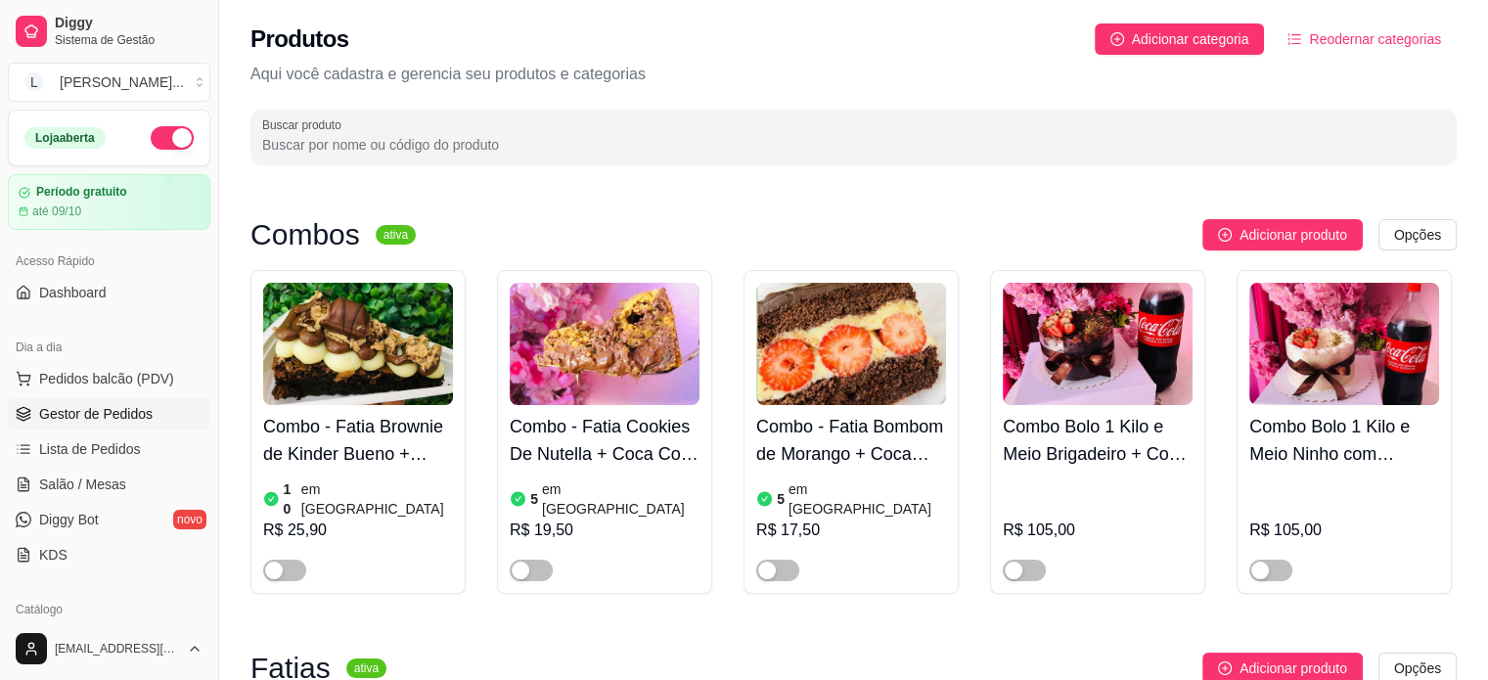
click at [82, 425] on link "Gestor de Pedidos" at bounding box center [109, 413] width 202 height 31
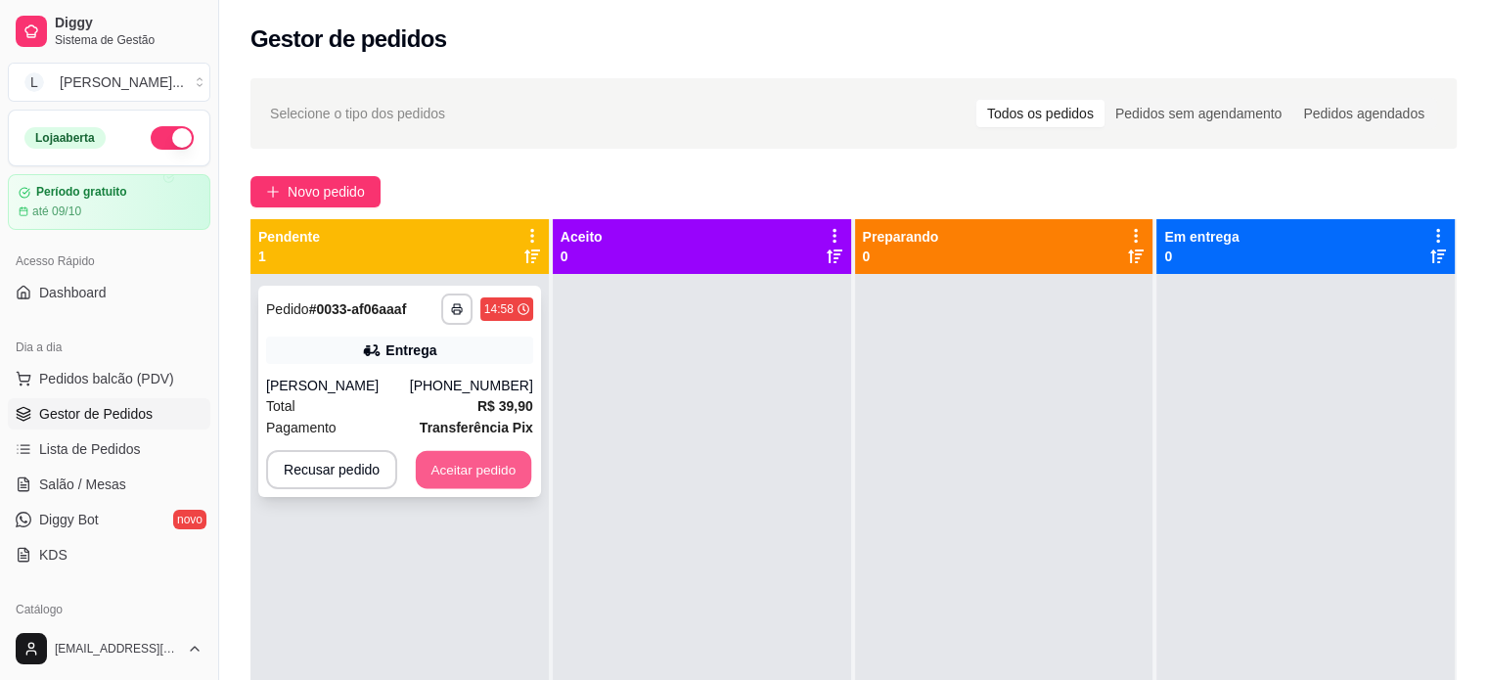
click at [487, 474] on button "Aceitar pedido" at bounding box center [473, 470] width 115 height 38
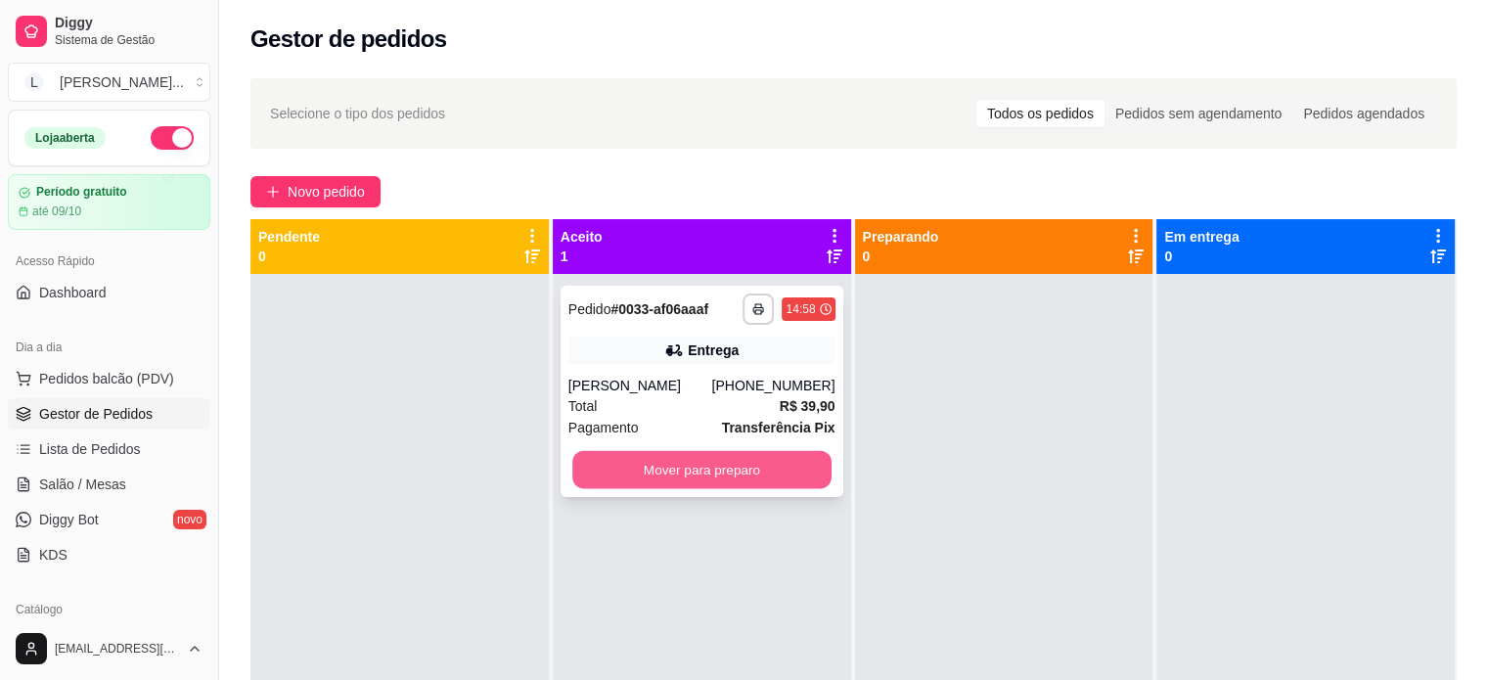
click at [641, 485] on button "Mover para preparo" at bounding box center [701, 470] width 259 height 38
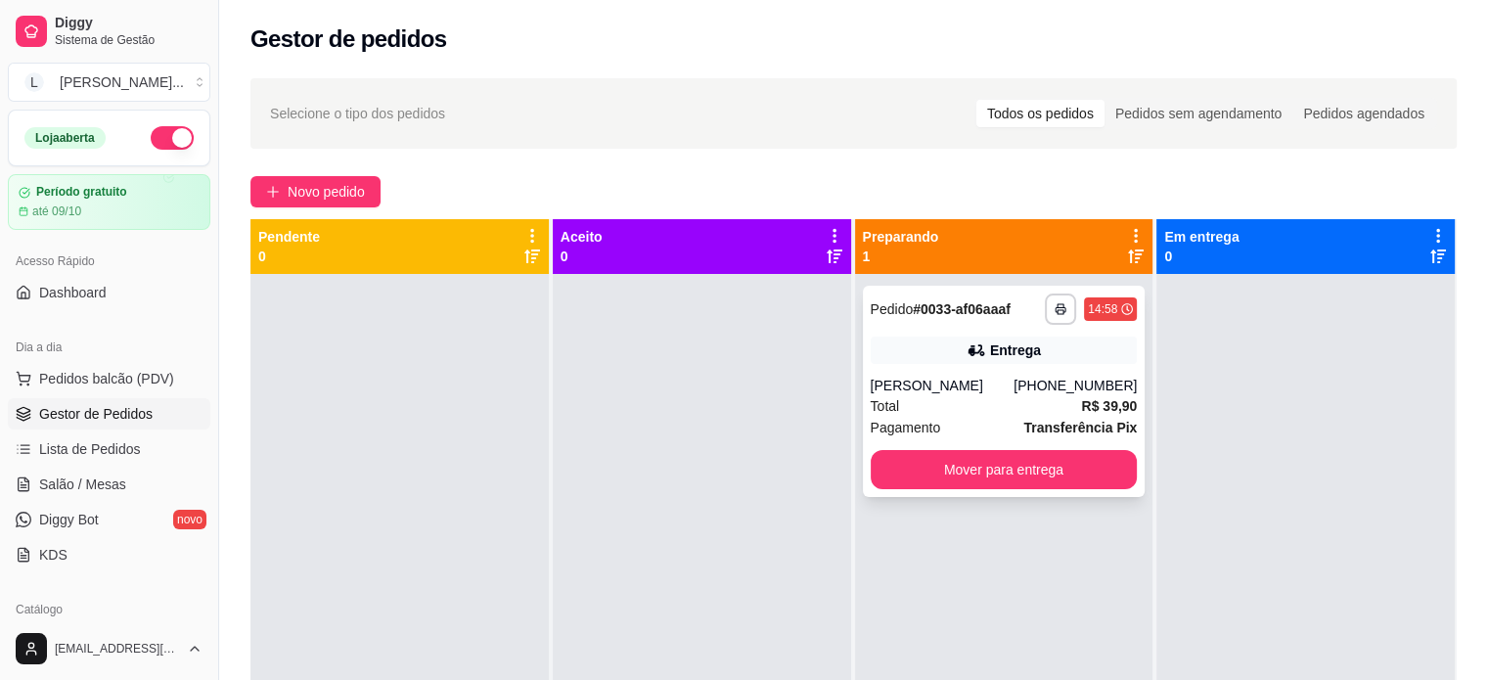
click at [954, 371] on div "**********" at bounding box center [1004, 391] width 283 height 211
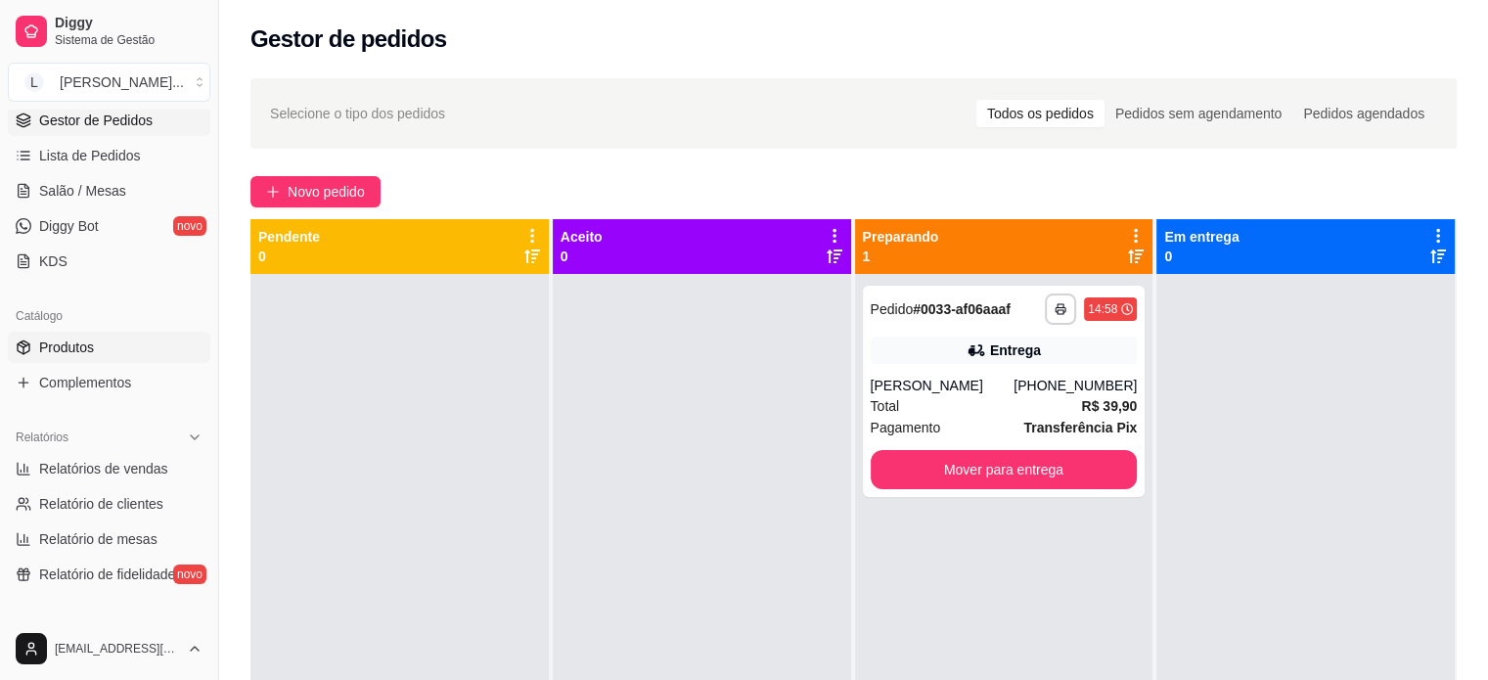
click at [85, 353] on span "Produtos" at bounding box center [66, 347] width 55 height 20
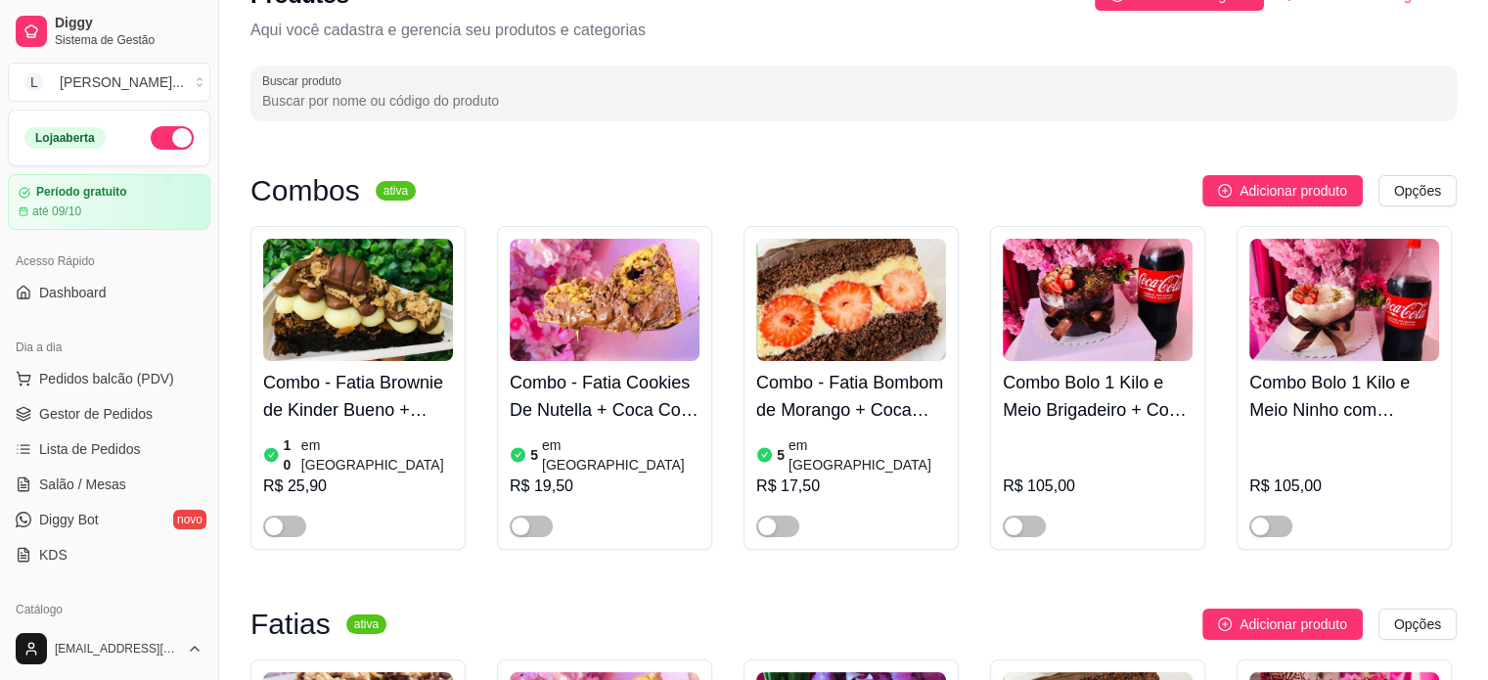
scroll to position [391, 0]
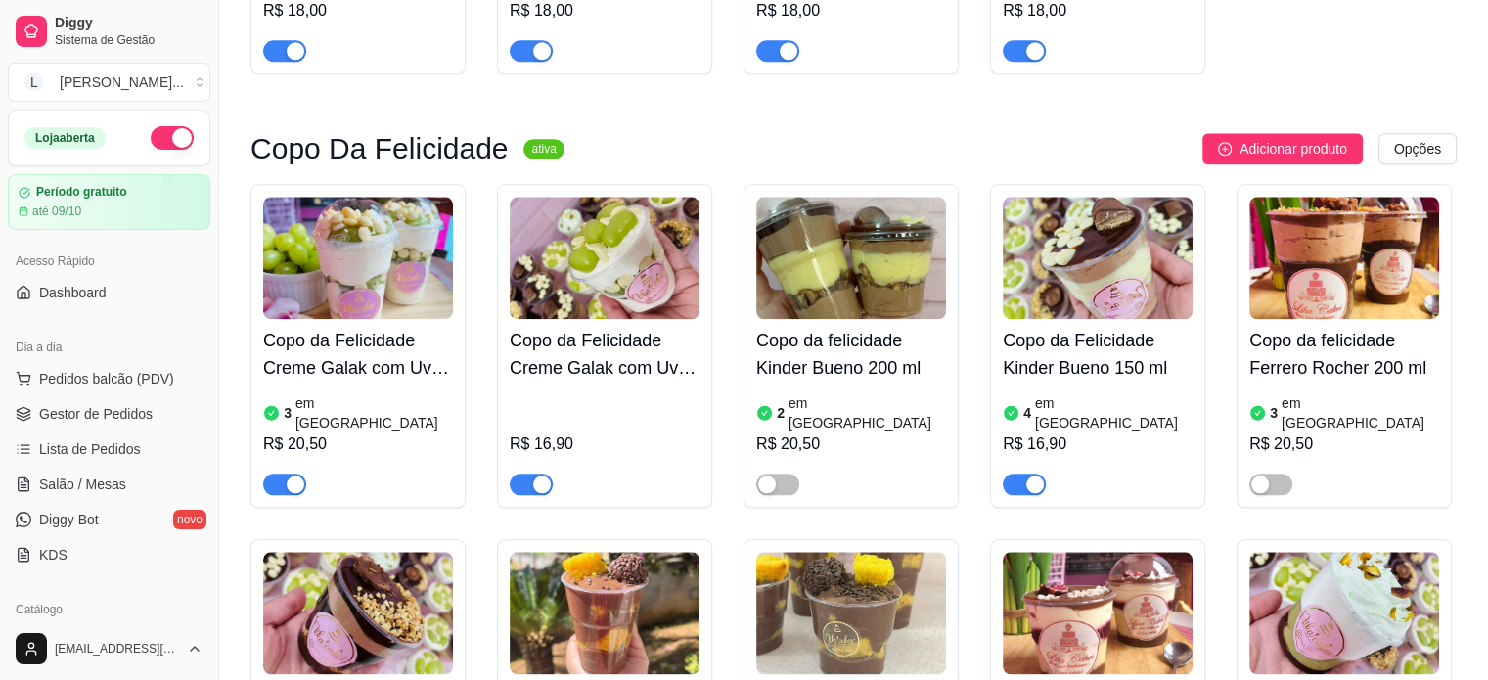
scroll to position [2250, 0]
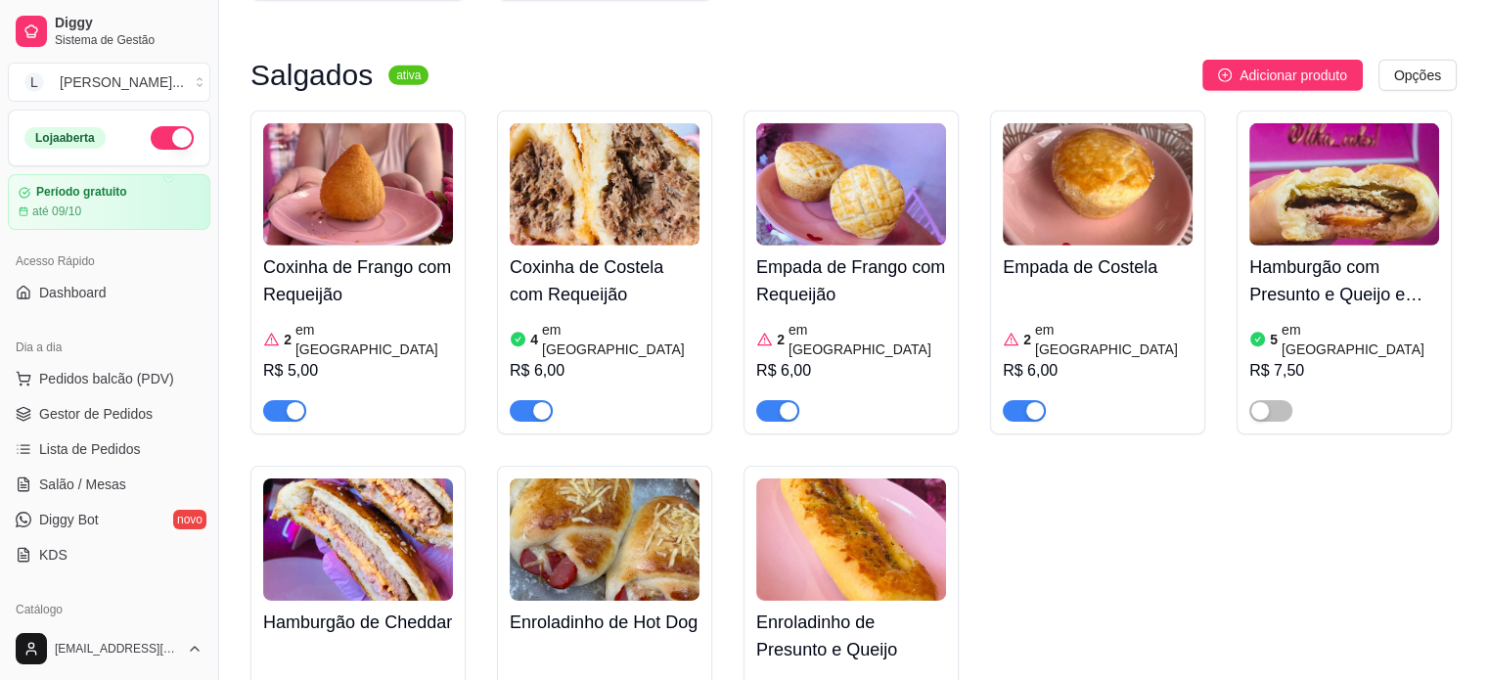
scroll to position [6554, 0]
